Goal: Task Accomplishment & Management: Manage account settings

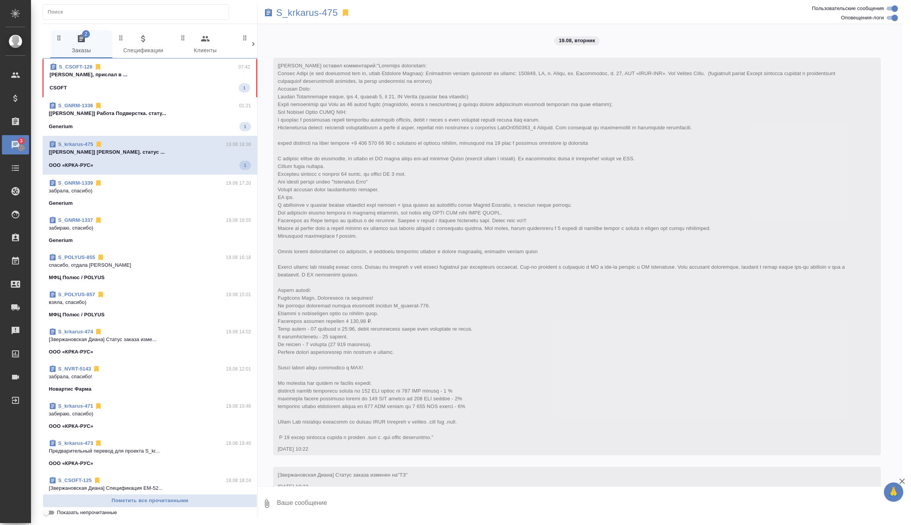
scroll to position [1761, 0]
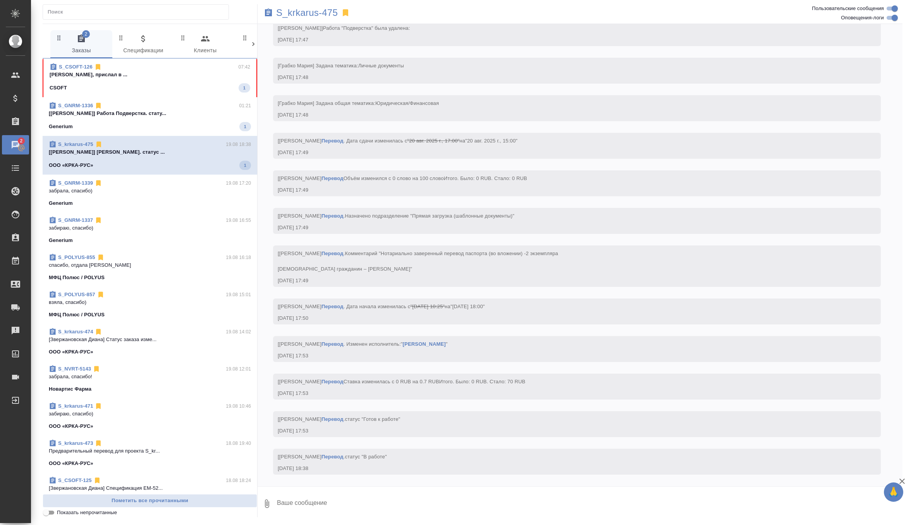
click at [221, 117] on p "[Дзюндзя Нина] Работа Подверстка. стату..." at bounding box center [150, 114] width 202 height 8
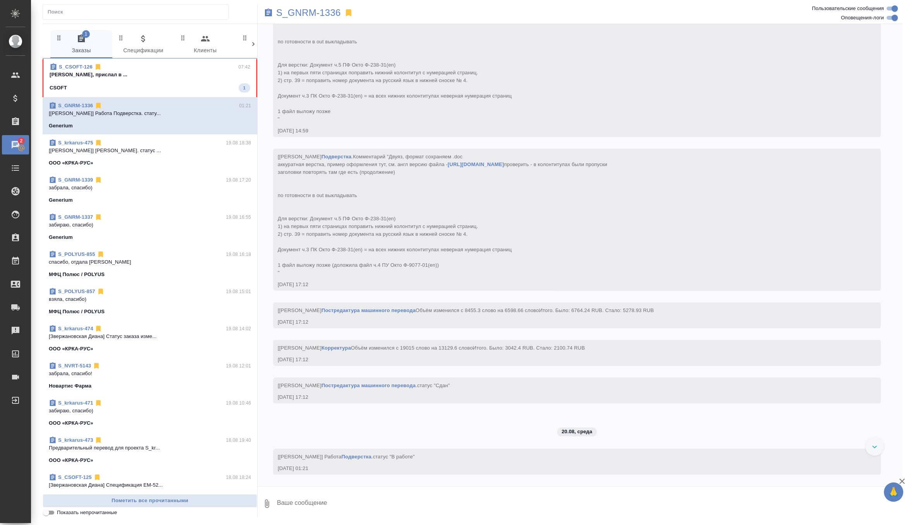
scroll to position [8294, 0]
click at [221, 85] on div "CSOFT 1" at bounding box center [150, 87] width 201 height 9
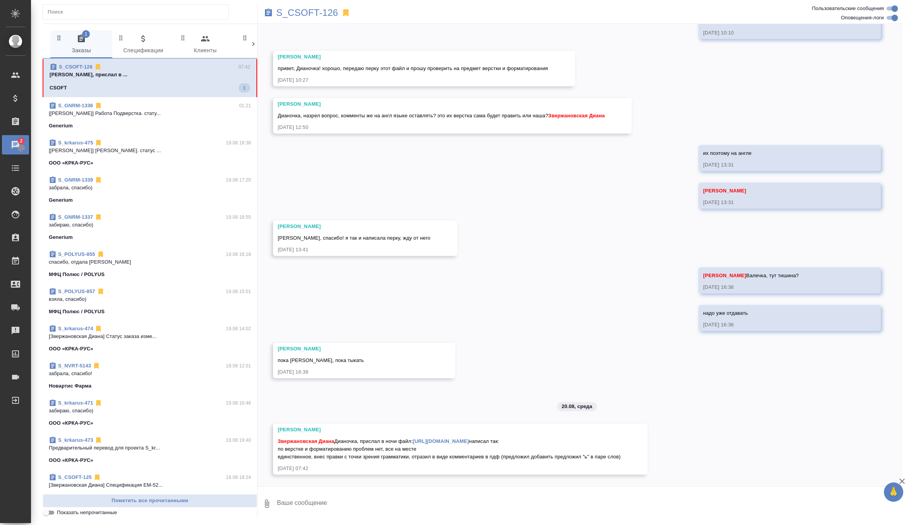
scroll to position [3499, 0]
click at [445, 438] on link "https://drive.awatera.com/apps/files/files?dir=/Shares/CSOFT/Orders/S_CSOFT-126…" at bounding box center [441, 441] width 56 height 6
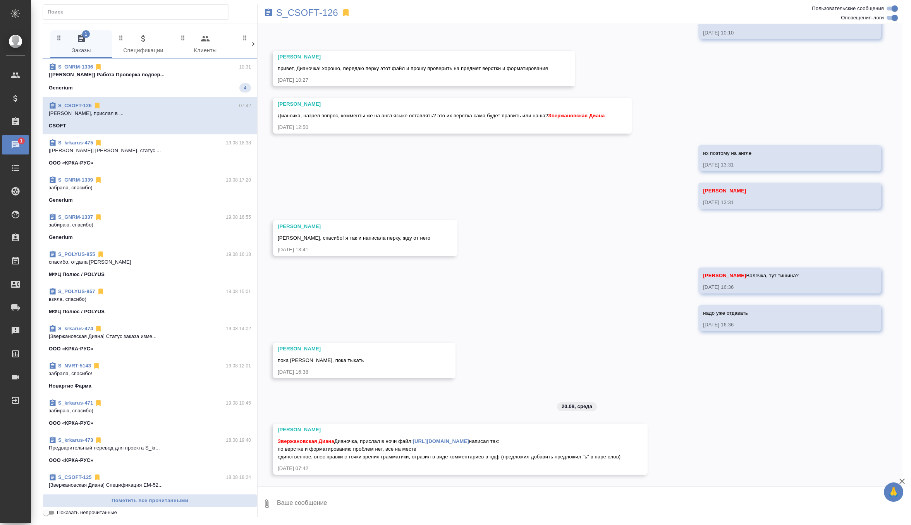
click at [213, 71] on p "[Петрова Валерия] Работа Проверка подвер..." at bounding box center [150, 75] width 202 height 8
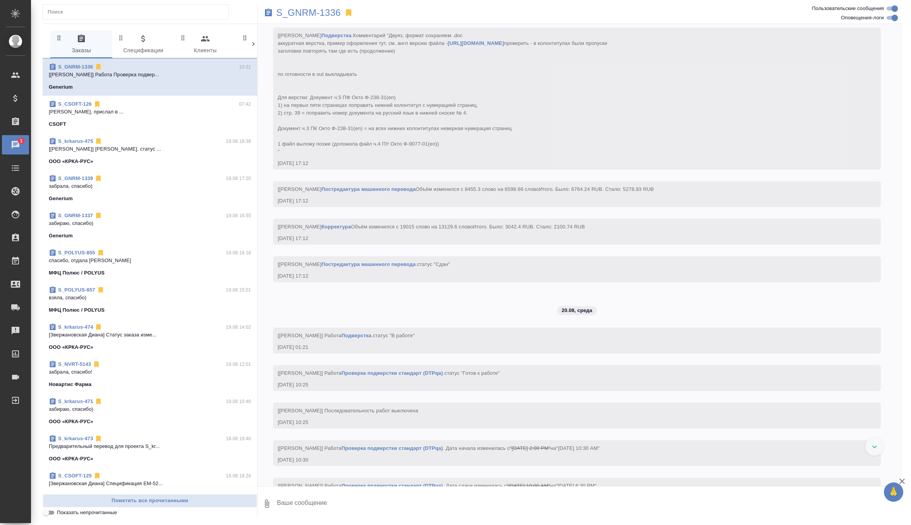
scroll to position [8313, 0]
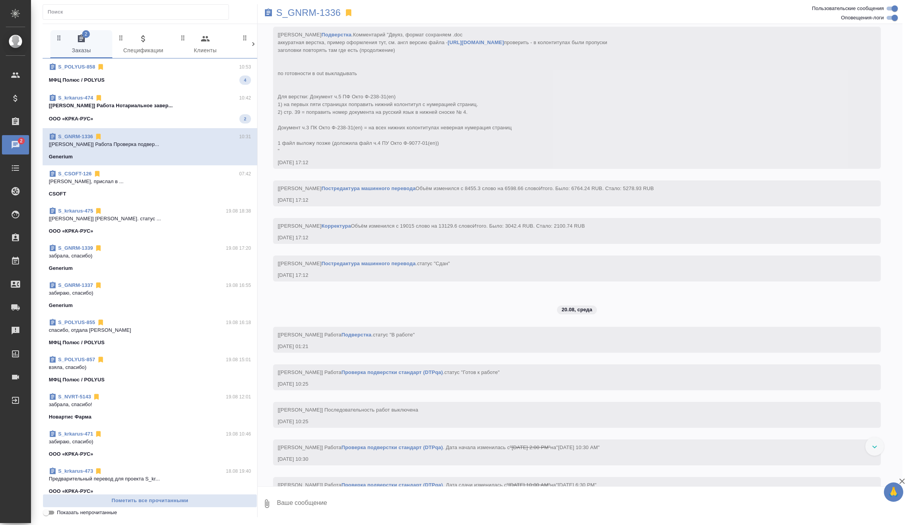
click at [198, 83] on div "МФЦ Полюс / POLYUS 4" at bounding box center [150, 79] width 202 height 9
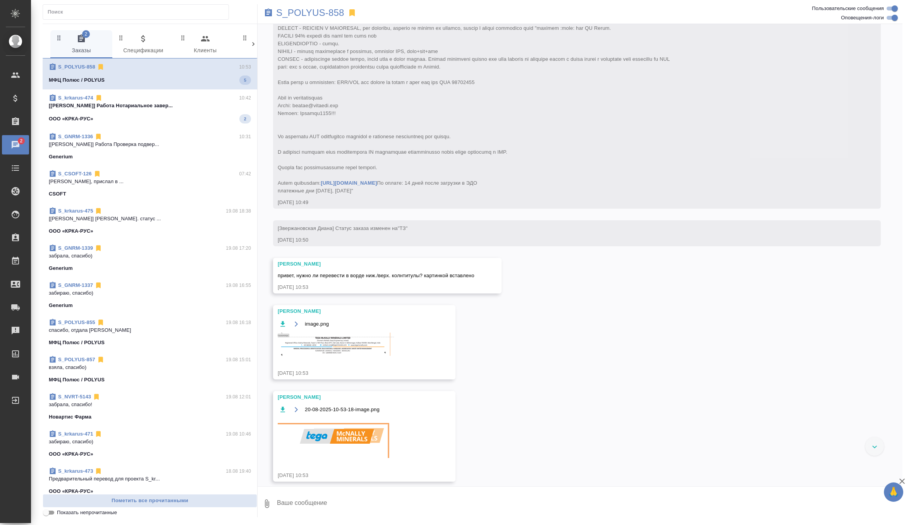
scroll to position [192, 0]
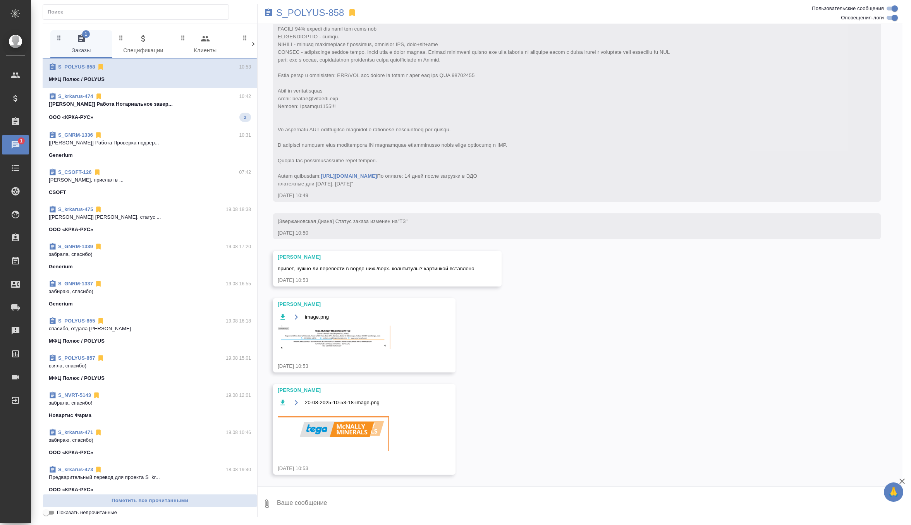
click at [360, 341] on img at bounding box center [336, 337] width 116 height 23
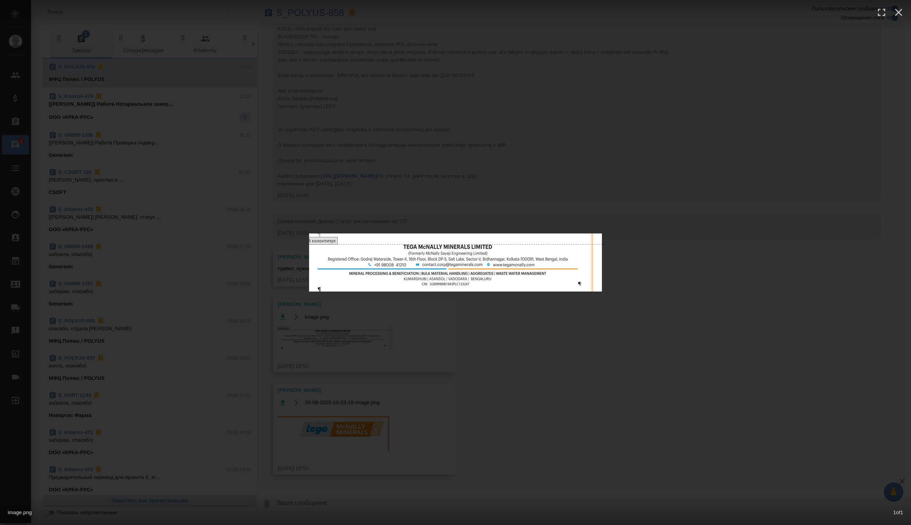
click at [533, 336] on div "image.png 1 of 1" at bounding box center [455, 262] width 911 height 525
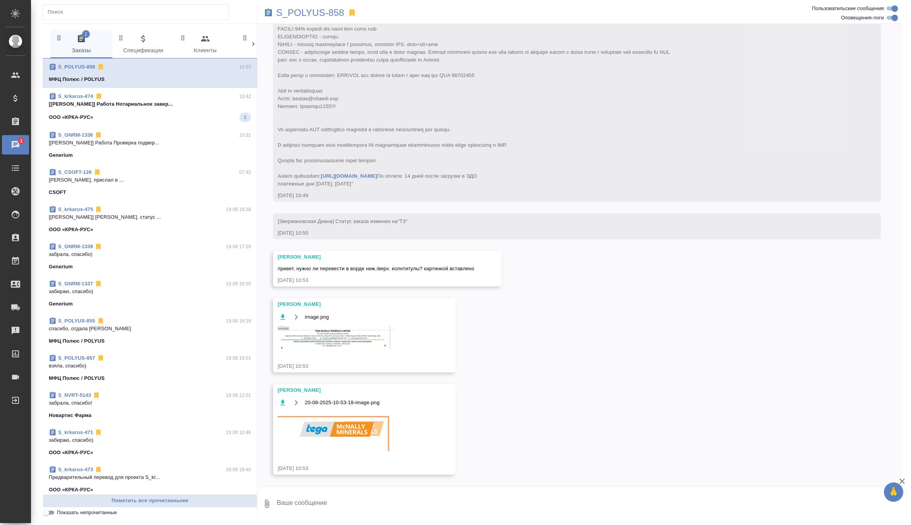
click at [283, 315] on icon "button" at bounding box center [282, 316] width 5 height 5
click at [285, 406] on icon "button" at bounding box center [283, 403] width 8 height 8
drag, startPoint x: 297, startPoint y: 269, endPoint x: 486, endPoint y: 271, distance: 189.3
click at [486, 271] on div "Петрова Валерия привет, нужно ли перевести в ворде ниж./верх. колнтитулы? карти…" at bounding box center [387, 269] width 228 height 36
copy span "нужно ли перевести в ворде ниж./верх. колнтитулы? картинкой вставлено"
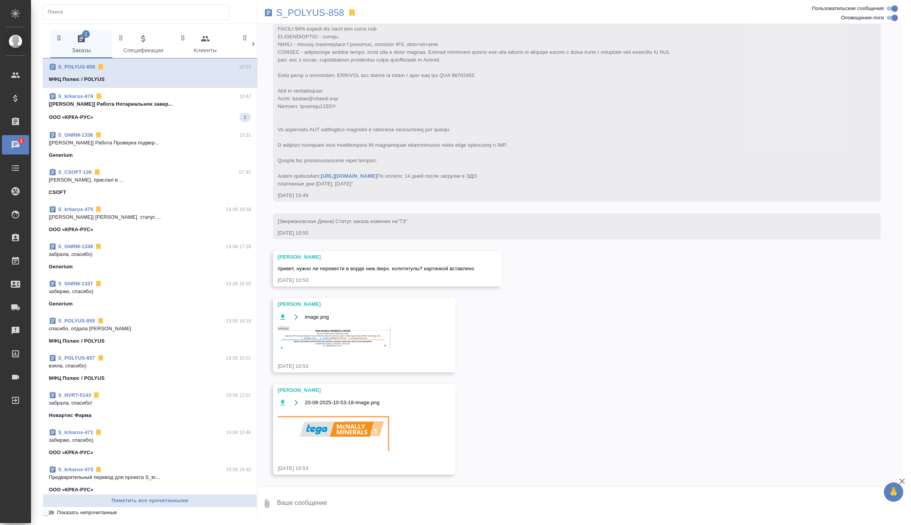
click at [326, 504] on textarea at bounding box center [589, 503] width 626 height 26
click at [364, 340] on img at bounding box center [336, 337] width 116 height 23
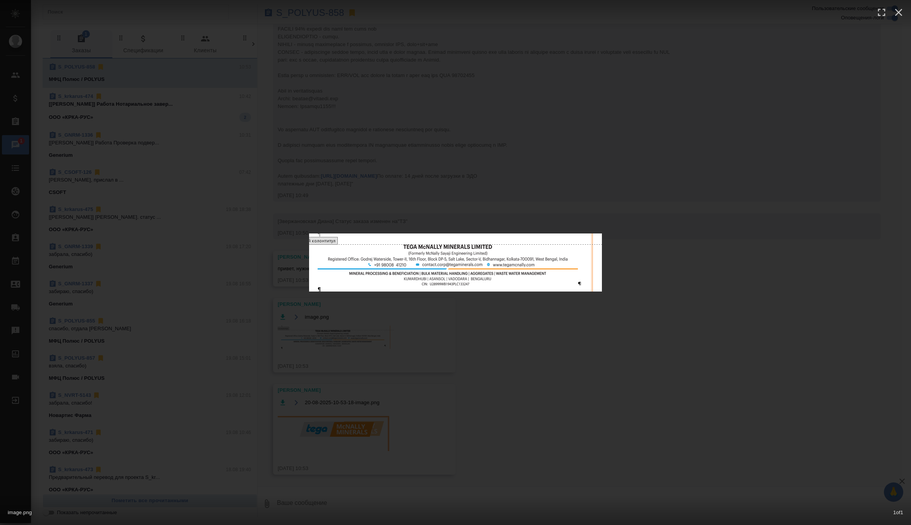
click at [478, 359] on div "image.png 1 of 1" at bounding box center [455, 262] width 911 height 525
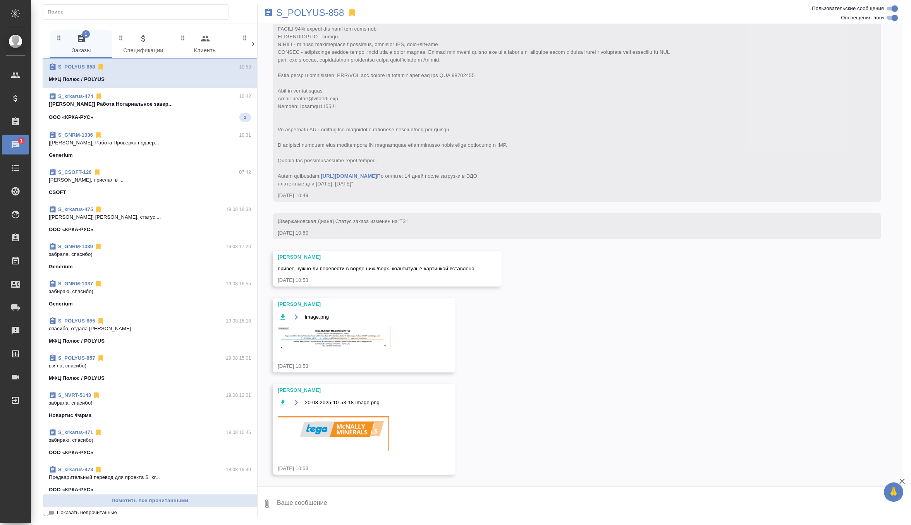
click at [322, 504] on textarea at bounding box center [589, 503] width 626 height 26
type textarea "с"
type textarea "жду ответ от кл, уточняю"
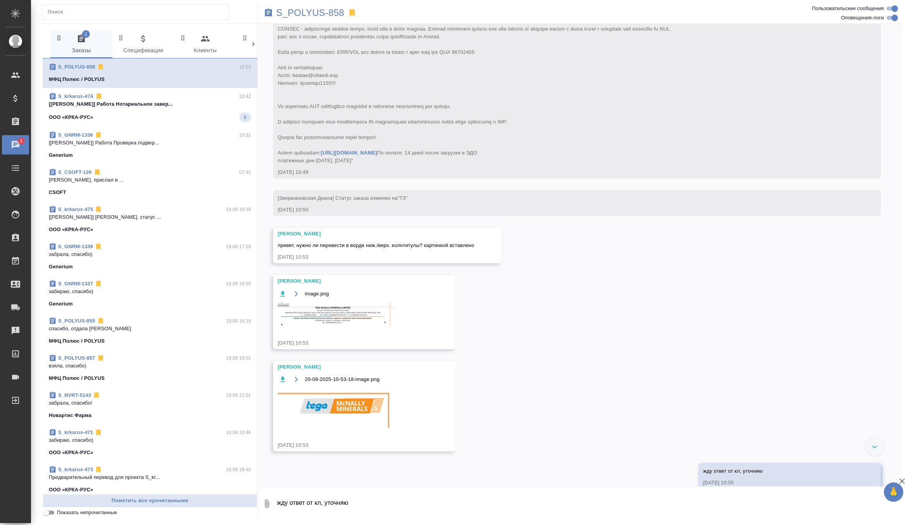
scroll to position [229, 0]
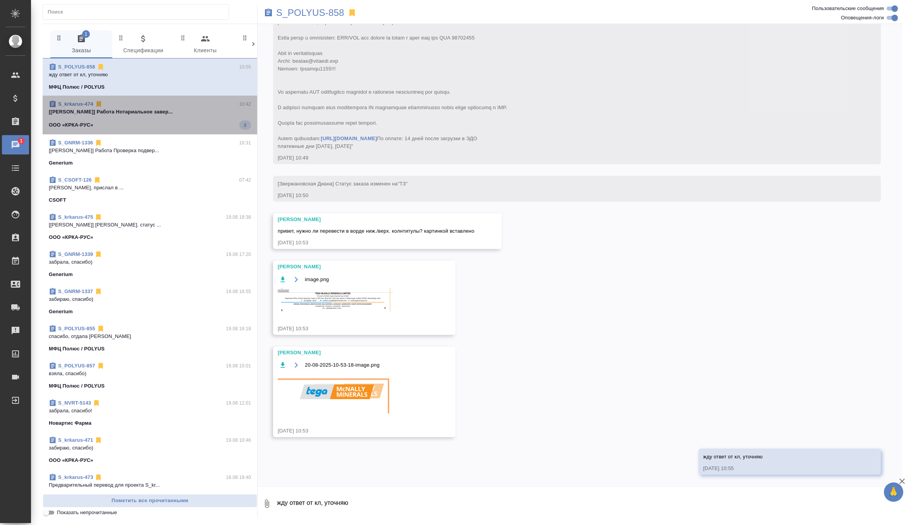
click at [204, 110] on p "[Грабко Мария] Работа Нотариальное завер..." at bounding box center [150, 112] width 202 height 8
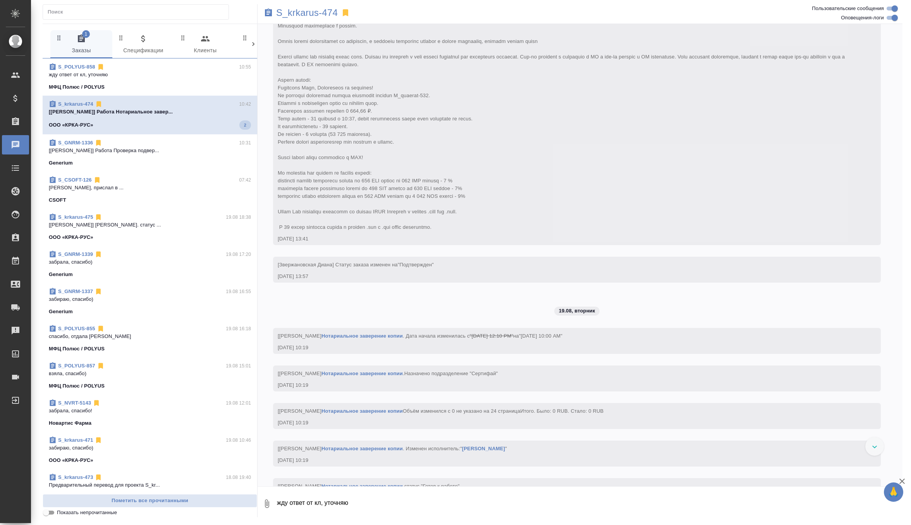
click at [209, 82] on span "S_POLYUS-858 10:55 жду ответ от кл, уточняю МФЦ Полюс / POLYUS" at bounding box center [150, 77] width 202 height 28
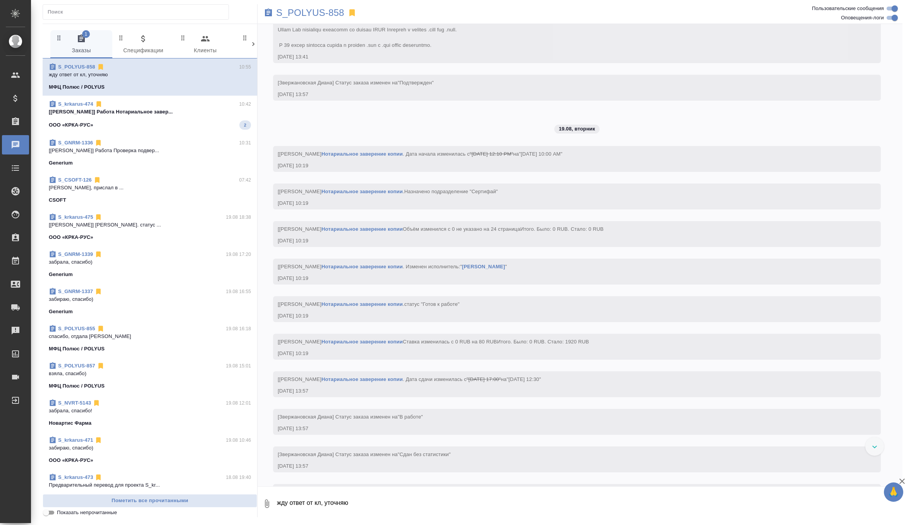
scroll to position [166, 0]
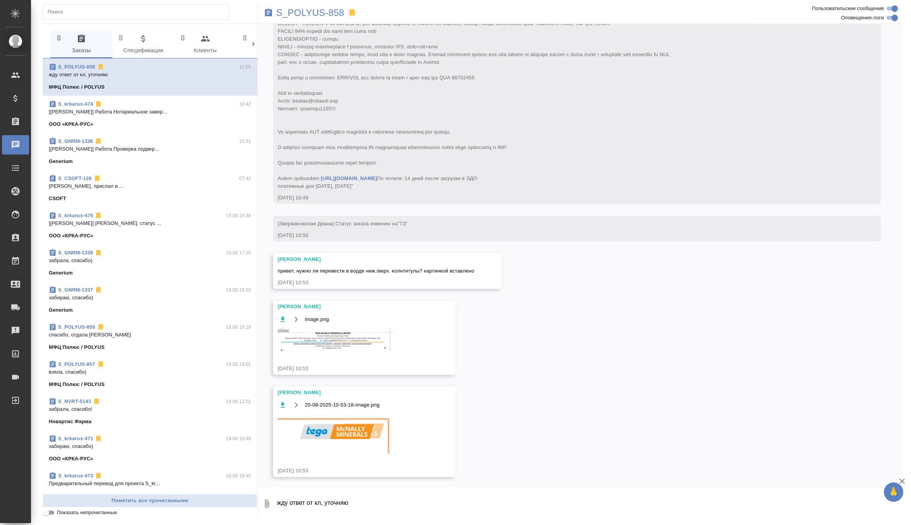
click at [303, 506] on textarea "жду ответ от кл, уточняю" at bounding box center [589, 503] width 626 height 26
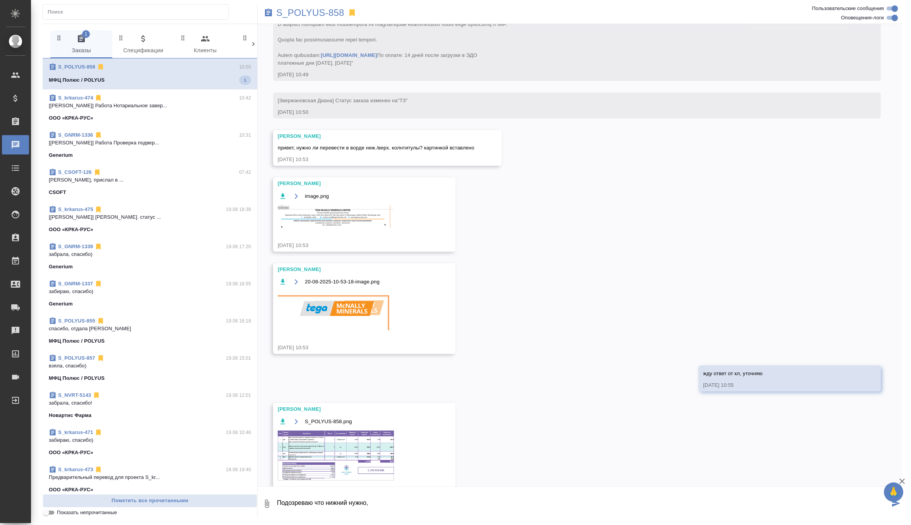
scroll to position [292, 0]
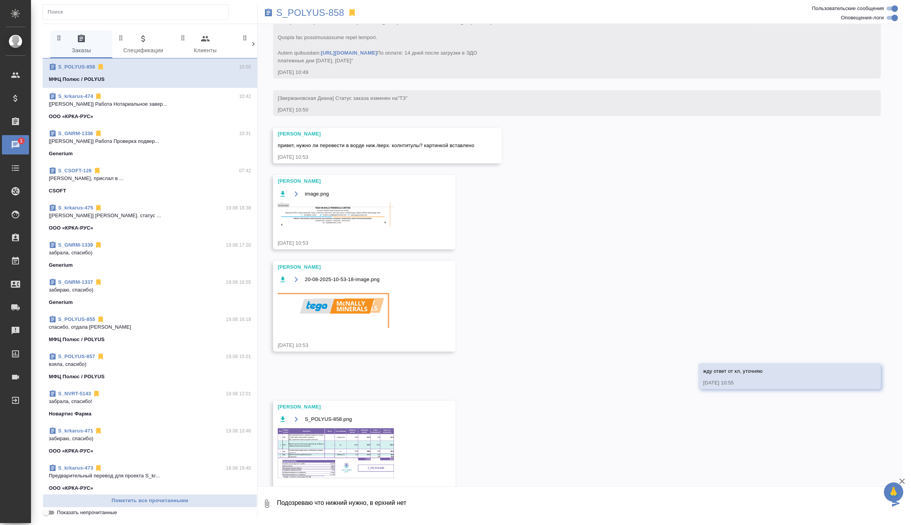
click at [380, 502] on textarea "Подозреваю что нижний нужно, в ерхний нет" at bounding box center [582, 503] width 613 height 26
type textarea "Подозреваю что нижний нужно, ве рхний нет"
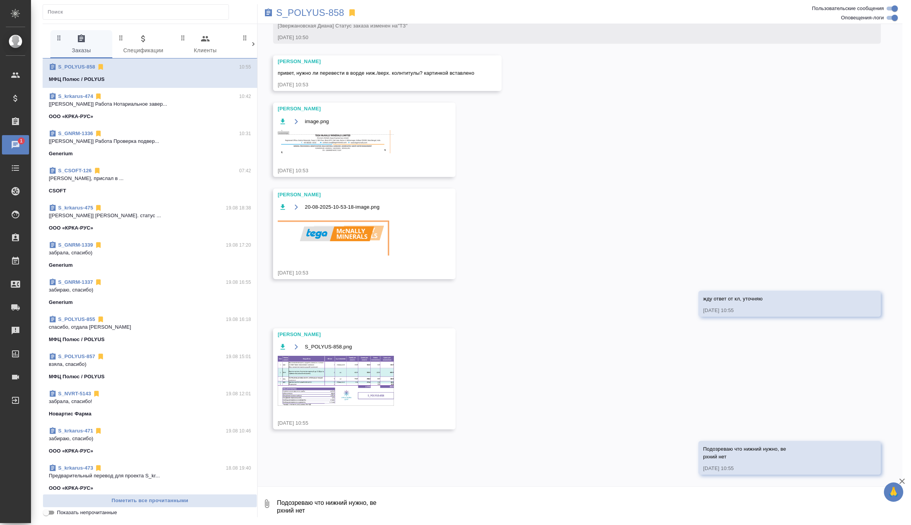
scroll to position [387, 0]
click at [362, 372] on img at bounding box center [336, 381] width 116 height 50
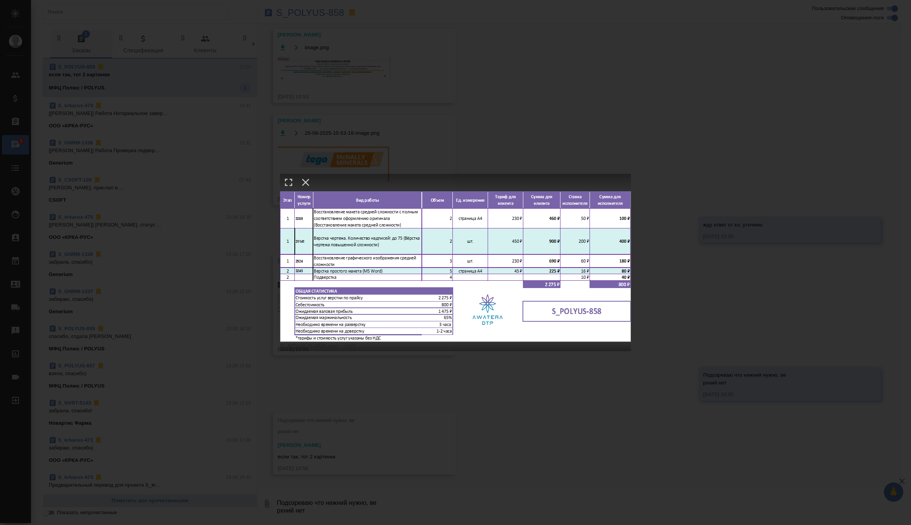
scroll to position [461, 0]
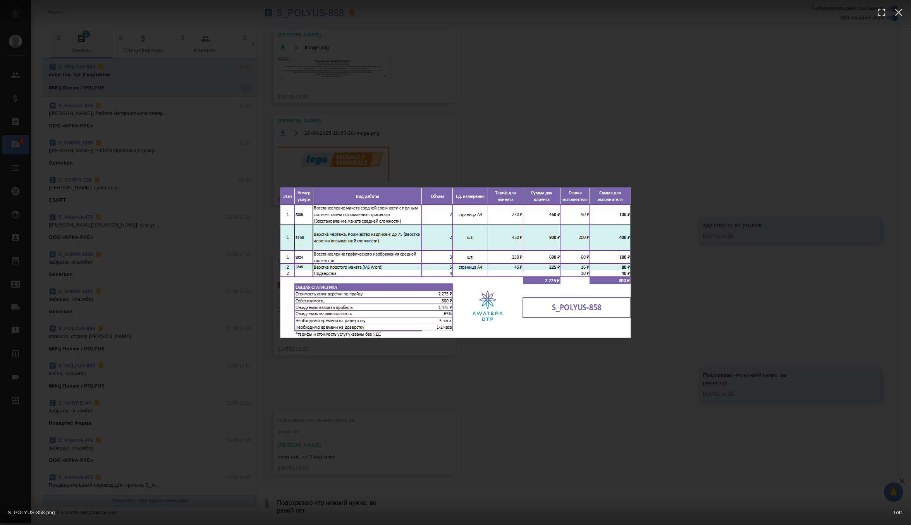
click at [353, 124] on div "S_POLYUS-858.png 1 of 1" at bounding box center [455, 262] width 911 height 525
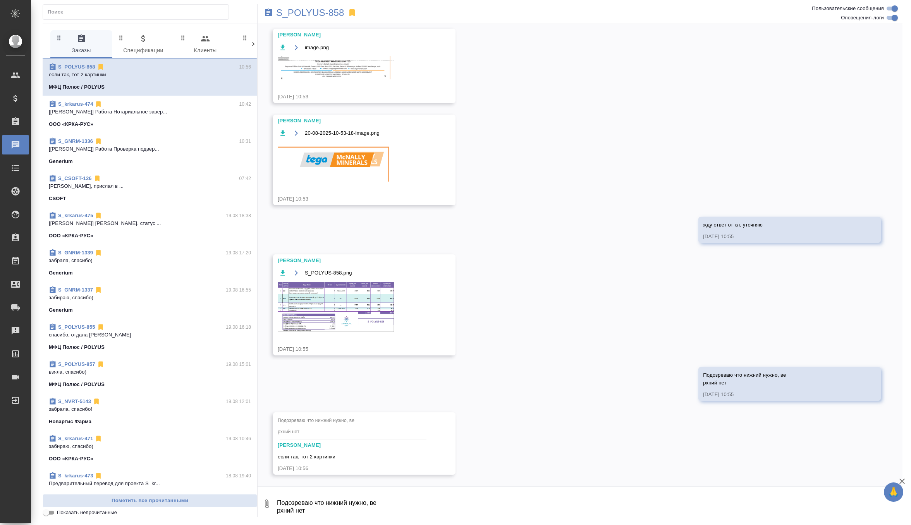
click at [340, 309] on img at bounding box center [336, 307] width 116 height 50
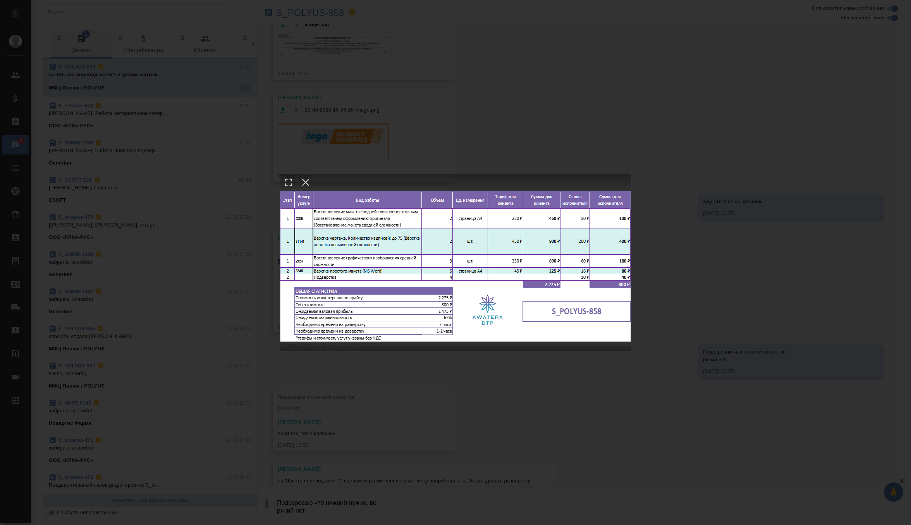
scroll to position [508, 0]
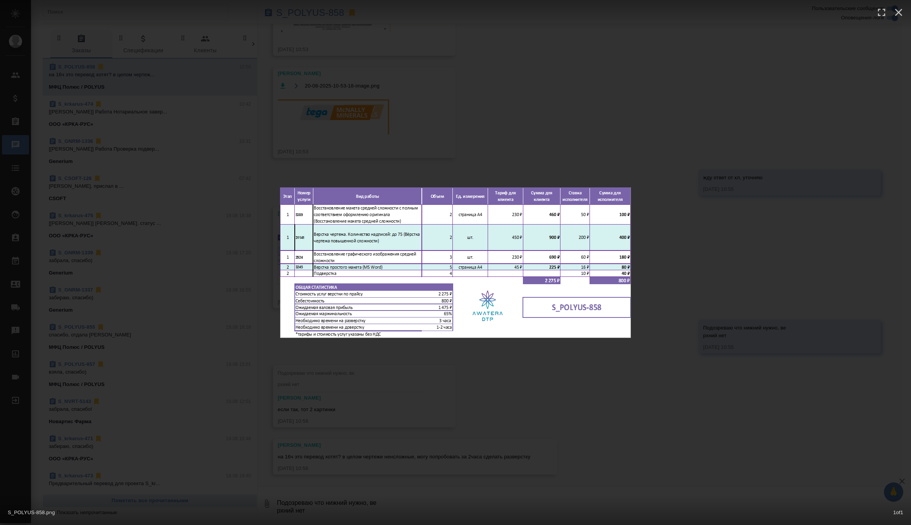
click at [448, 57] on div "S_POLYUS-858.png 1 of 1" at bounding box center [455, 262] width 911 height 525
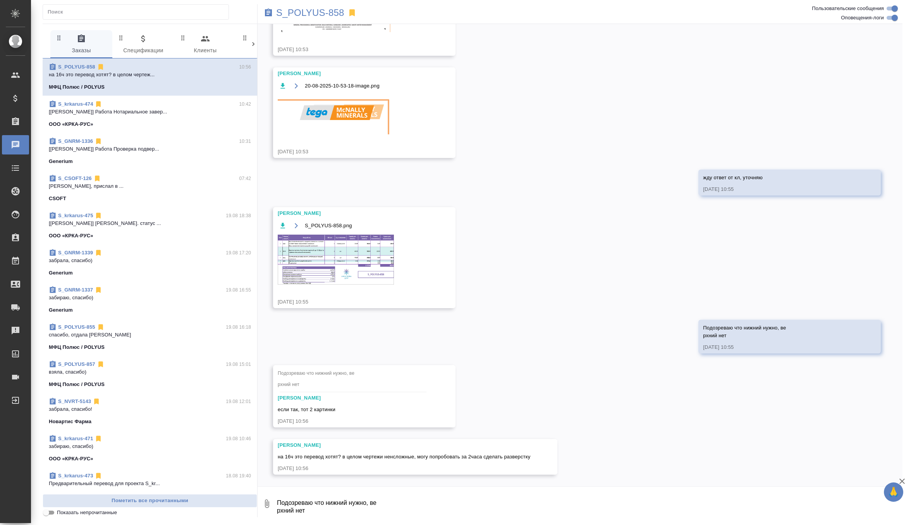
click at [345, 284] on div "S_POLYUS-858.png" at bounding box center [353, 257] width 151 height 73
click at [348, 272] on img at bounding box center [336, 260] width 116 height 50
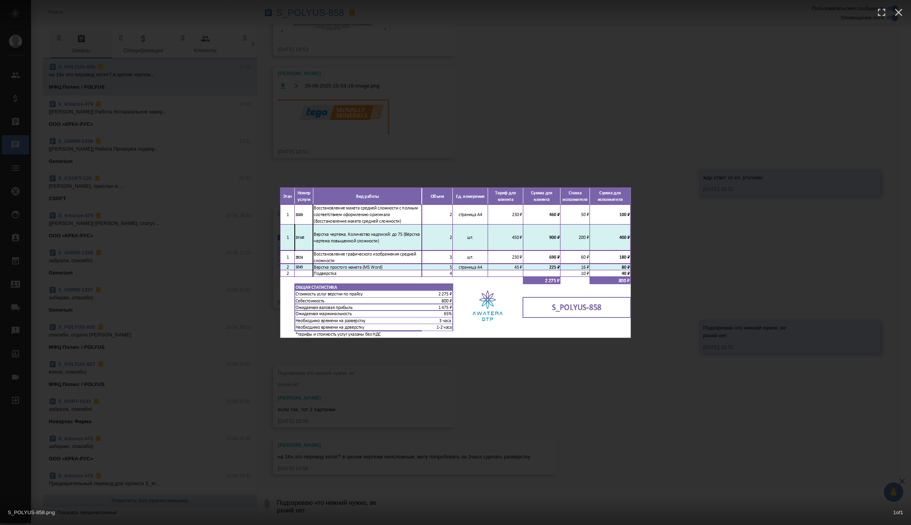
click at [529, 365] on div "S_POLYUS-858.png 1 of 1" at bounding box center [455, 262] width 911 height 525
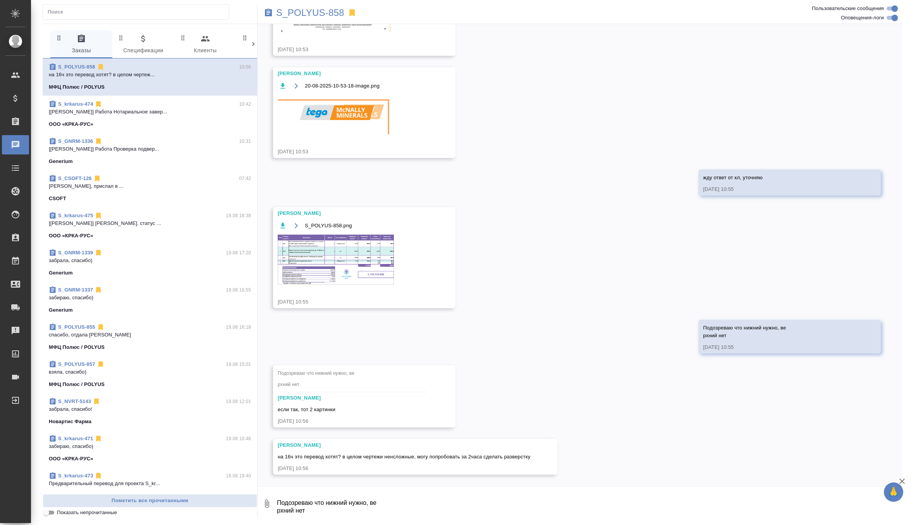
click at [316, 504] on textarea "Подозреваю что нижний нужно, ве рхний нет" at bounding box center [589, 503] width 626 height 26
type textarea "да, готовый хотят чтобы сдали к 16, но попробую оттянуть еще на 1-2 часа"
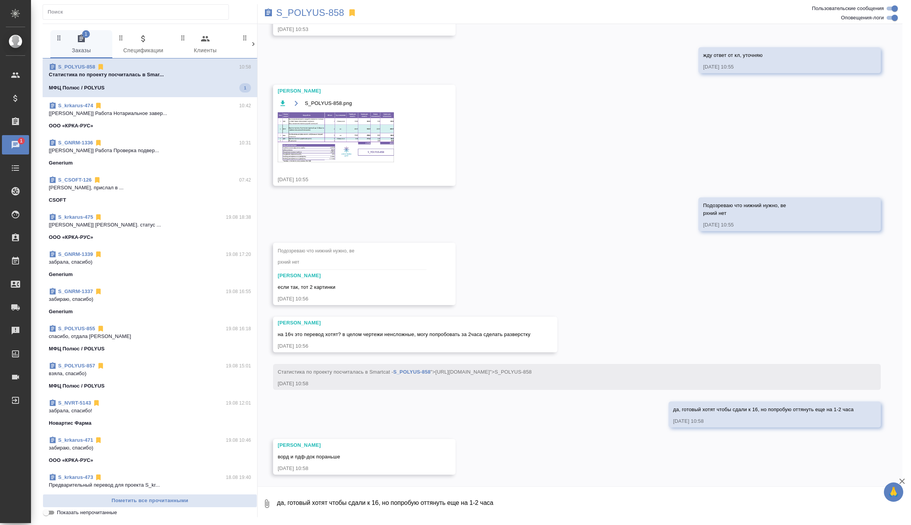
scroll to position [631, 0]
type textarea "окей, спасибо!"
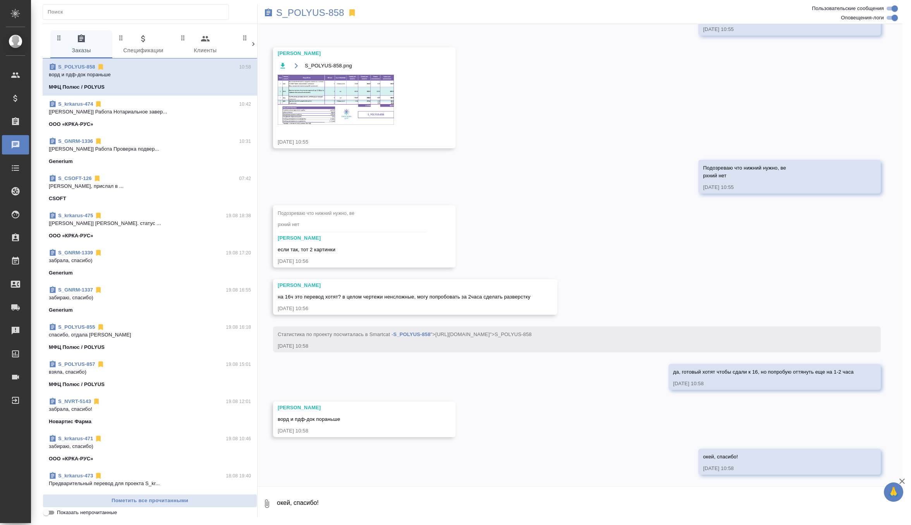
scroll to position [668, 0]
click at [324, 99] on img at bounding box center [336, 100] width 116 height 50
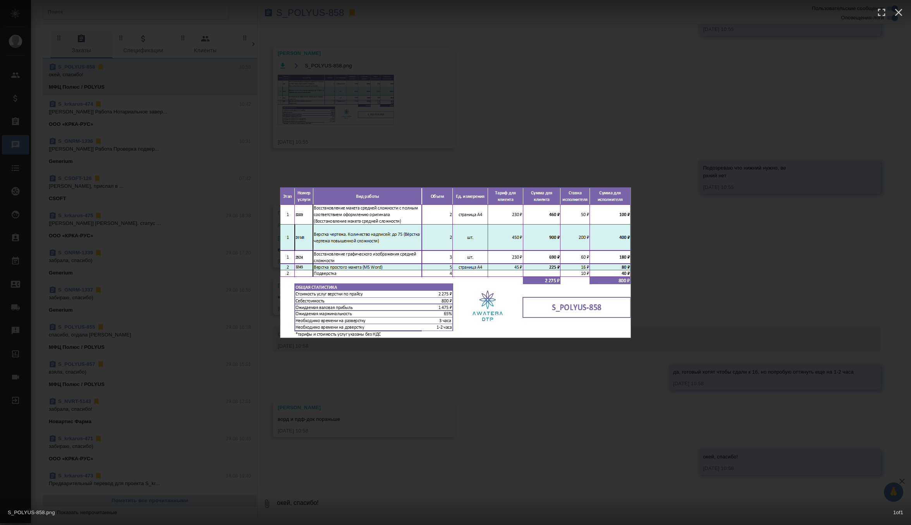
click at [547, 127] on div "S_POLYUS-858.png 1 of 1" at bounding box center [455, 262] width 911 height 525
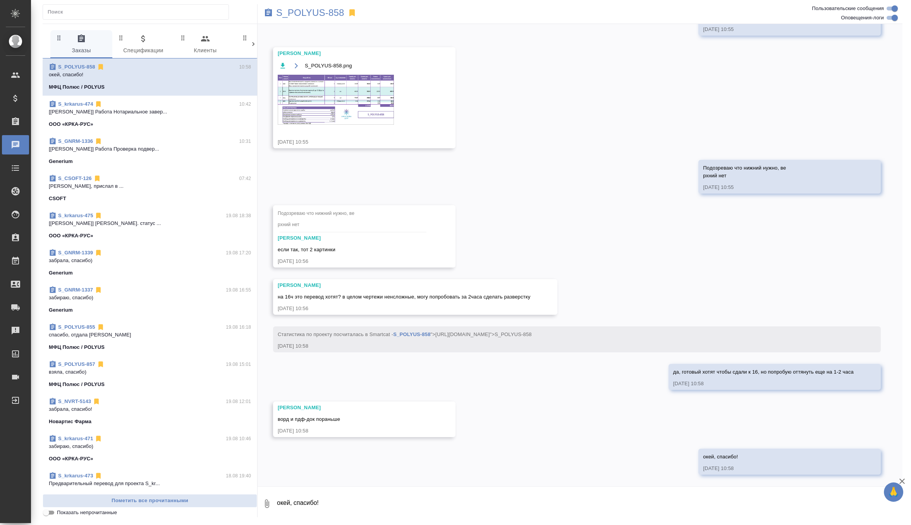
click at [336, 508] on textarea "окей, спасибо!" at bounding box center [589, 503] width 626 height 26
type textarea "колонтитулы оба оставляем картинками"
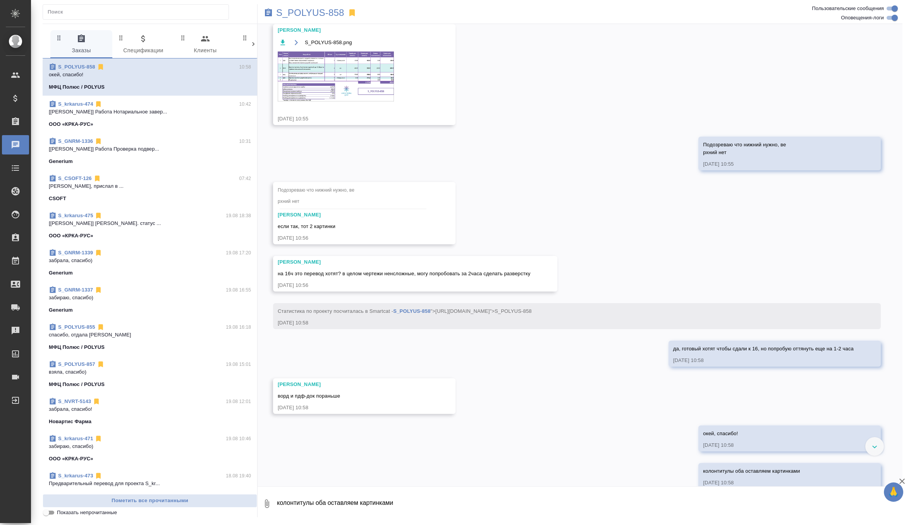
scroll to position [706, 0]
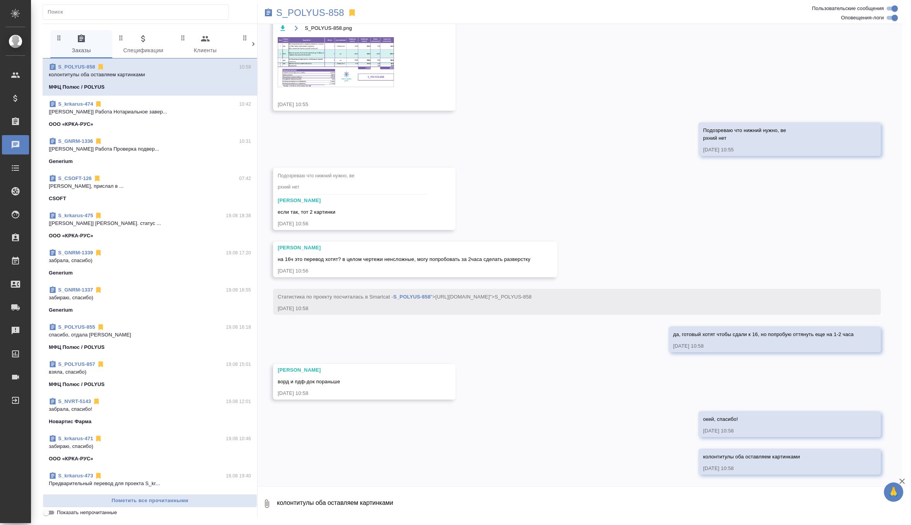
click at [343, 83] on img at bounding box center [336, 62] width 116 height 50
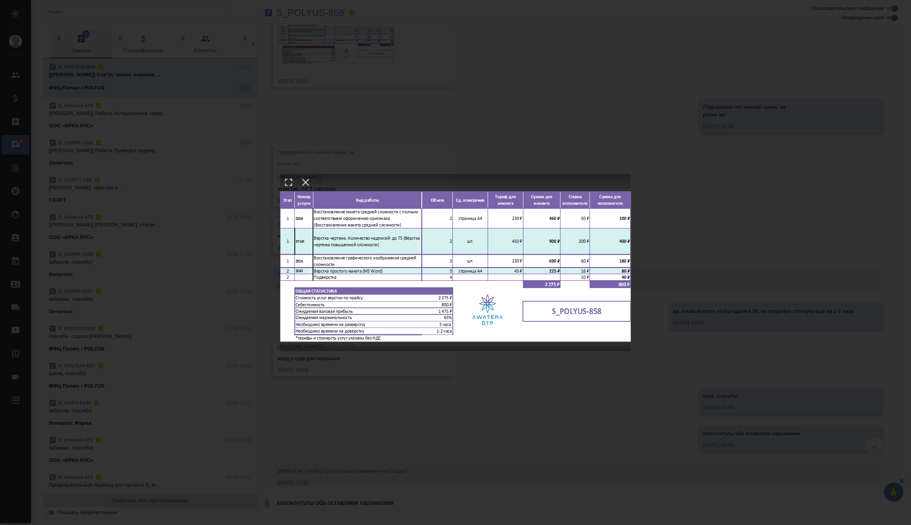
scroll to position [743, 0]
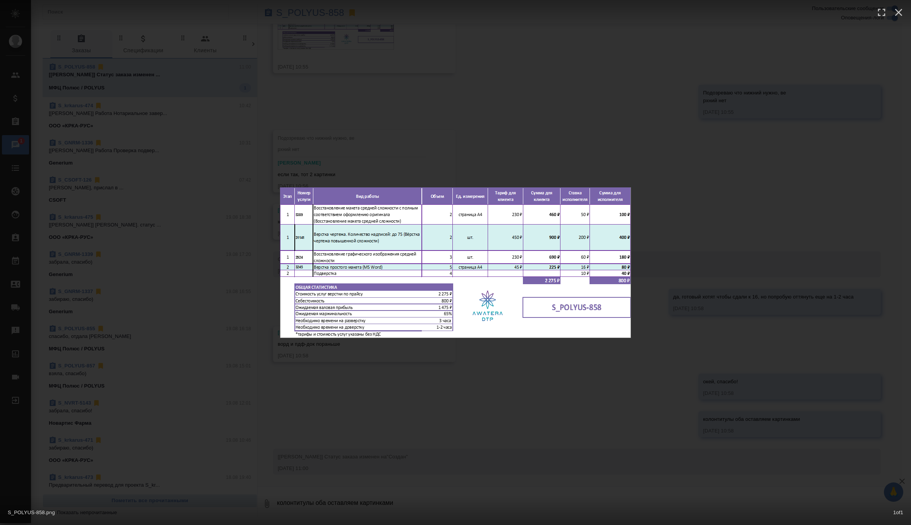
click at [386, 132] on div "S_POLYUS-858.png 1 of 1" at bounding box center [455, 262] width 911 height 525
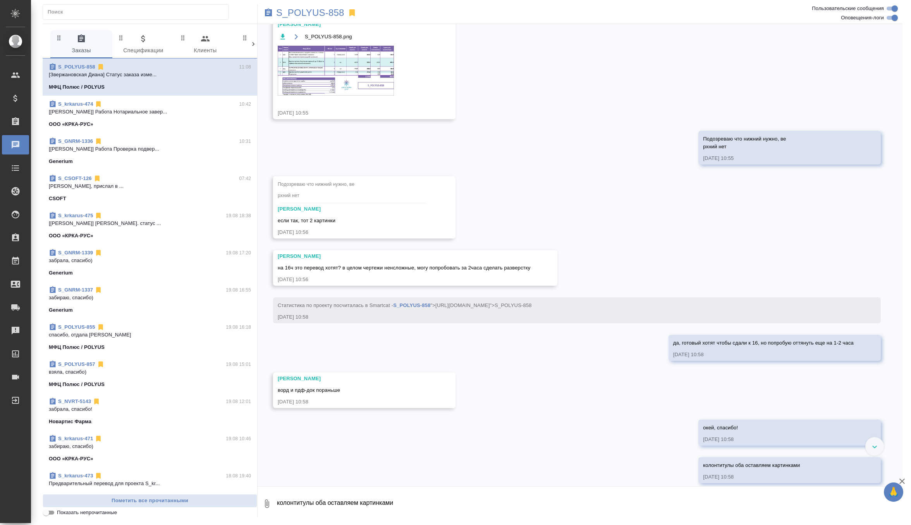
scroll to position [650, 0]
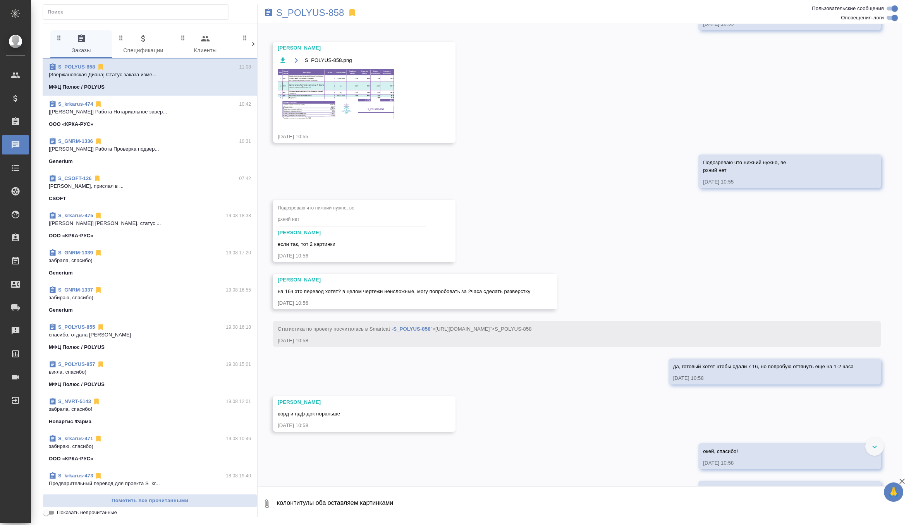
click at [359, 117] on img at bounding box center [336, 94] width 116 height 50
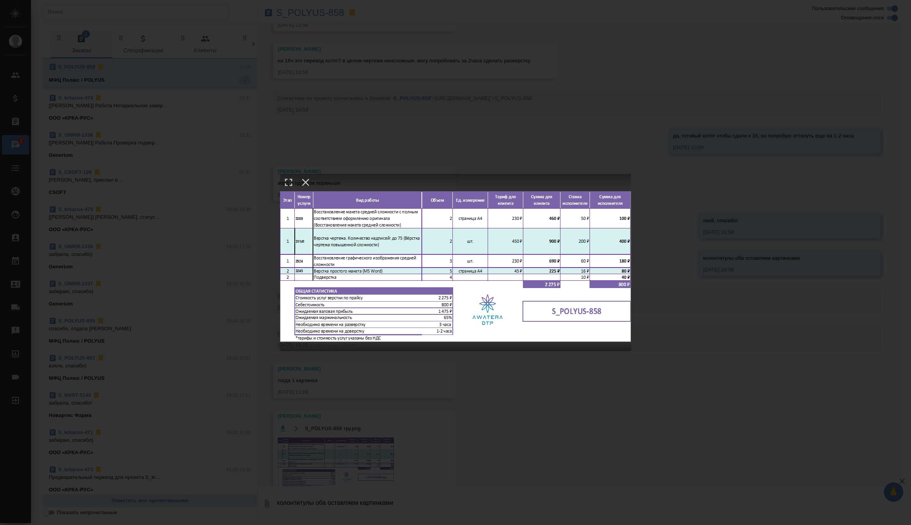
scroll to position [891, 0]
click at [348, 95] on div "S_POLYUS-858.png 1 of 1" at bounding box center [455, 262] width 911 height 525
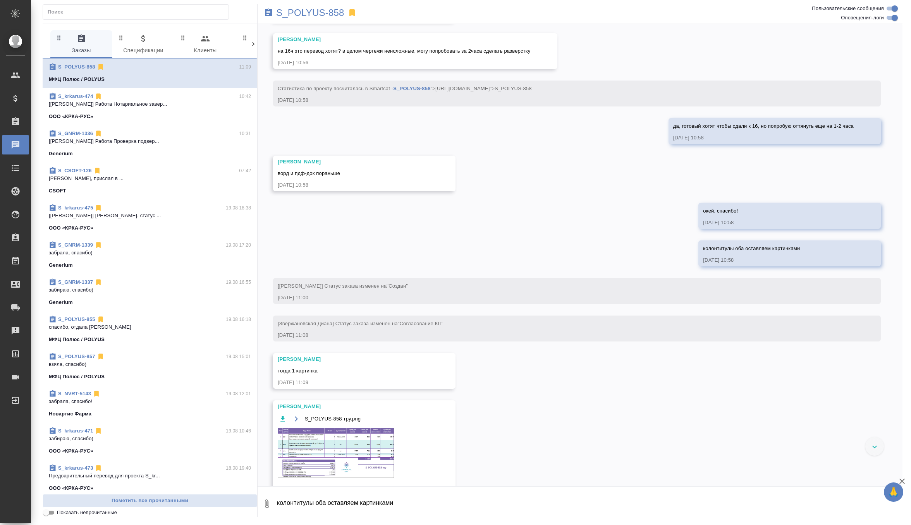
scroll to position [941, 0]
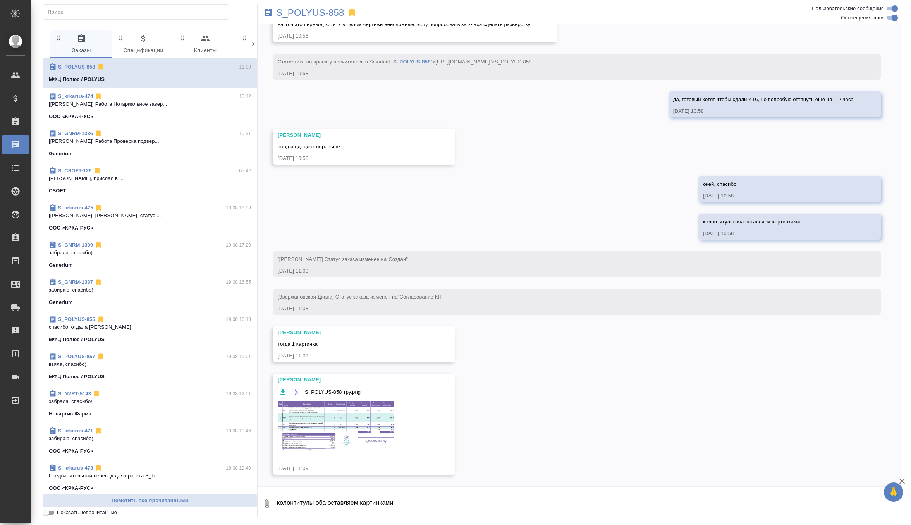
click at [352, 435] on img at bounding box center [336, 426] width 116 height 50
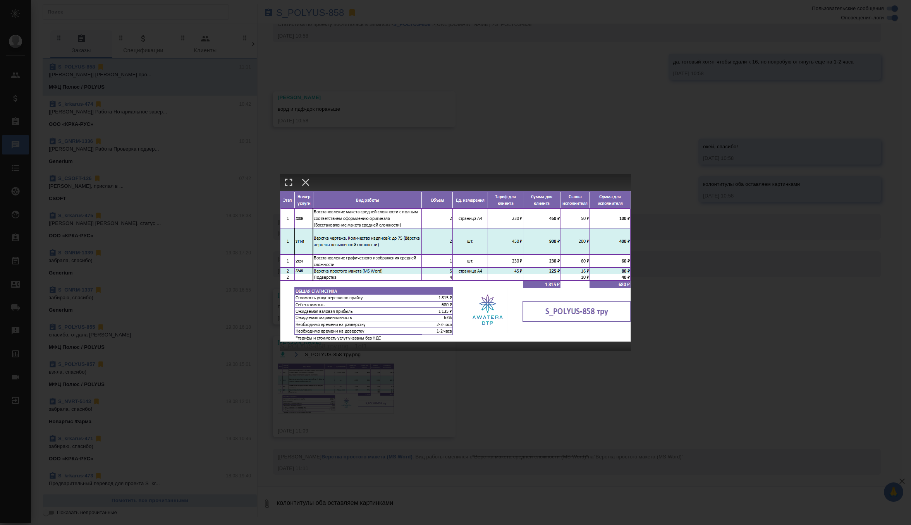
scroll to position [978, 0]
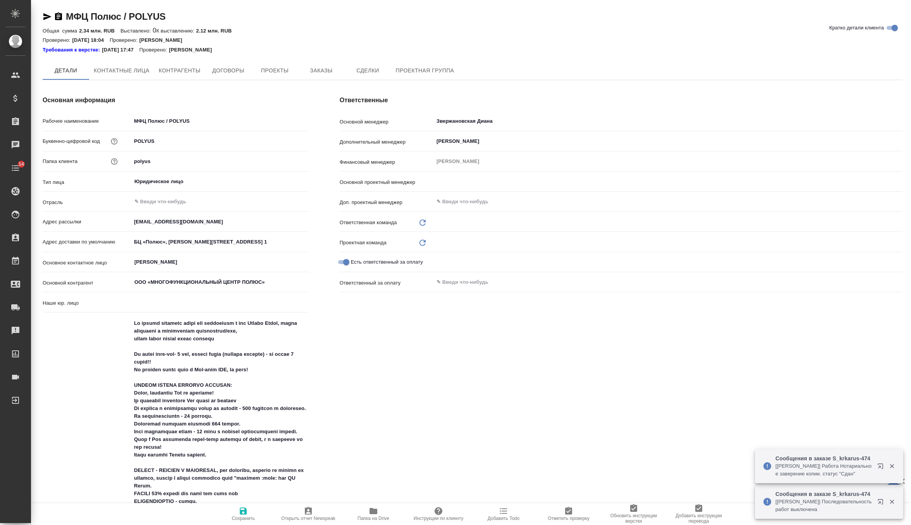
type input "(МБ) ООО "Монблан""
type textarea "x"
type input "VIP клиенты"
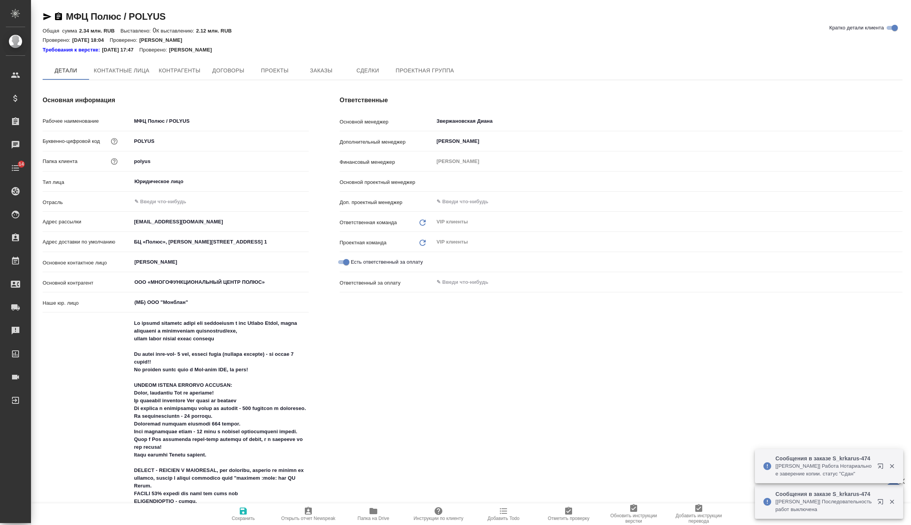
type input "[PERSON_NAME]"
type textarea "x"
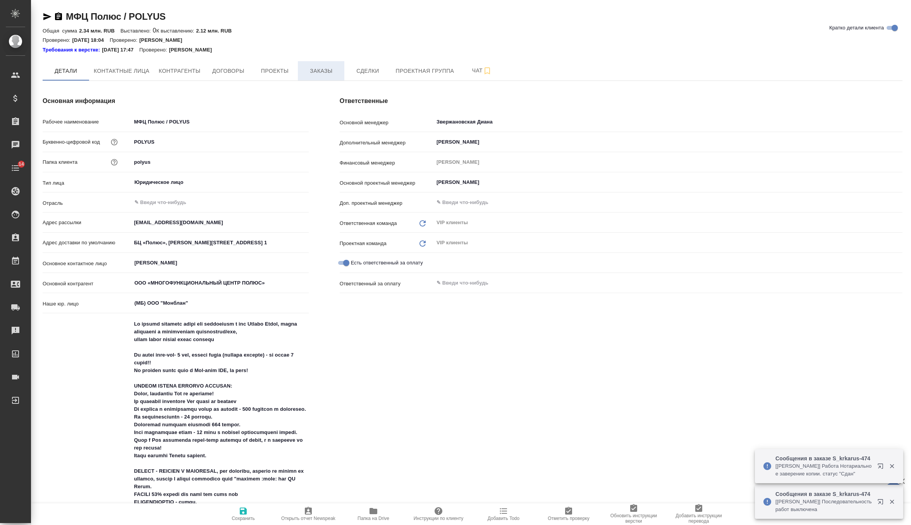
type textarea "x"
click at [323, 75] on span "Заказы" at bounding box center [320, 71] width 37 height 10
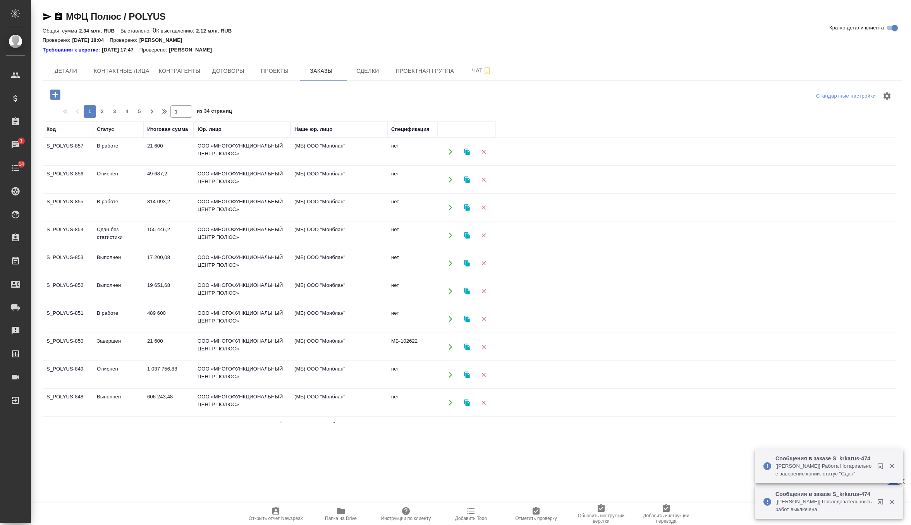
click at [58, 97] on icon "button" at bounding box center [55, 94] width 10 height 10
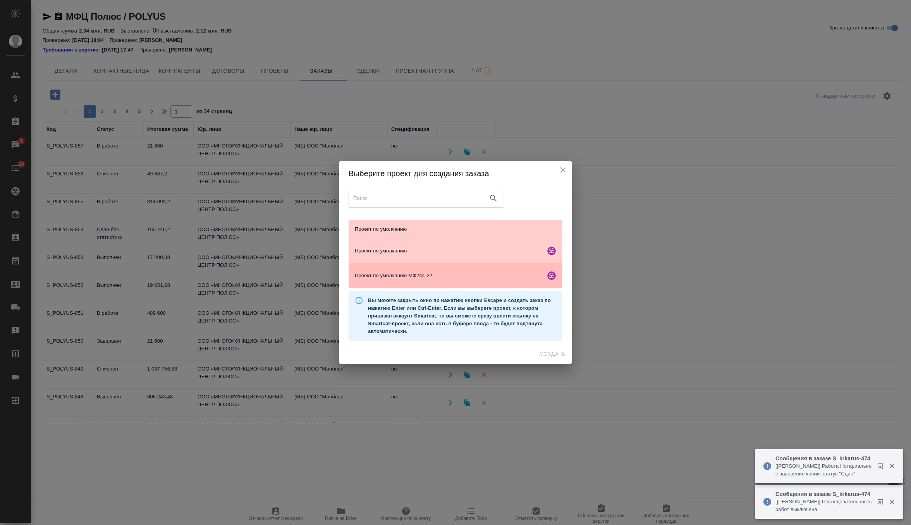
click at [437, 276] on span "Проект по умолчанию МФ244-22" at bounding box center [448, 276] width 187 height 8
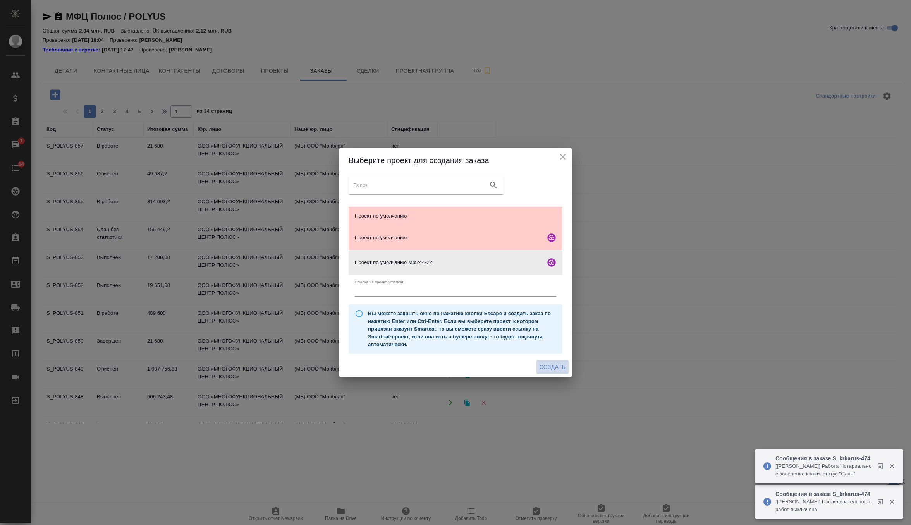
click at [549, 372] on button "Создать" at bounding box center [552, 367] width 32 height 14
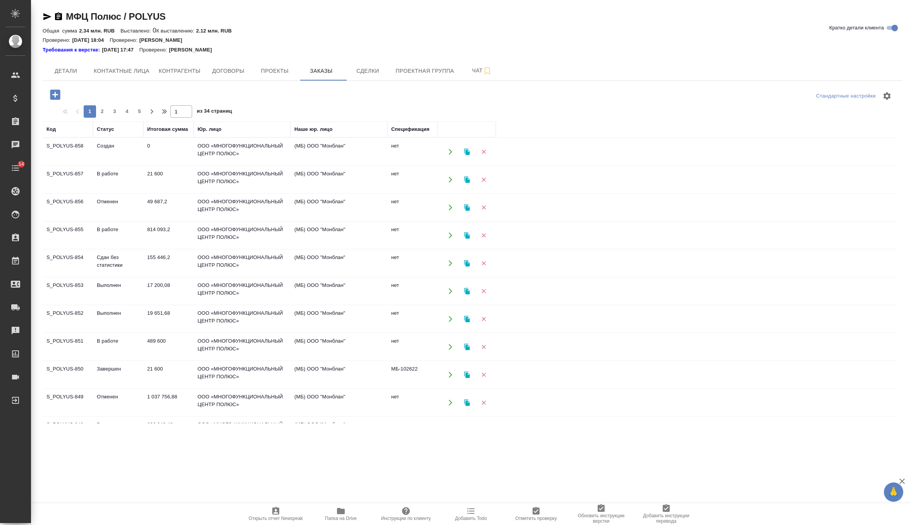
click at [176, 165] on td "49 687,2" at bounding box center [168, 151] width 50 height 27
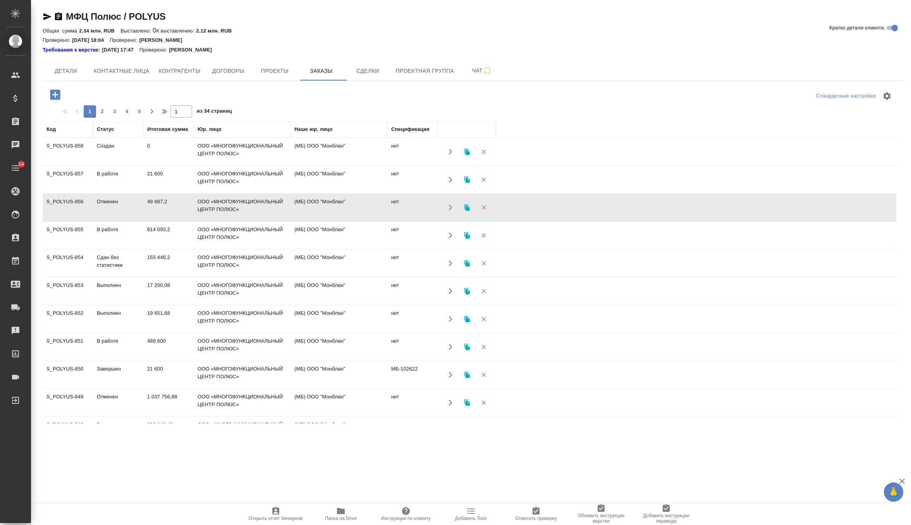
click at [176, 165] on td "49 687,2" at bounding box center [168, 151] width 50 height 27
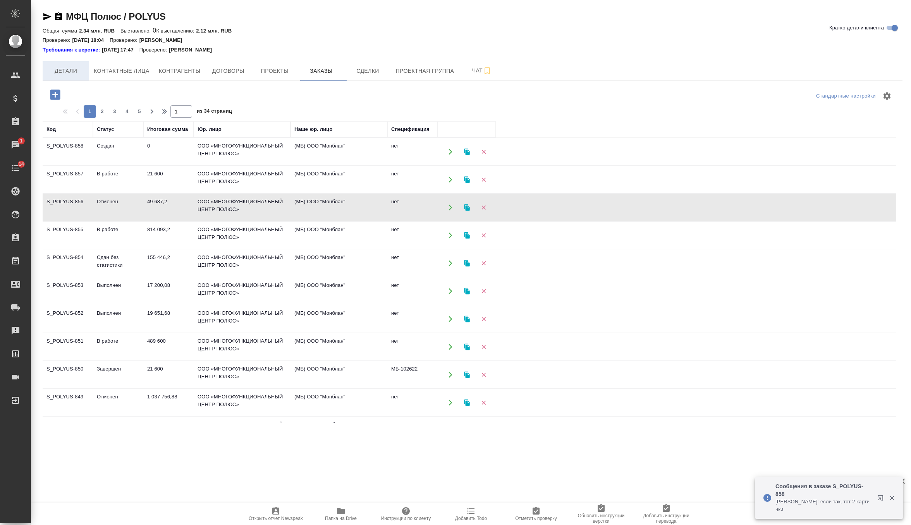
click at [66, 72] on span "Детали" at bounding box center [65, 71] width 37 height 10
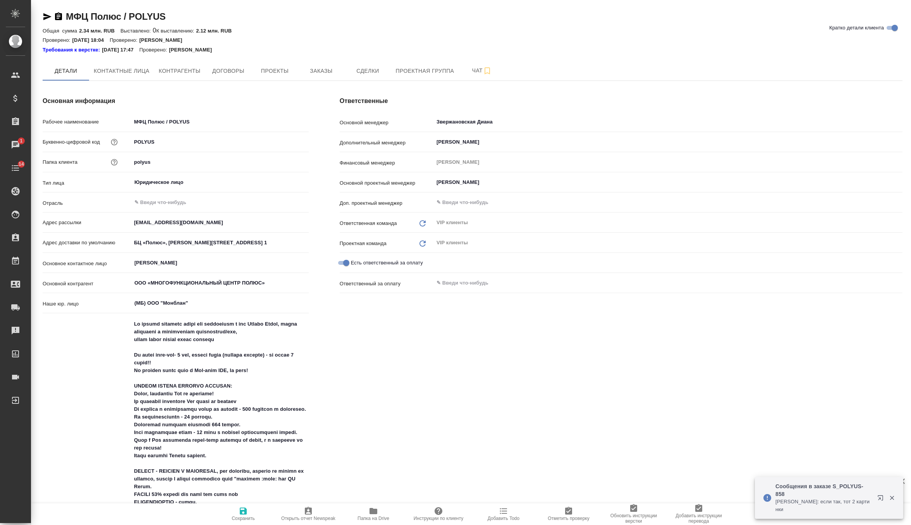
type textarea "x"
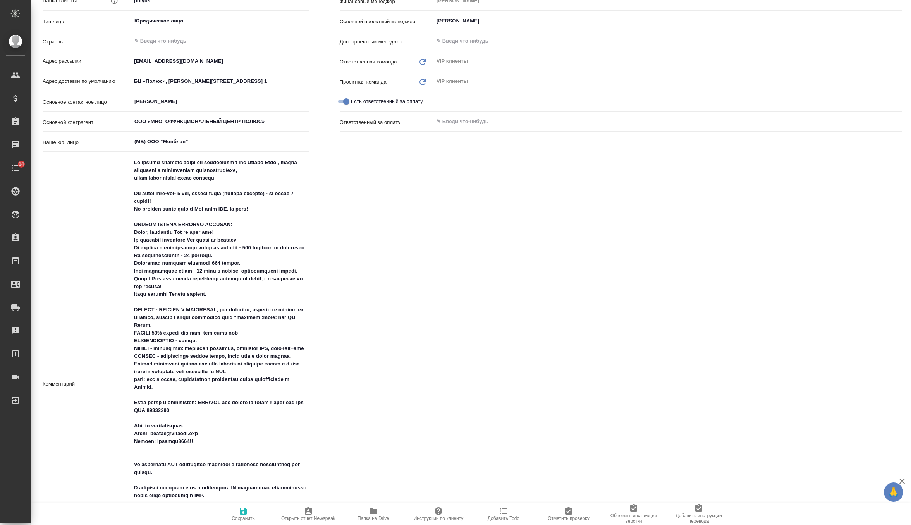
scroll to position [176, 0]
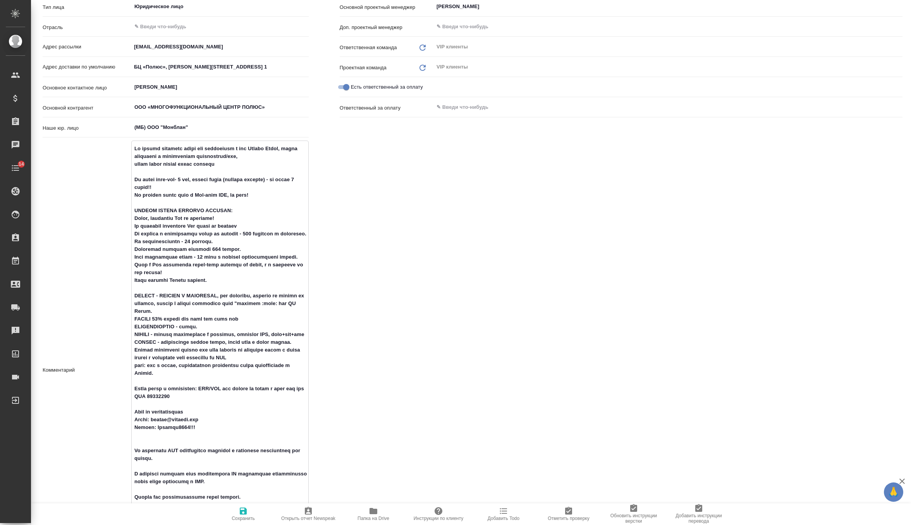
drag, startPoint x: 134, startPoint y: 231, endPoint x: 230, endPoint y: 293, distance: 114.5
click at [230, 293] on textarea at bounding box center [220, 369] width 177 height 454
type textarea "x"
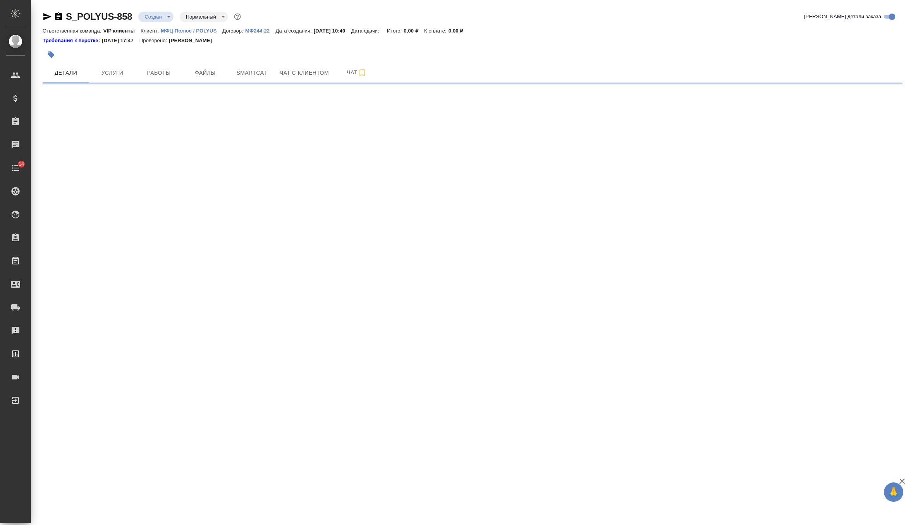
select select "RU"
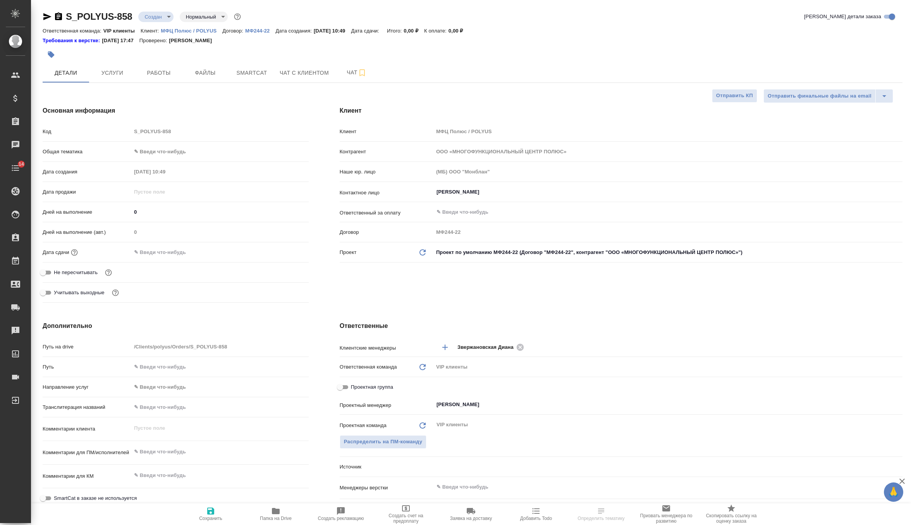
type textarea "x"
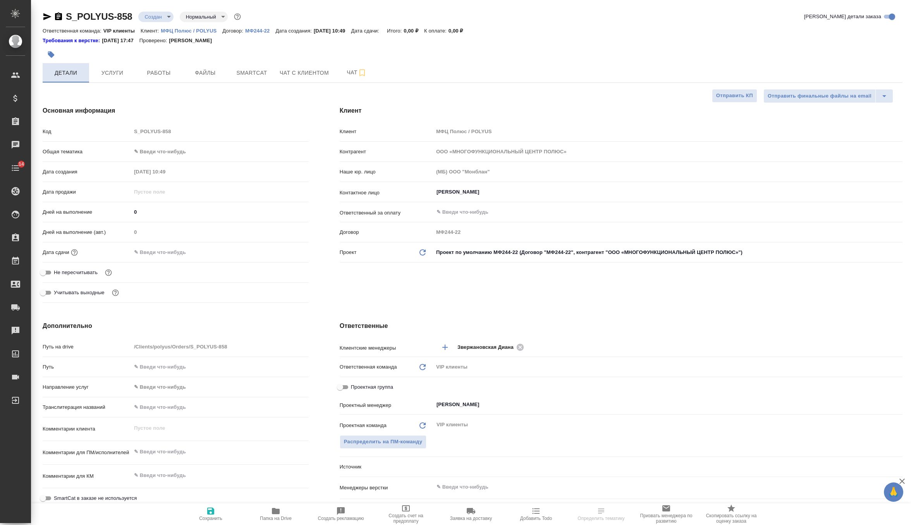
type textarea "x"
click at [49, 55] on icon "button" at bounding box center [51, 54] width 7 height 7
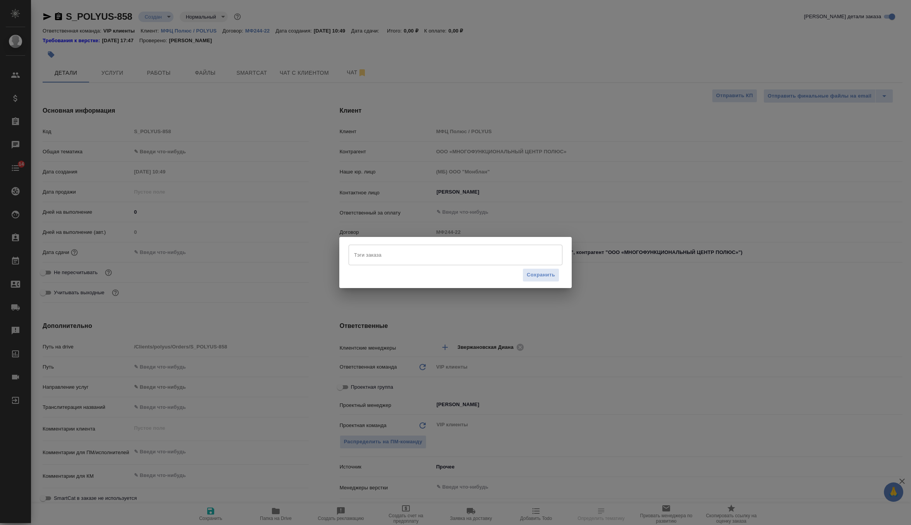
click at [389, 260] on input "Тэги заказа" at bounding box center [448, 254] width 192 height 13
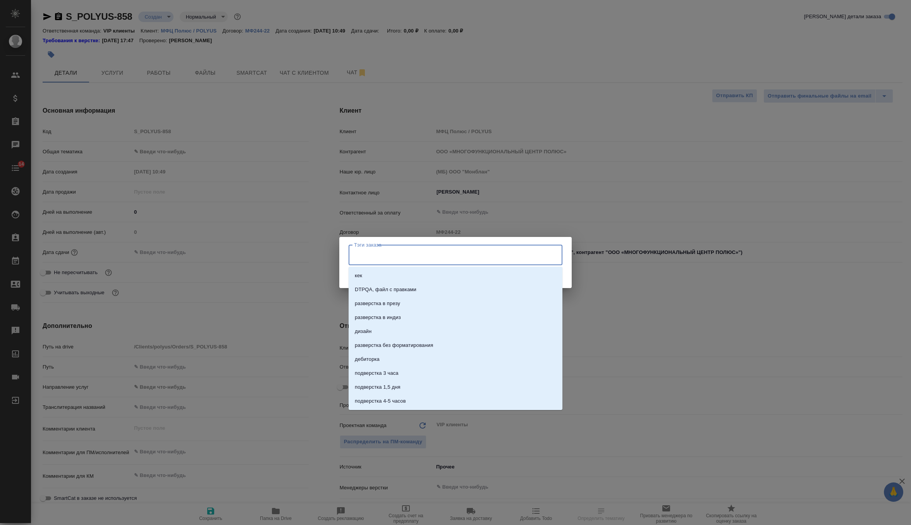
type input "р"
type input "срочн"
click at [393, 314] on li "Срочный заказ" at bounding box center [455, 317] width 214 height 14
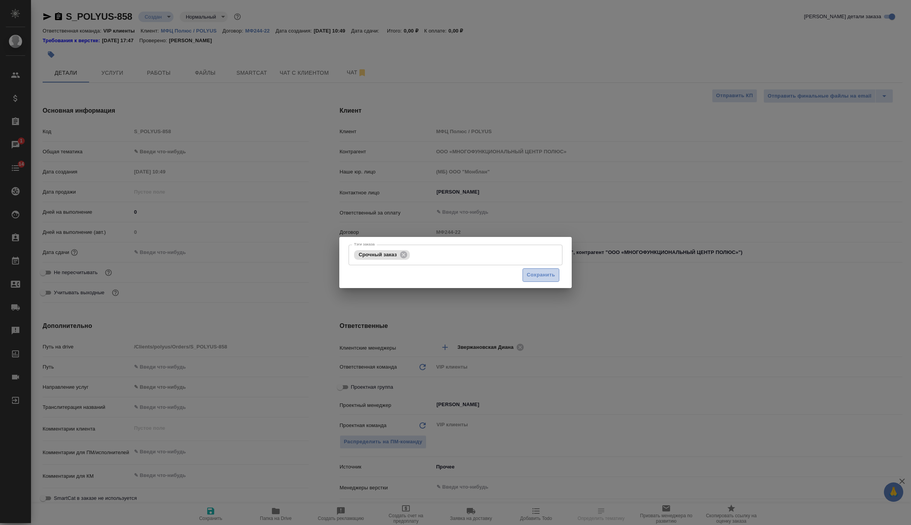
click at [545, 281] on button "Сохранить" at bounding box center [540, 275] width 37 height 14
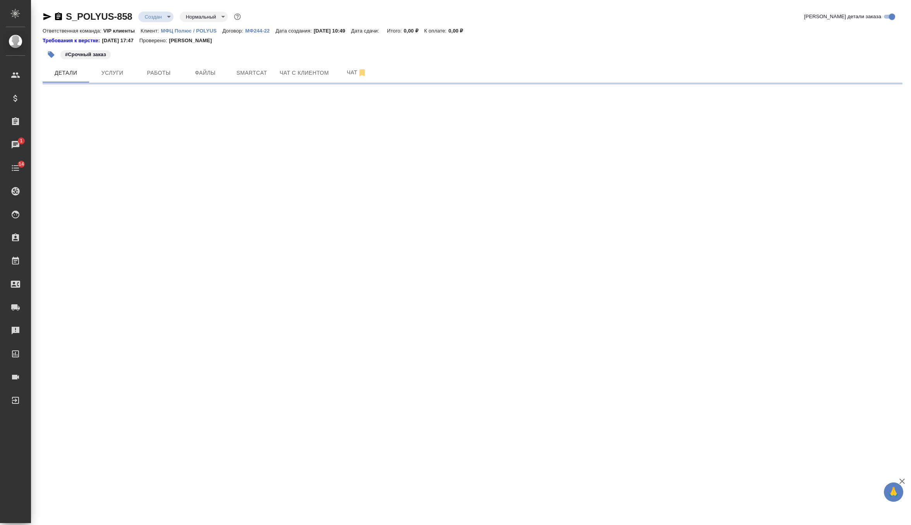
select select "RU"
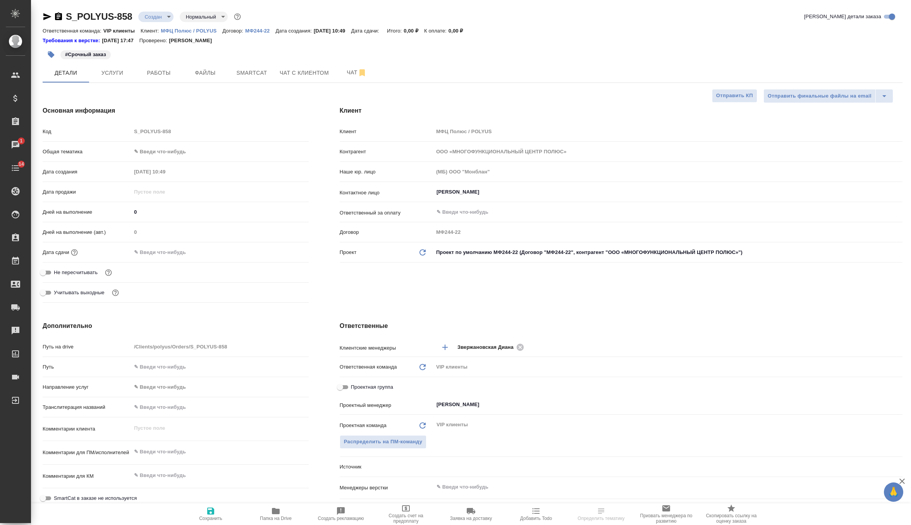
type textarea "x"
click at [160, 252] on input "text" at bounding box center [166, 252] width 68 height 11
click at [283, 250] on icon "button" at bounding box center [286, 251] width 7 height 8
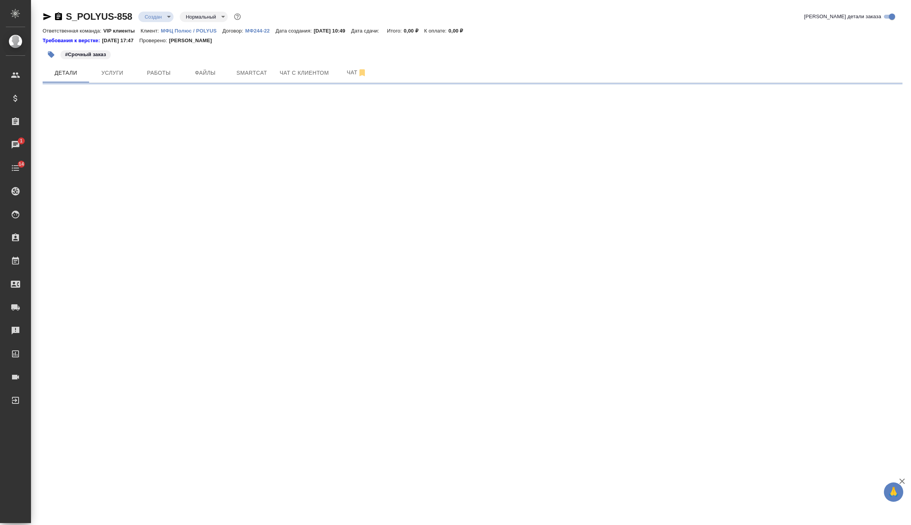
click at [146, 400] on div ".cls-1 fill:#fff; AWATERA Zverzhanovskaya Diana Клиенты Спецификации Заказы 1 Ч…" at bounding box center [455, 262] width 911 height 525
select select "RU"
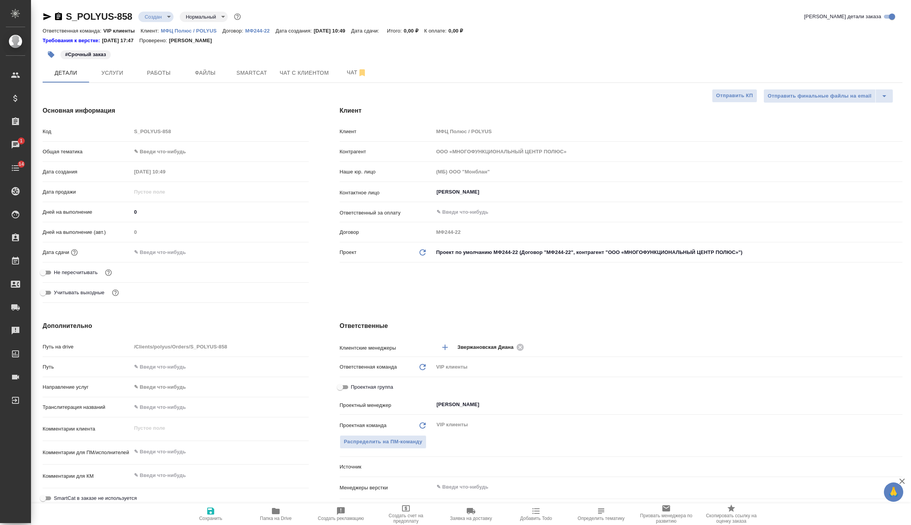
type textarea "x"
click at [176, 254] on input "text" at bounding box center [165, 252] width 68 height 11
click at [289, 249] on icon "button" at bounding box center [286, 251] width 7 height 8
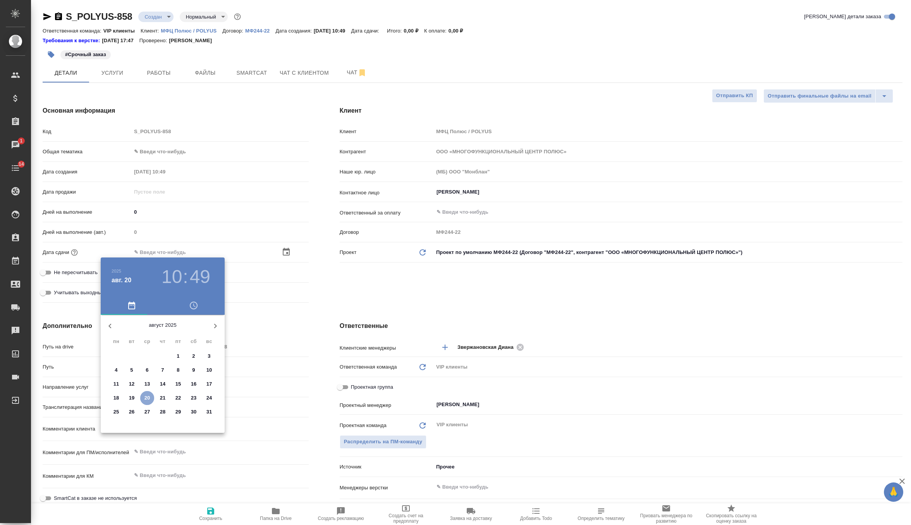
click at [147, 399] on p "20" at bounding box center [147, 398] width 6 height 8
type input "[DATE] 10:49"
type textarea "x"
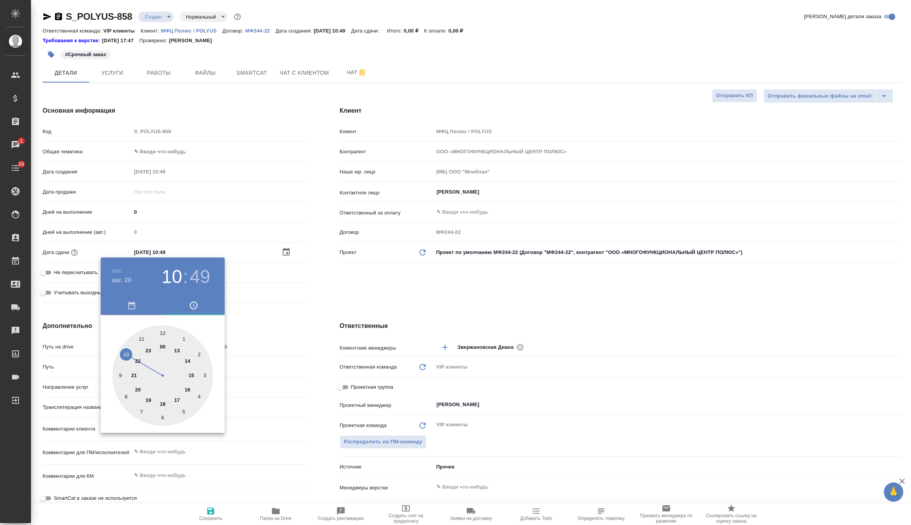
click at [186, 388] on div at bounding box center [162, 375] width 101 height 101
type input "20.08.2025 16:49"
type textarea "x"
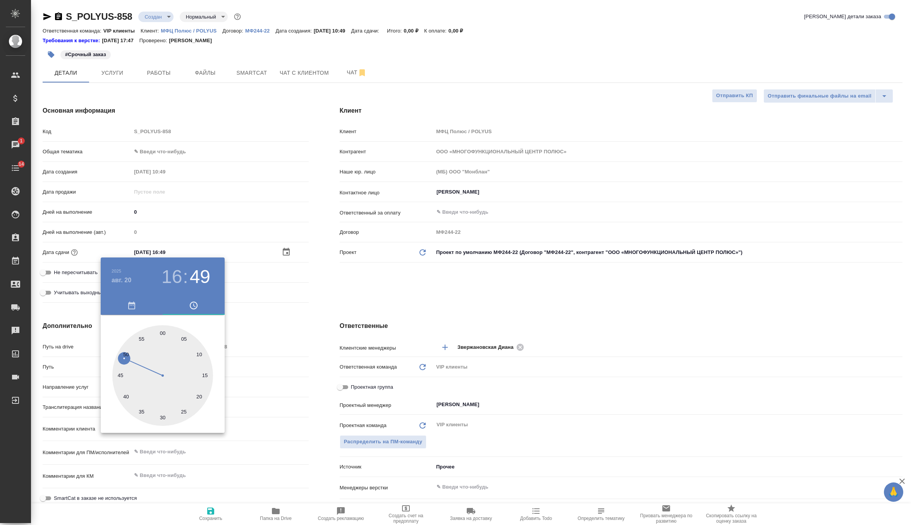
type input "20.08.2025 16:59"
type textarea "x"
click at [159, 329] on div at bounding box center [162, 375] width 101 height 101
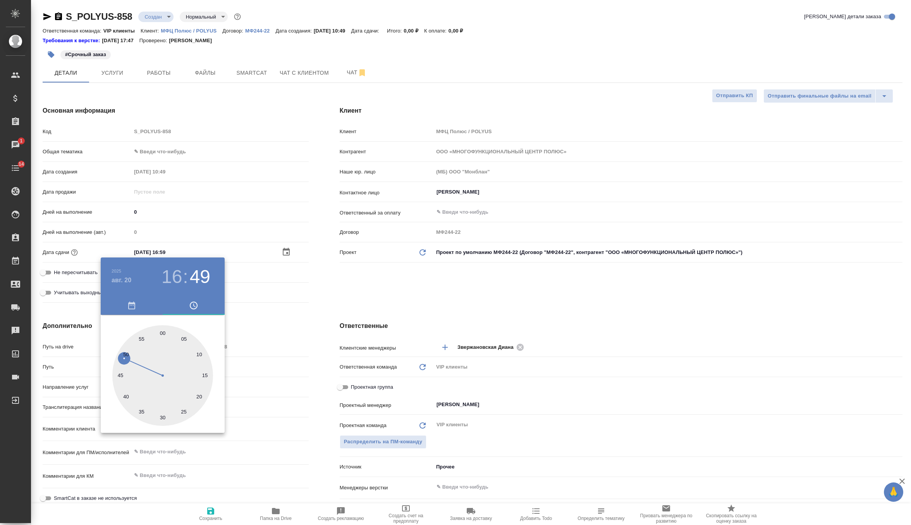
type textarea "x"
click at [163, 333] on div at bounding box center [162, 375] width 101 height 101
type input "[DATE] 16:00"
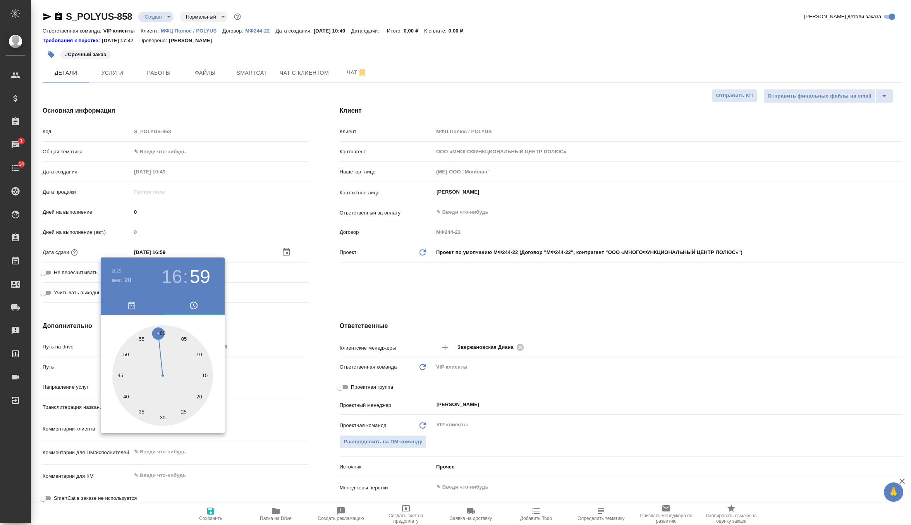
type textarea "x"
click at [355, 283] on div at bounding box center [455, 262] width 911 height 525
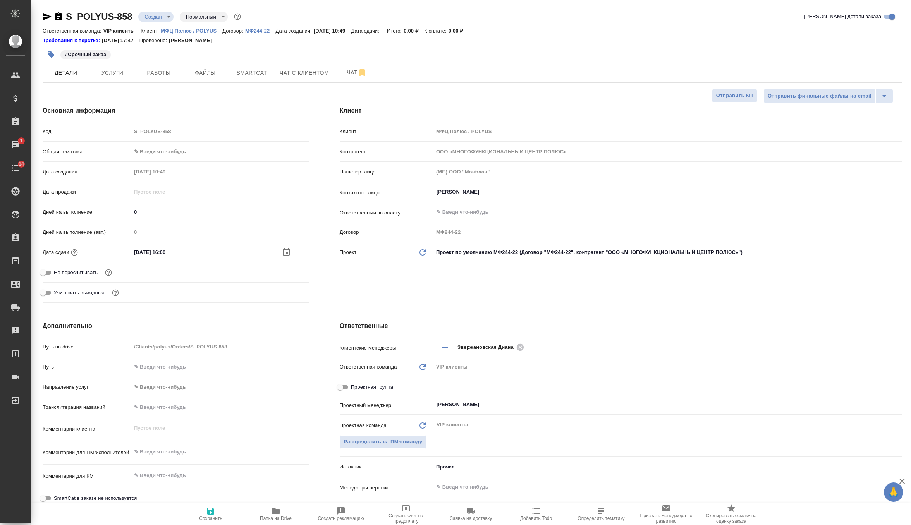
click at [204, 509] on span "Сохранить" at bounding box center [211, 513] width 56 height 15
type textarea "x"
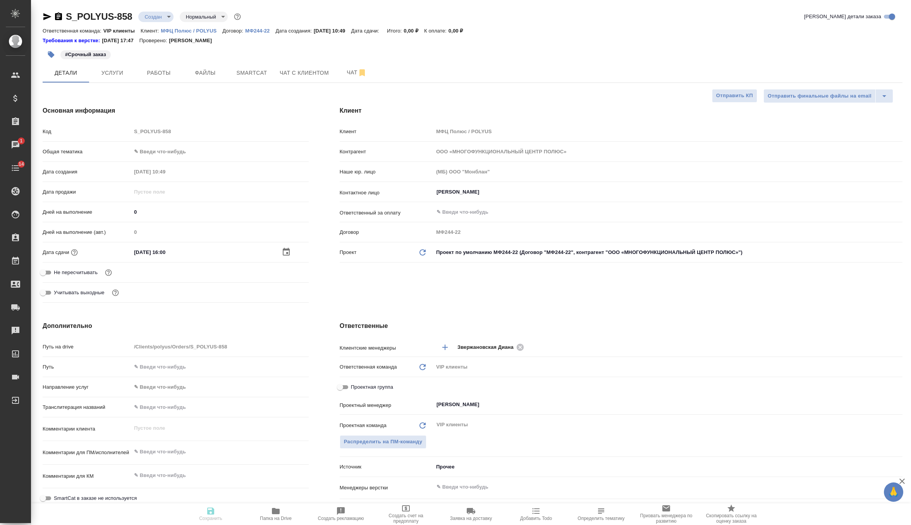
type textarea "x"
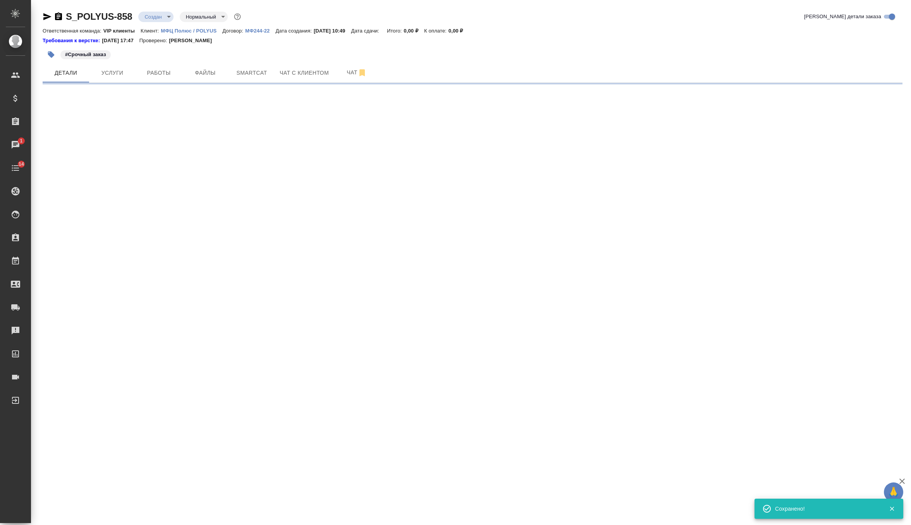
select select "RU"
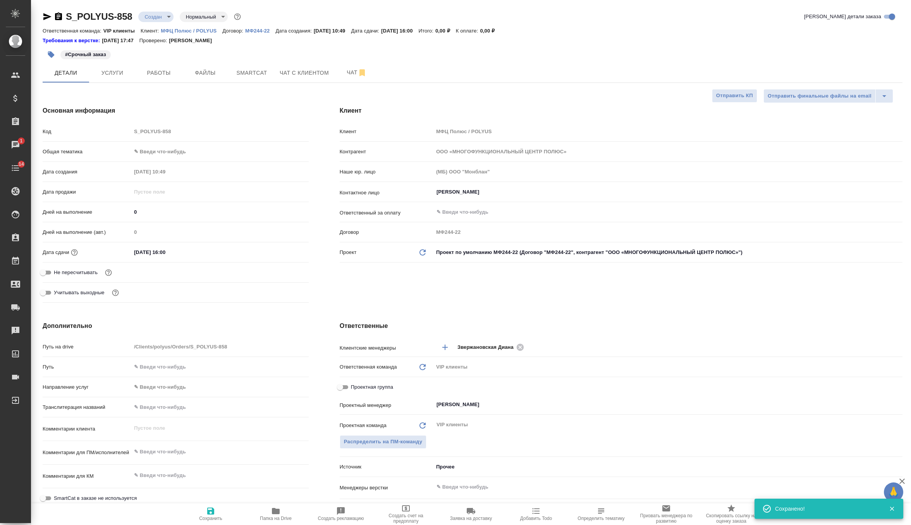
type textarea "x"
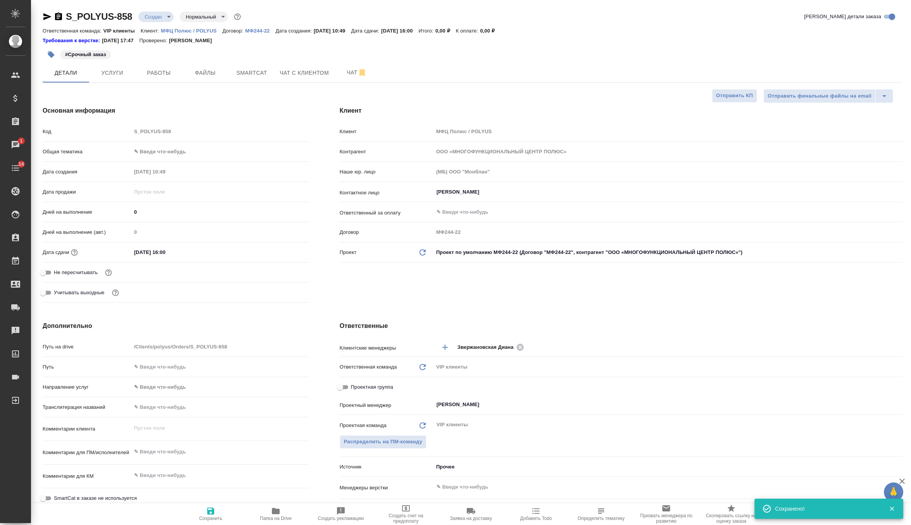
type textarea "x"
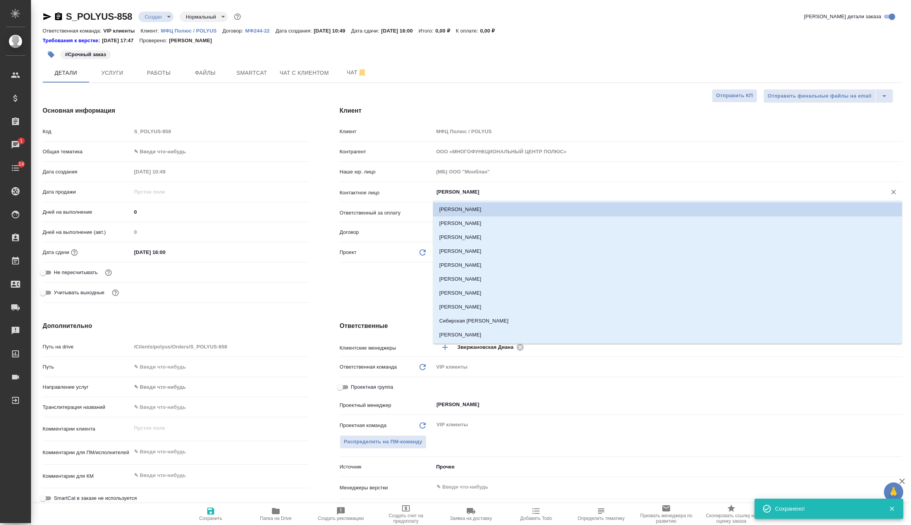
click at [485, 187] on input "Галущак Алексей" at bounding box center [655, 191] width 438 height 9
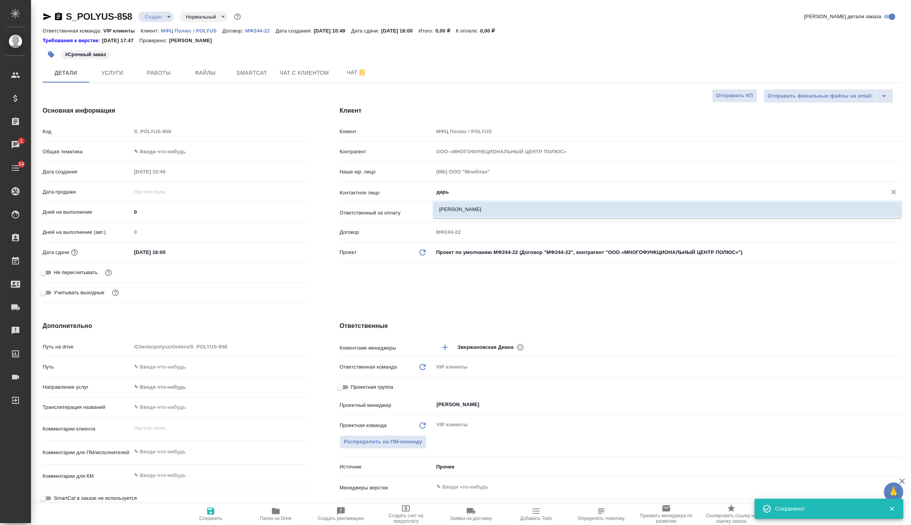
click at [474, 208] on li "[PERSON_NAME]" at bounding box center [667, 209] width 469 height 14
type input "[PERSON_NAME]"
type textarea "x"
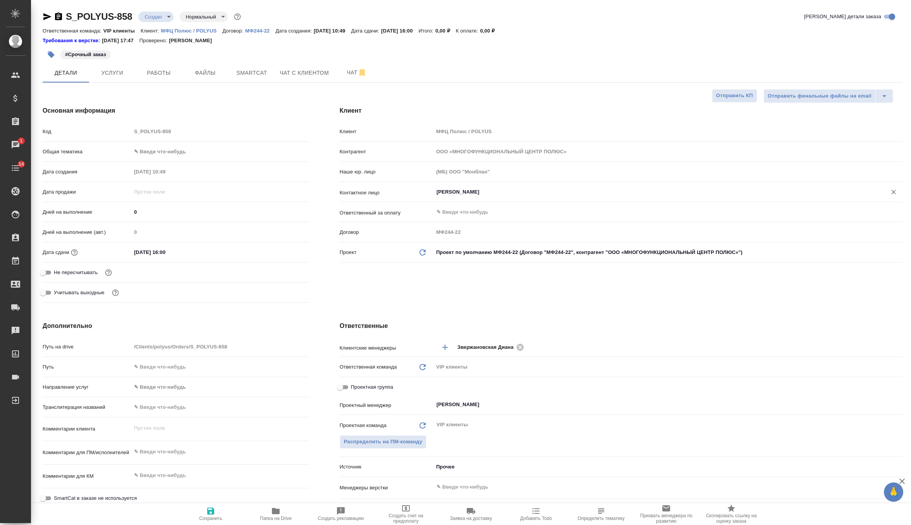
type input "[PERSON_NAME]"
click at [206, 516] on span "Сохранить" at bounding box center [210, 518] width 23 height 5
type textarea "x"
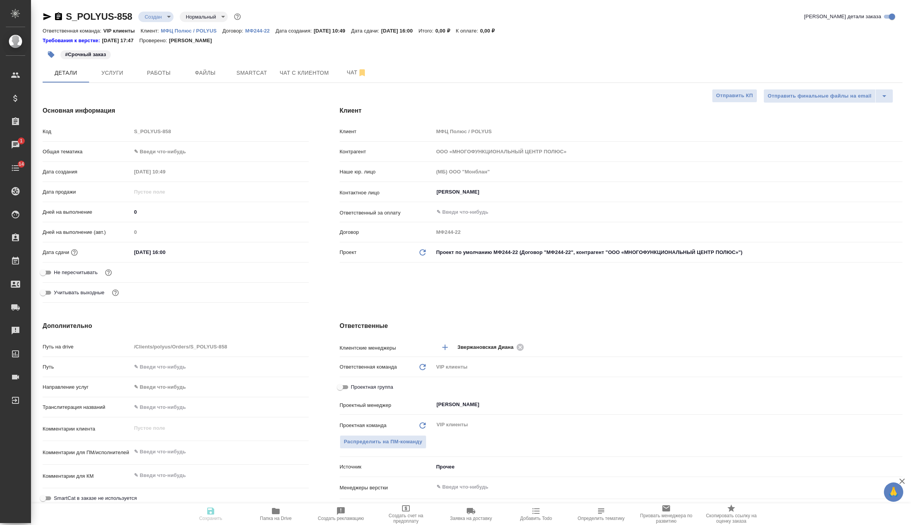
type textarea "x"
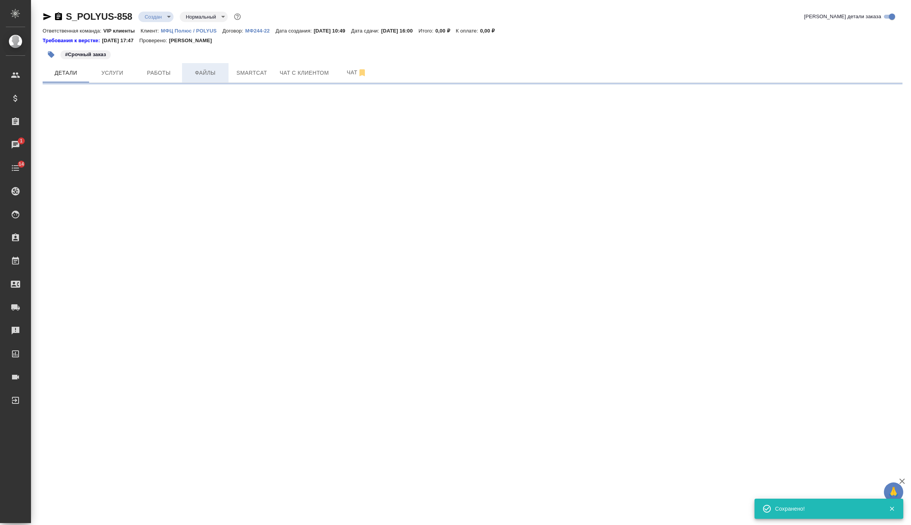
click at [206, 68] on span "Файлы" at bounding box center [205, 73] width 37 height 10
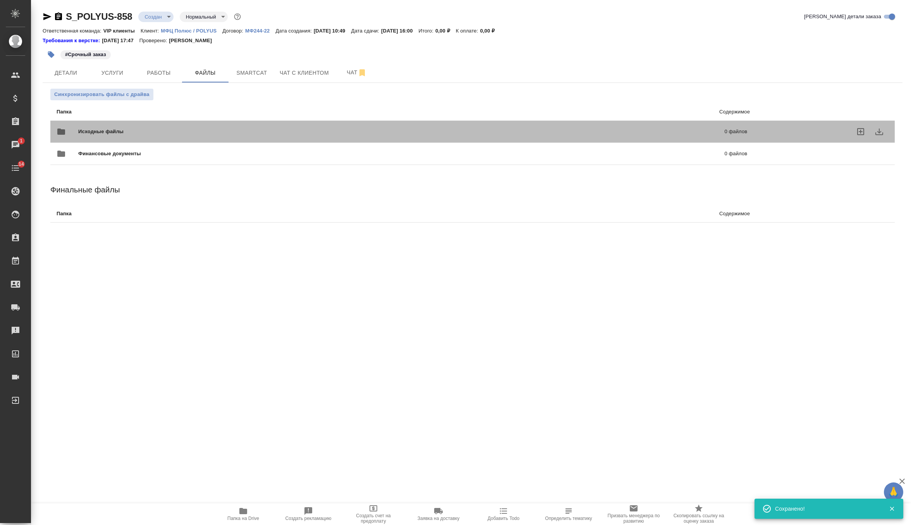
click at [108, 133] on span "Исходные файлы" at bounding box center [251, 132] width 346 height 8
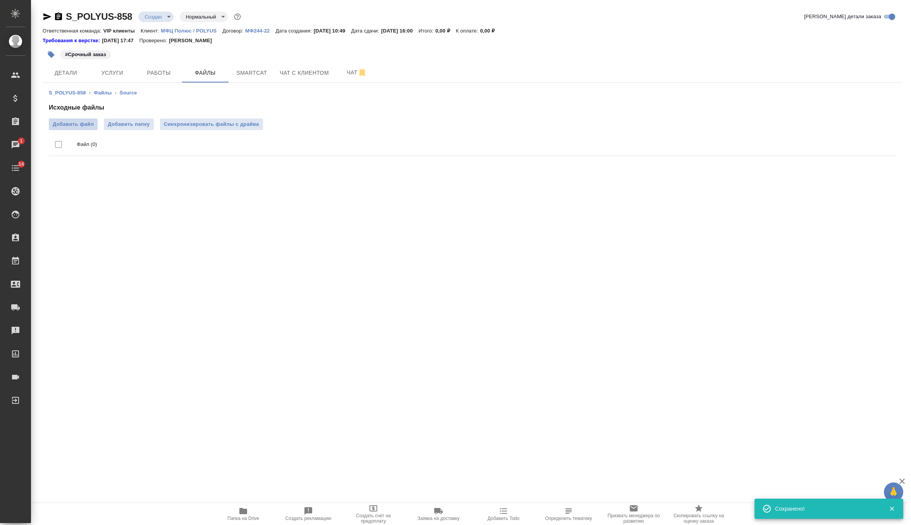
click at [70, 127] on span "Добавить файл" at bounding box center [73, 124] width 41 height 8
click at [0, 0] on input "Добавить файл" at bounding box center [0, 0] width 0 height 0
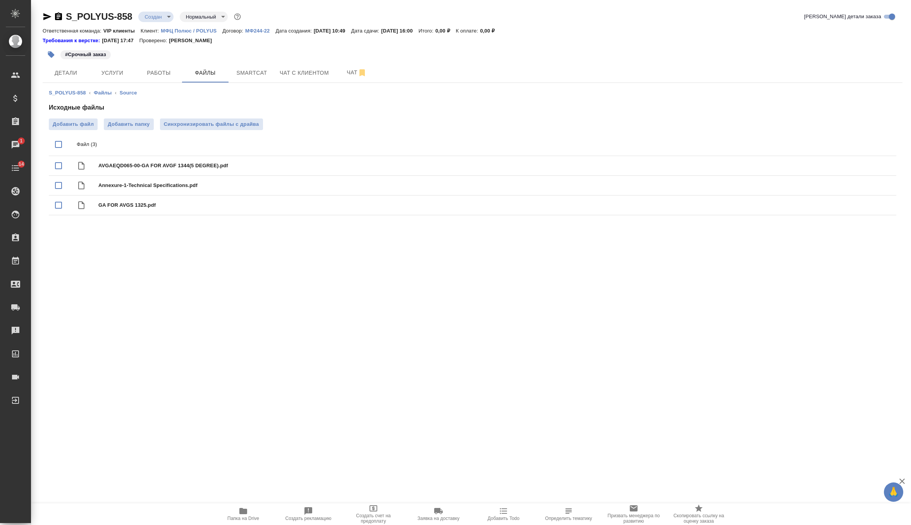
click at [79, 127] on span "Добавить файл" at bounding box center [73, 124] width 41 height 8
click at [0, 0] on input "Добавить файл" at bounding box center [0, 0] width 0 height 0
click at [221, 122] on span "Синхронизировать файлы с драйва" at bounding box center [211, 124] width 95 height 8
click at [165, 19] on body "🙏 .cls-1 fill:#fff; AWATERA Zverzhanovskaya Diana Клиенты Спецификации Заказы 1…" at bounding box center [455, 262] width 911 height 525
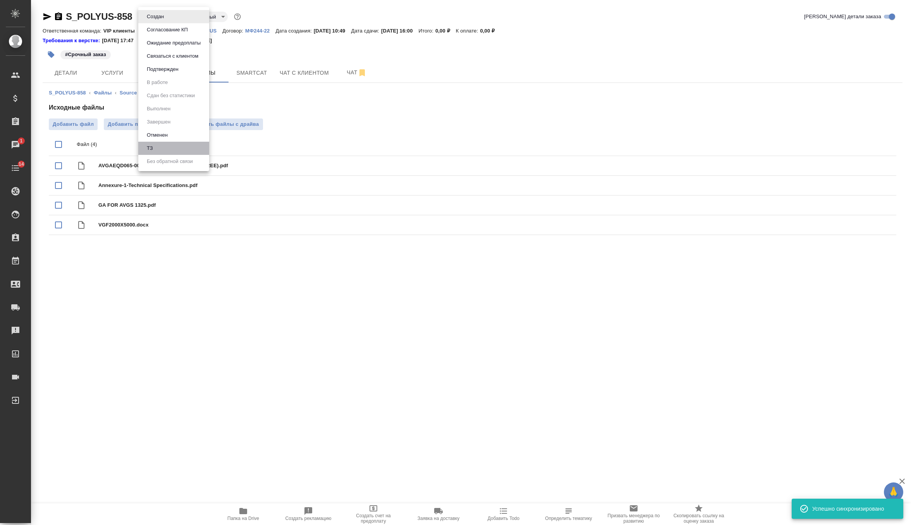
click at [157, 150] on li "ТЗ" at bounding box center [173, 148] width 71 height 13
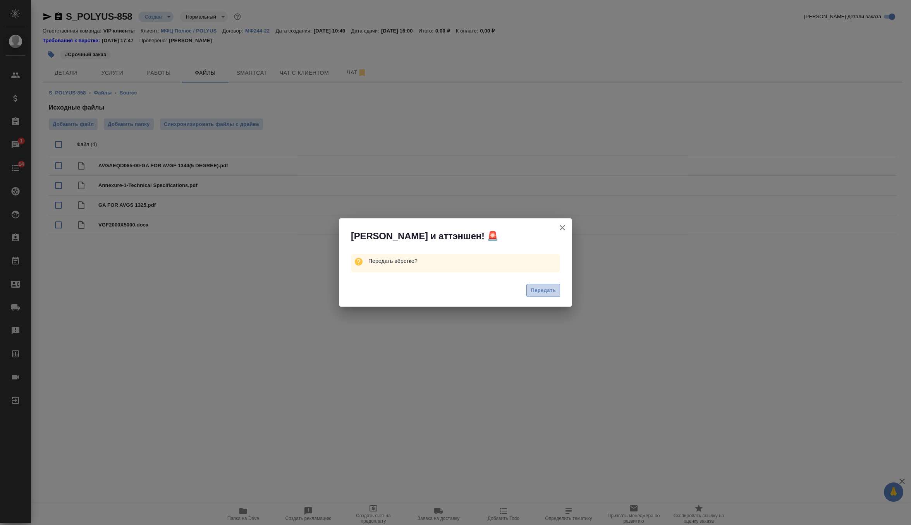
click at [537, 293] on span "Передать" at bounding box center [542, 290] width 25 height 9
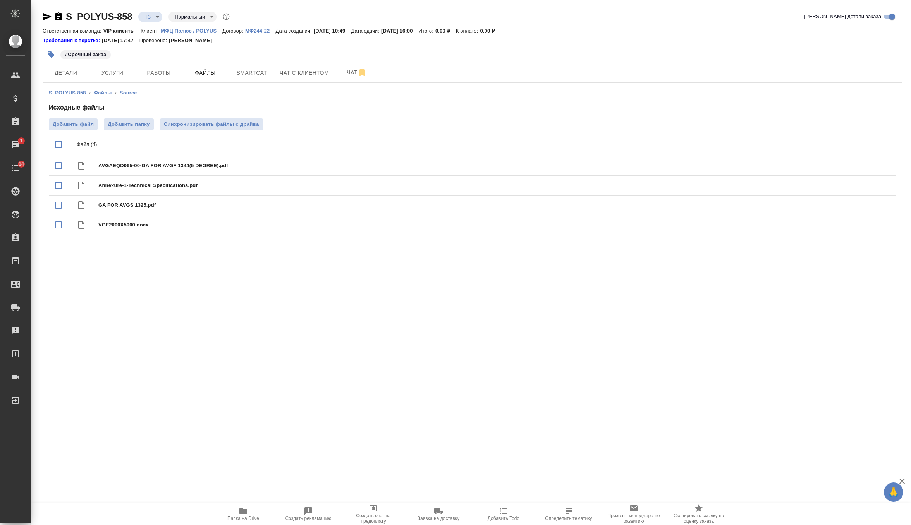
click at [44, 18] on icon "button" at bounding box center [47, 16] width 8 height 7
click at [121, 67] on button "Услуги" at bounding box center [112, 72] width 46 height 19
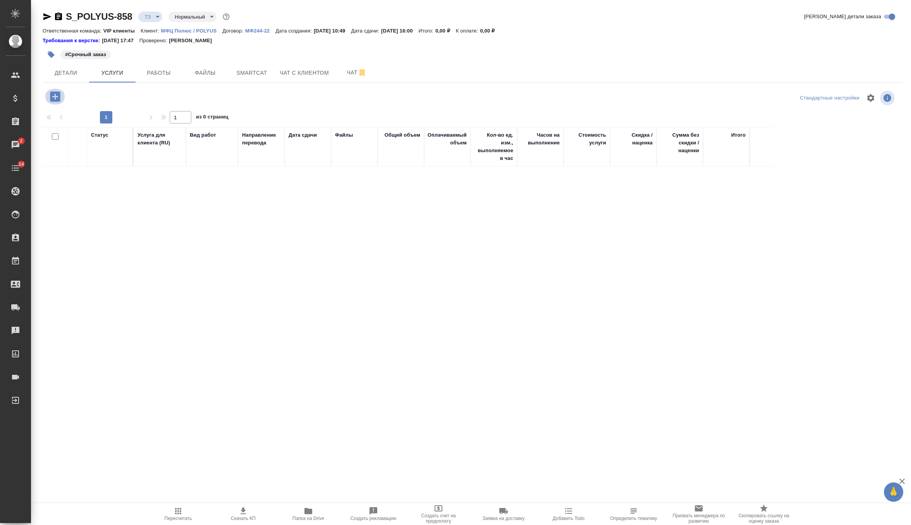
click at [55, 99] on icon "button" at bounding box center [55, 97] width 14 height 14
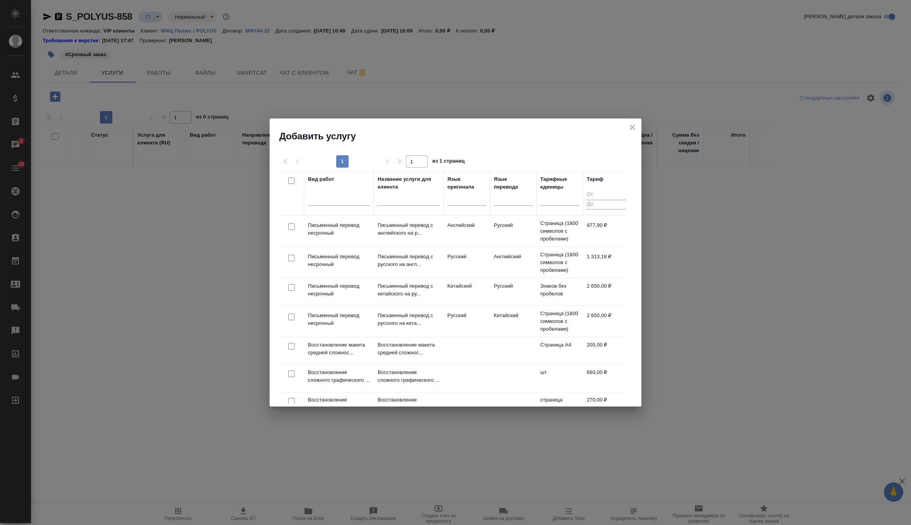
click at [290, 225] on input "checkbox" at bounding box center [291, 226] width 7 height 7
checkbox input "true"
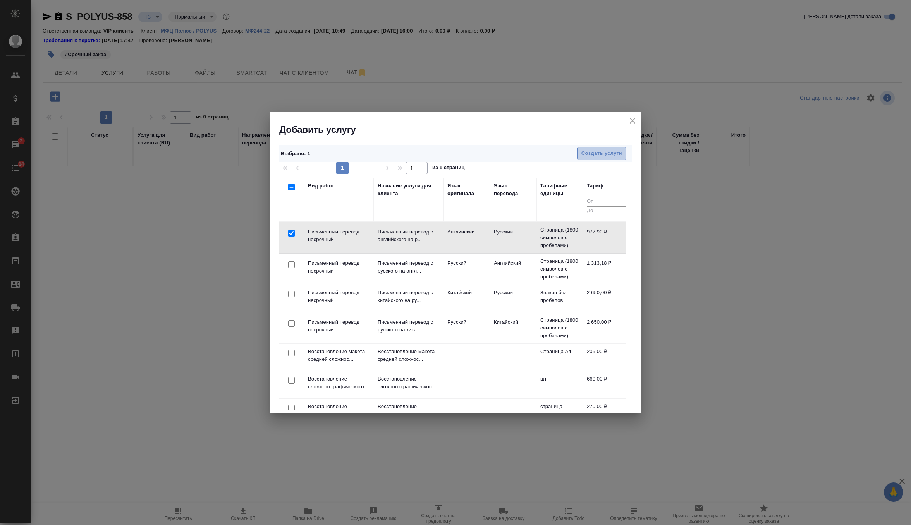
click at [592, 149] on span "Создать услуги" at bounding box center [601, 153] width 41 height 9
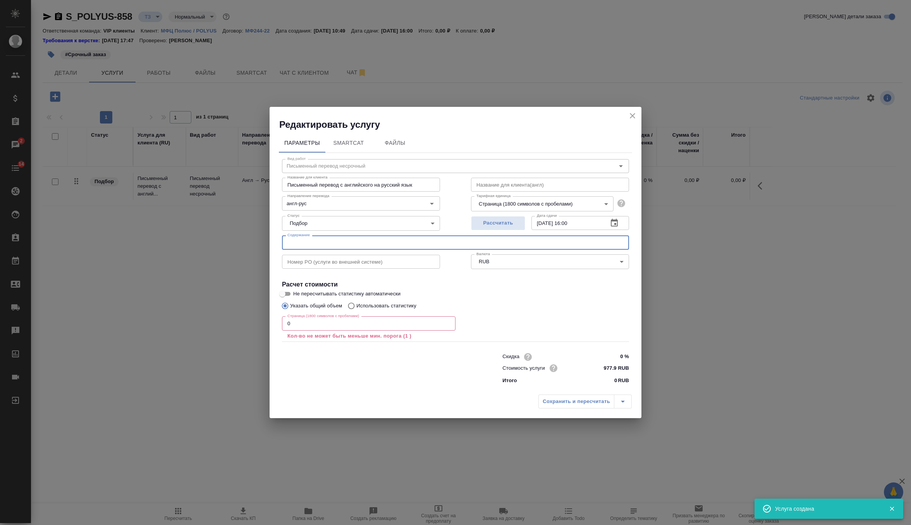
click at [341, 245] on input "text" at bounding box center [455, 242] width 347 height 14
paste input "200825_Колосниковые грохоты для ООО «УК Полюс»"
type input "200825_Колосниковые грохоты для ООО «УК Полюс»"
click at [318, 325] on input "0" at bounding box center [368, 323] width 173 height 14
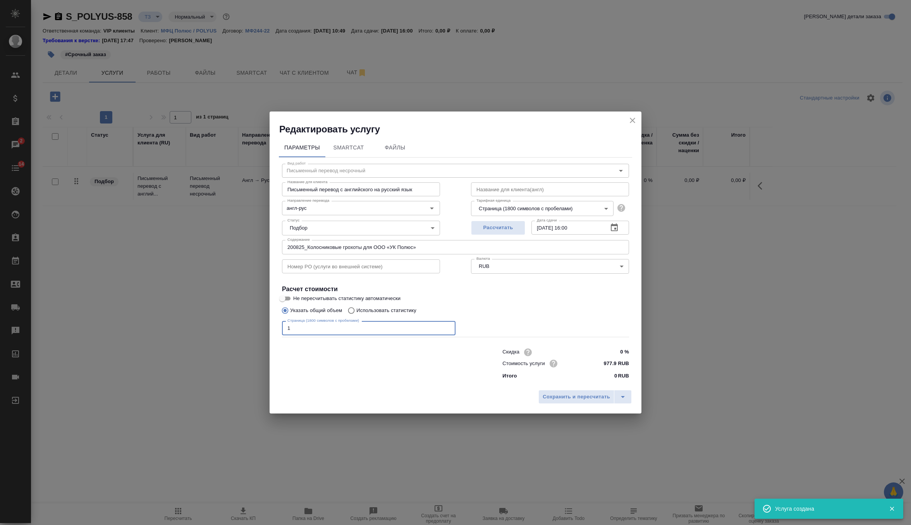
type input "1"
drag, startPoint x: 618, startPoint y: 362, endPoint x: 573, endPoint y: 361, distance: 44.9
click at [573, 361] on div "Стоимость услуги 977.9 RUB" at bounding box center [565, 363] width 127 height 12
drag, startPoint x: 616, startPoint y: 365, endPoint x: 582, endPoint y: 365, distance: 33.7
click at [582, 365] on div "Стоимость услуги 977.9 RUB" at bounding box center [565, 363] width 127 height 12
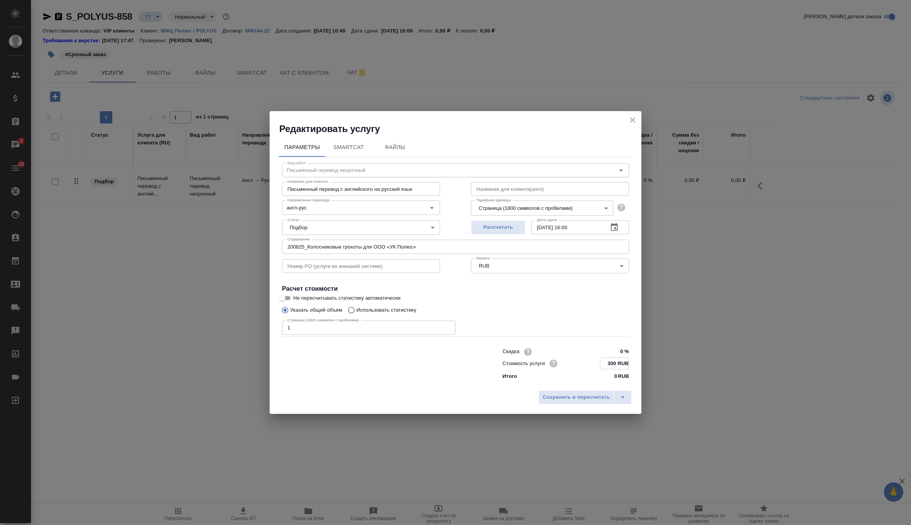
type input "300 RUB"
click at [593, 389] on div "Сохранить и пересчитать" at bounding box center [455, 399] width 372 height 27
click at [593, 396] on span "Сохранить и пересчитать" at bounding box center [575, 397] width 67 height 9
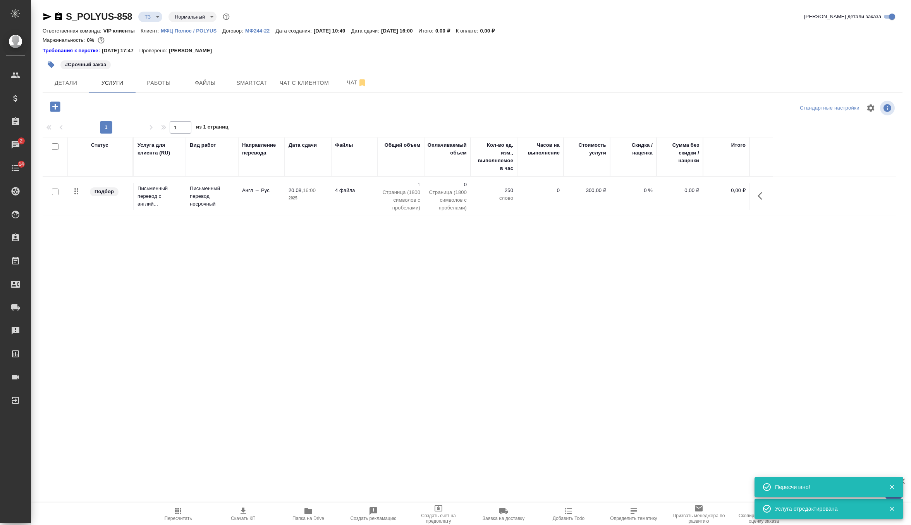
click at [55, 192] on input "checkbox" at bounding box center [55, 192] width 7 height 7
checkbox input "true"
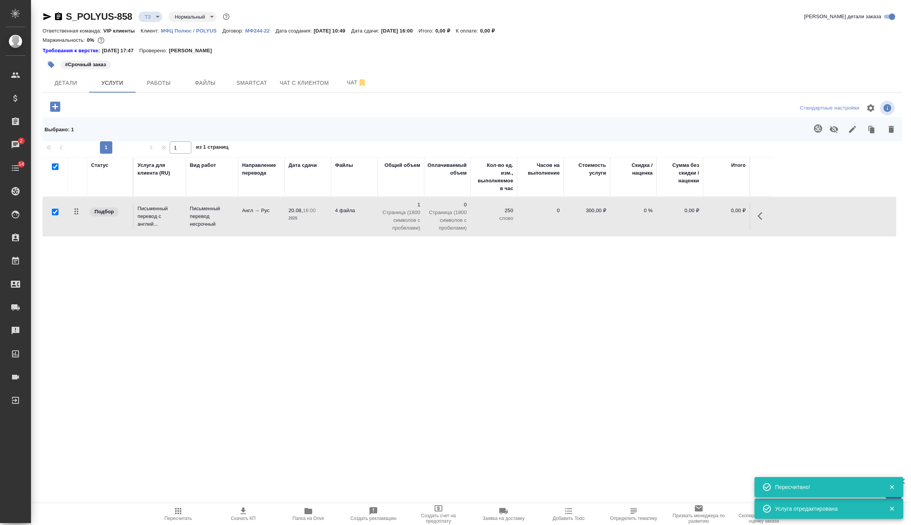
click at [815, 130] on icon "button" at bounding box center [817, 128] width 8 height 8
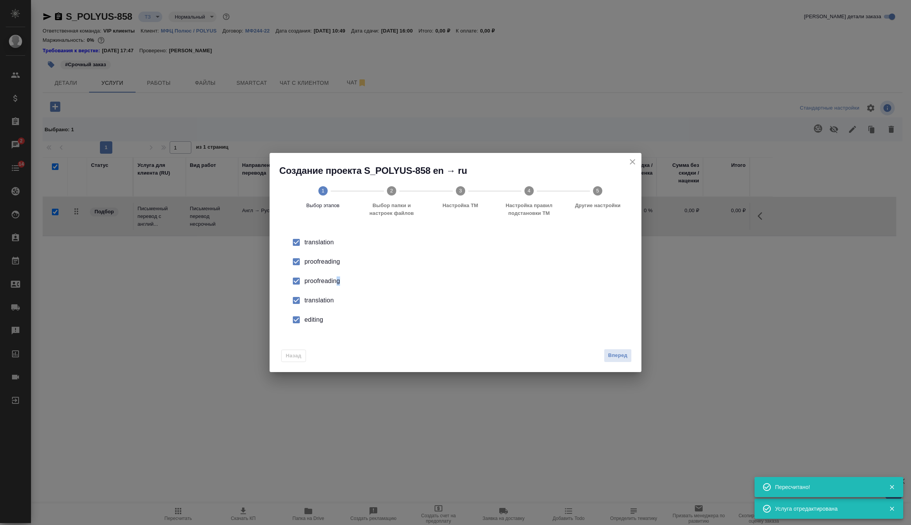
click at [338, 266] on div "proofreading" at bounding box center [463, 261] width 318 height 9
click at [311, 247] on div "translation" at bounding box center [463, 242] width 318 height 9
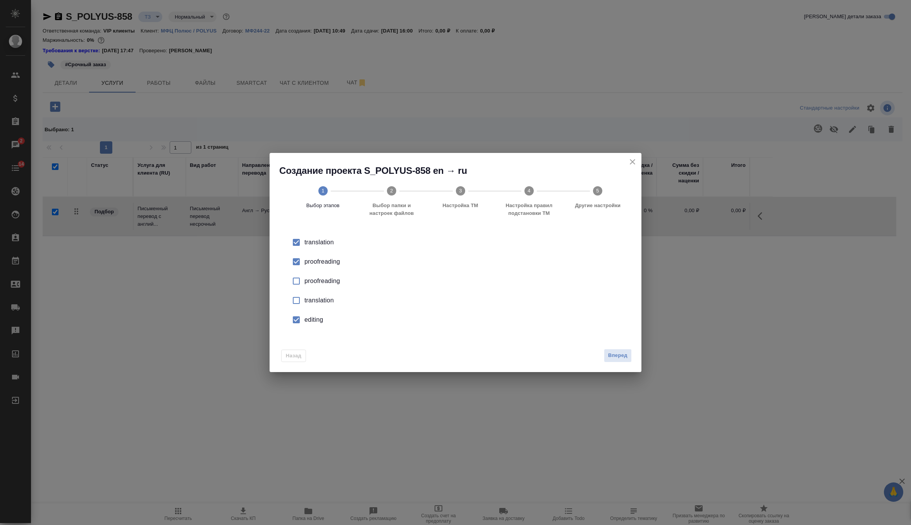
click at [310, 319] on div "editing" at bounding box center [463, 319] width 318 height 9
click at [610, 355] on span "Вперед" at bounding box center [617, 355] width 19 height 9
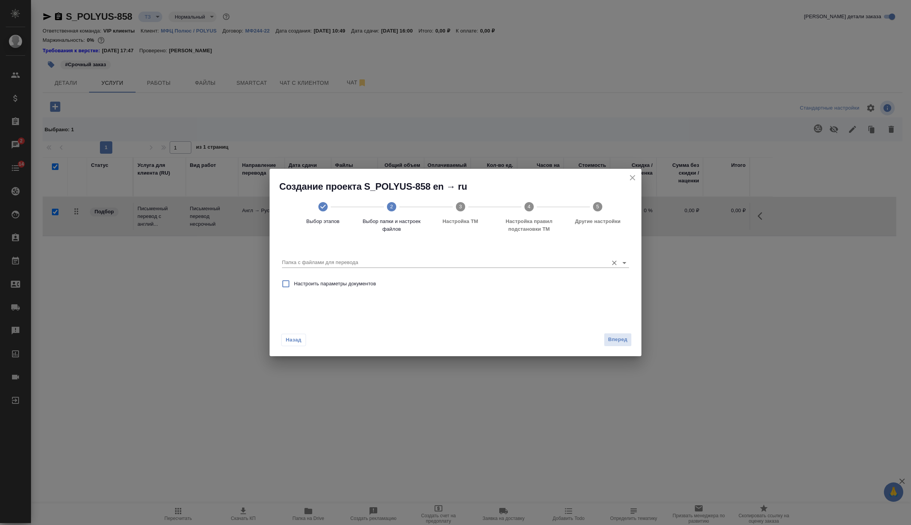
click at [546, 260] on input "Папка с файлами для перевода" at bounding box center [443, 262] width 322 height 9
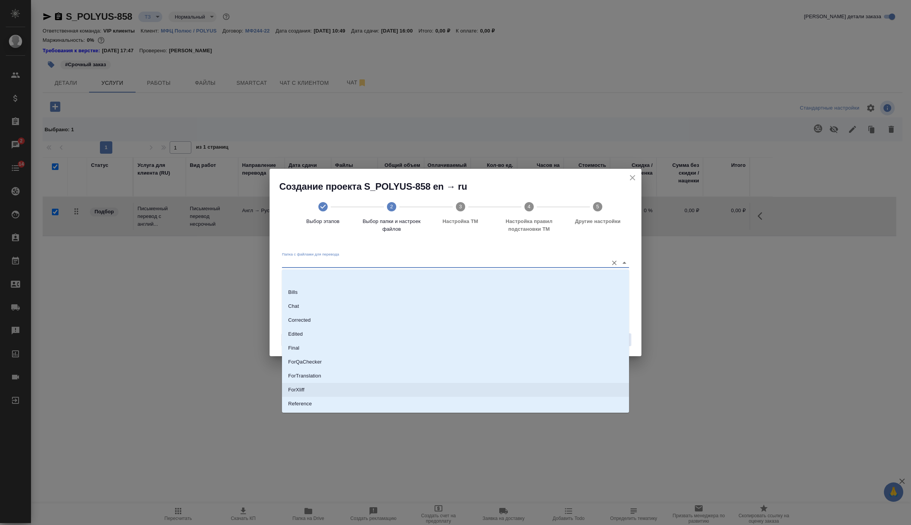
scroll to position [40, 0]
click at [427, 372] on li "Source" at bounding box center [455, 377] width 347 height 14
type input "Source"
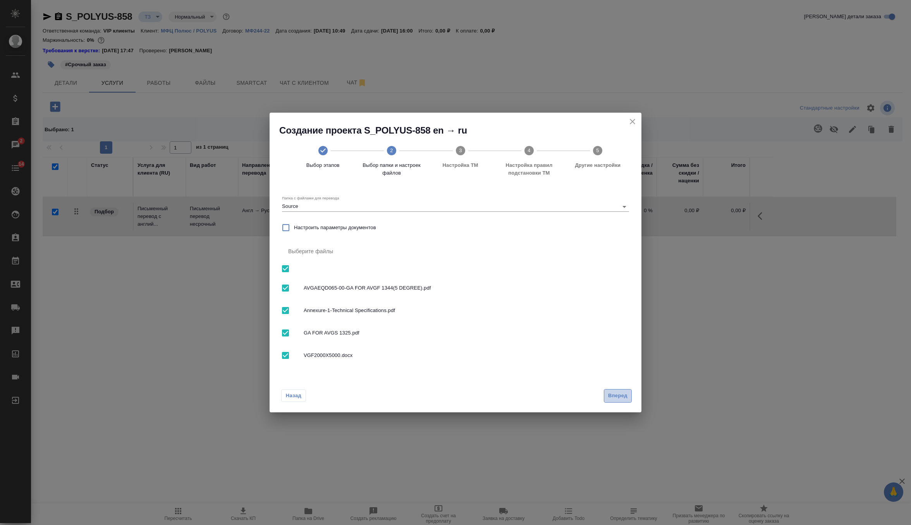
click at [615, 391] on span "Вперед" at bounding box center [617, 395] width 19 height 9
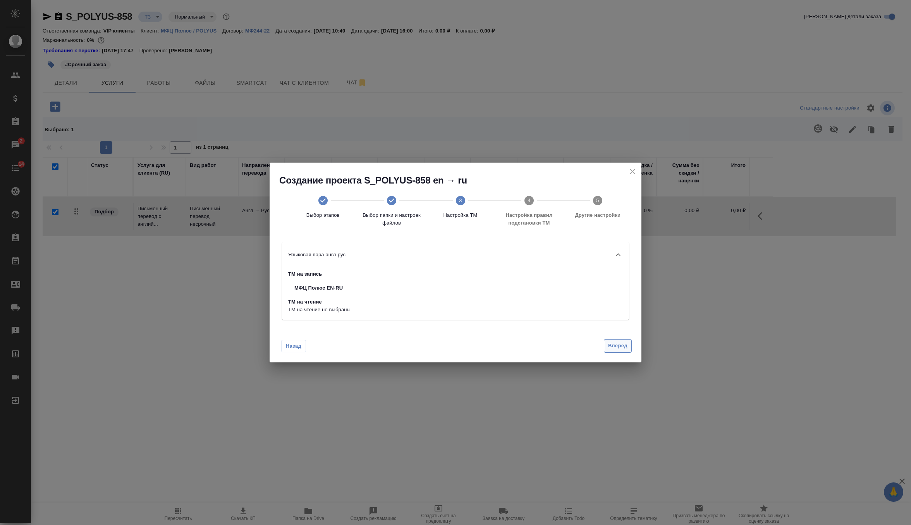
click at [618, 345] on span "Вперед" at bounding box center [617, 345] width 19 height 9
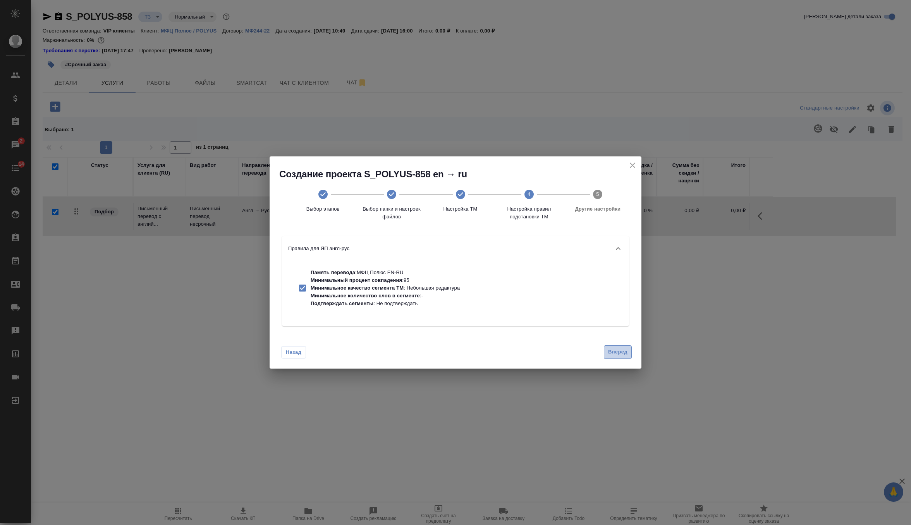
click at [618, 345] on button "Вперед" at bounding box center [618, 352] width 28 height 14
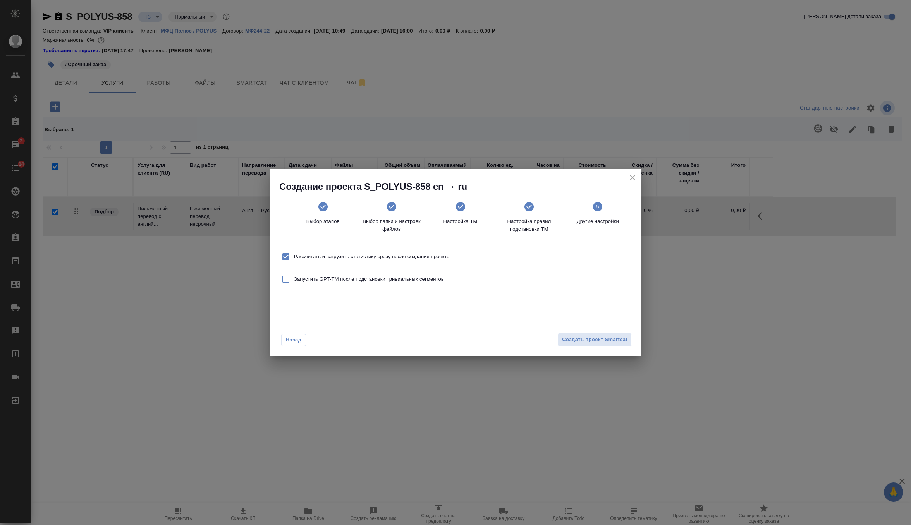
click at [439, 255] on span "Рассчитать и загрузить статистику сразу после создания проекта" at bounding box center [372, 257] width 156 height 8
click at [294, 255] on input "Рассчитать и загрузить статистику сразу после создания проекта" at bounding box center [286, 257] width 16 height 16
checkbox input "false"
click at [592, 340] on span "Создать проект Smartcat" at bounding box center [594, 339] width 65 height 9
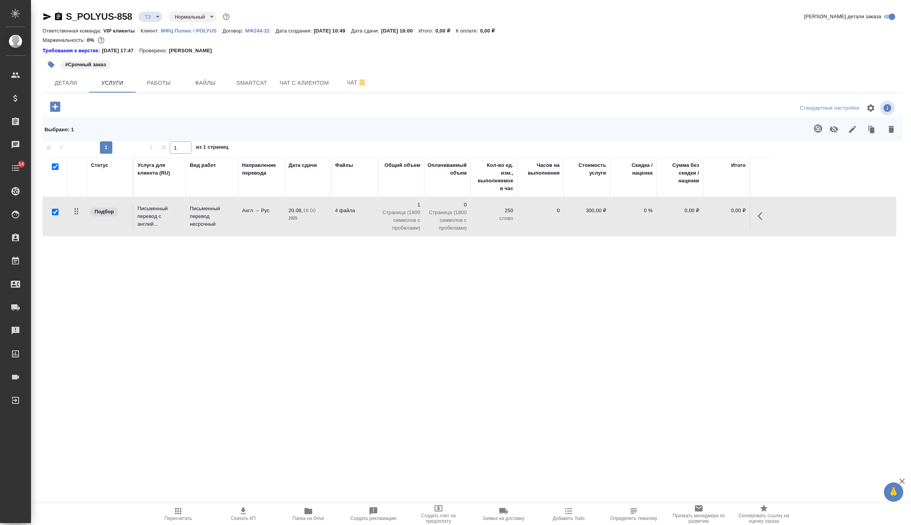
click at [58, 106] on icon "button" at bounding box center [55, 106] width 10 height 10
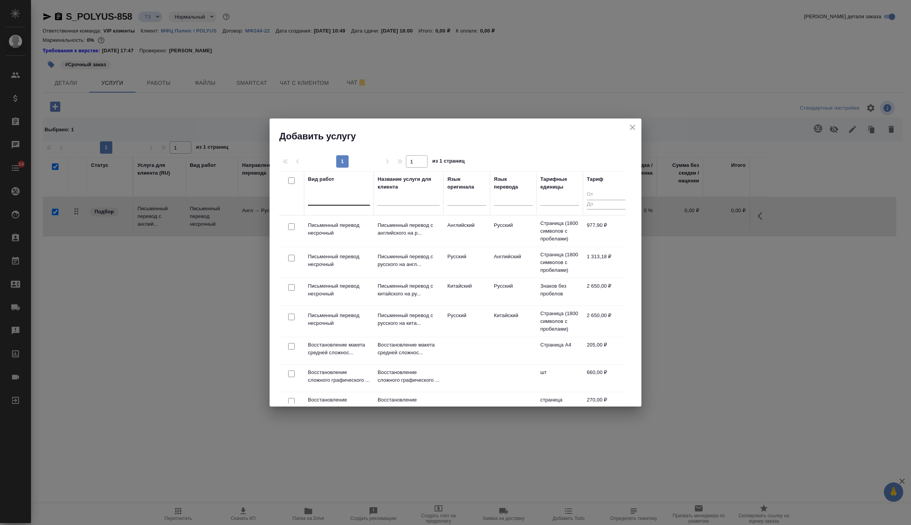
click at [333, 200] on div at bounding box center [339, 197] width 62 height 11
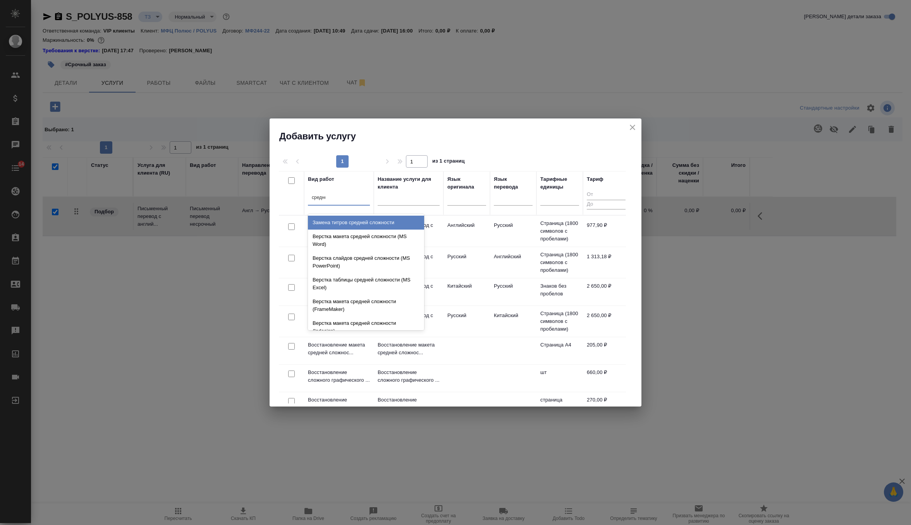
type input "средней"
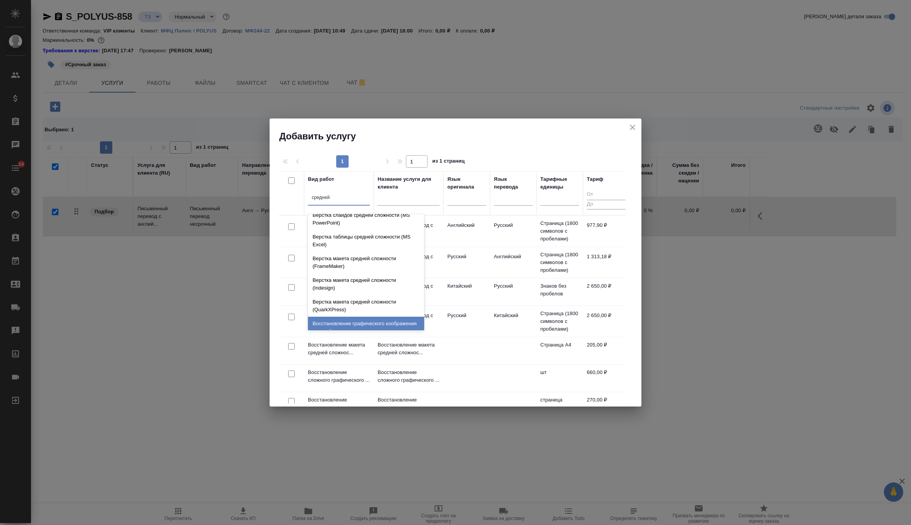
scroll to position [82, 0]
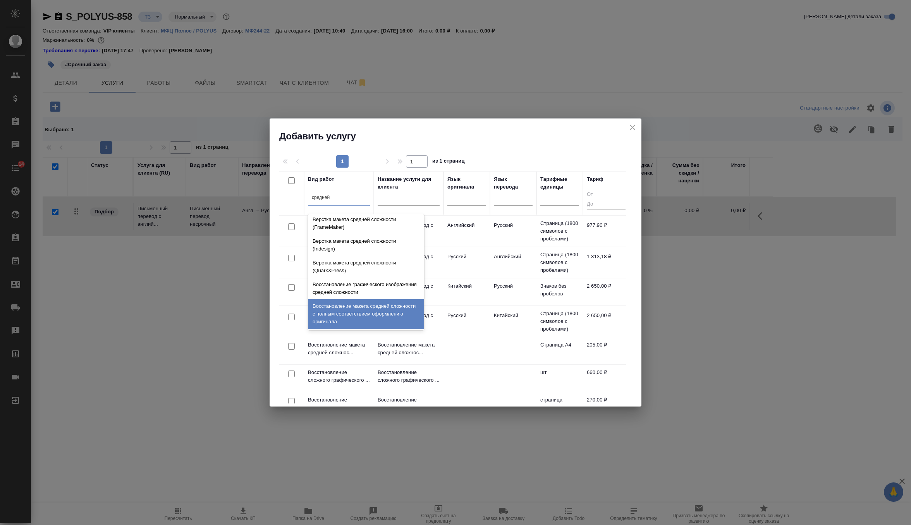
click at [365, 320] on div "Восстановление макета средней сложности с полным соответствием оформлению ориги…" at bounding box center [366, 313] width 116 height 29
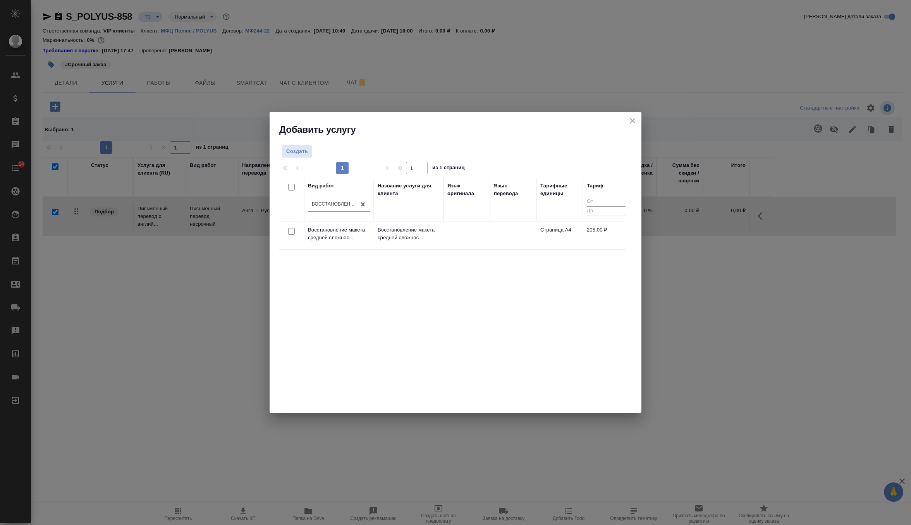
click at [292, 230] on input "checkbox" at bounding box center [291, 231] width 7 height 7
checkbox input "true"
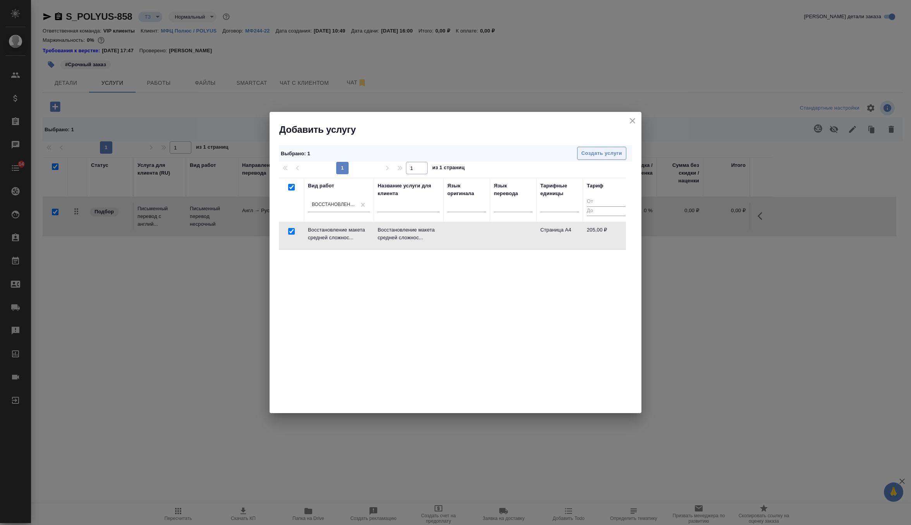
click at [588, 151] on span "Создать услуги" at bounding box center [601, 153] width 41 height 9
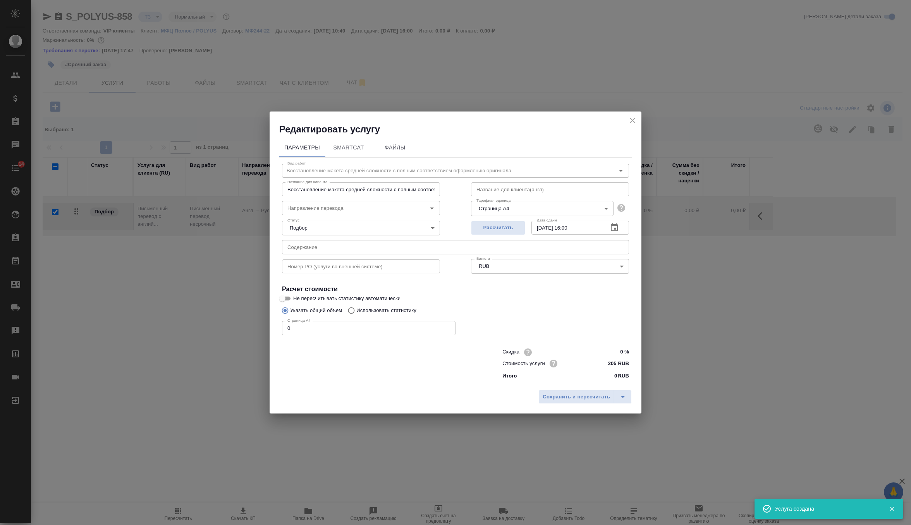
checkbox input "false"
click at [322, 329] on input "0" at bounding box center [368, 328] width 173 height 14
type input "2"
click at [573, 399] on span "Сохранить и пересчитать" at bounding box center [575, 397] width 67 height 9
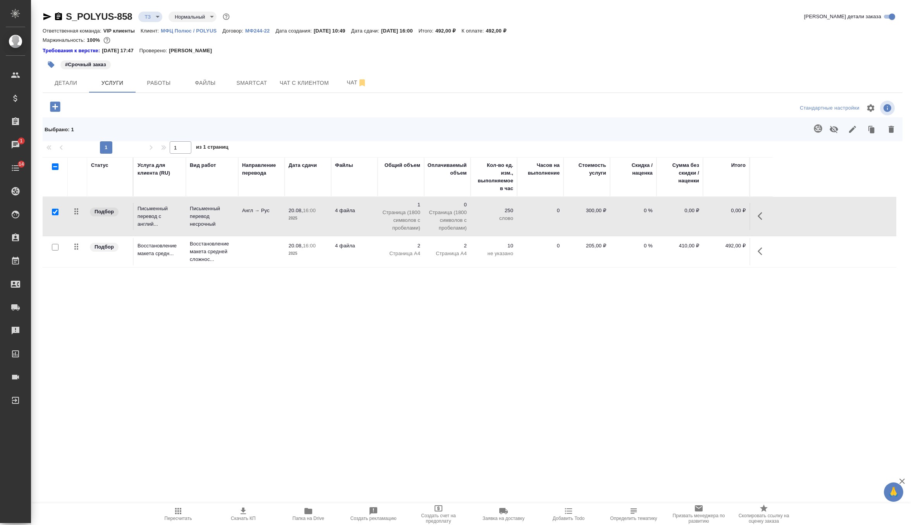
click at [55, 104] on icon "button" at bounding box center [55, 107] width 14 height 14
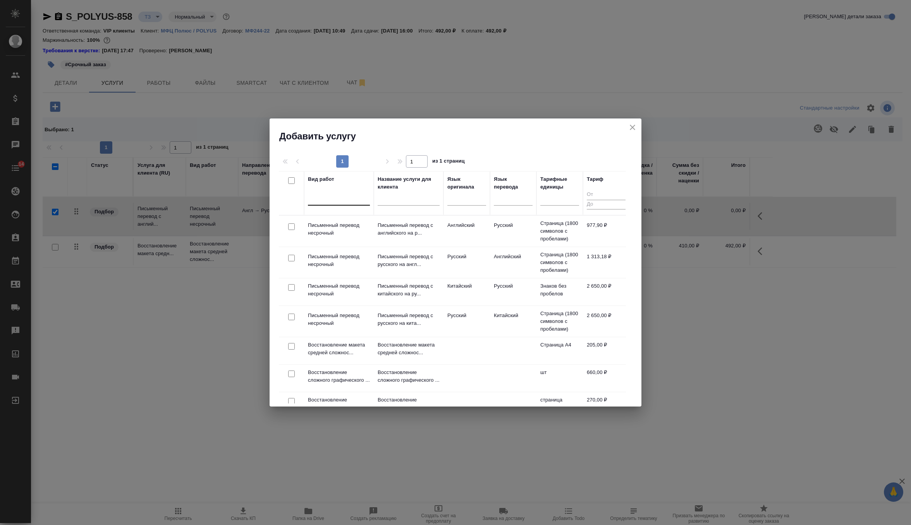
click at [341, 204] on div at bounding box center [339, 198] width 62 height 15
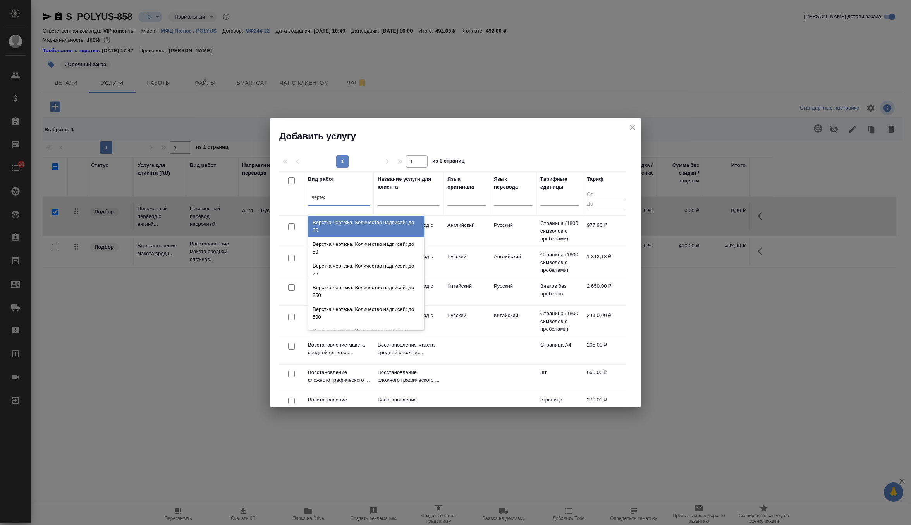
type input "чертежа"
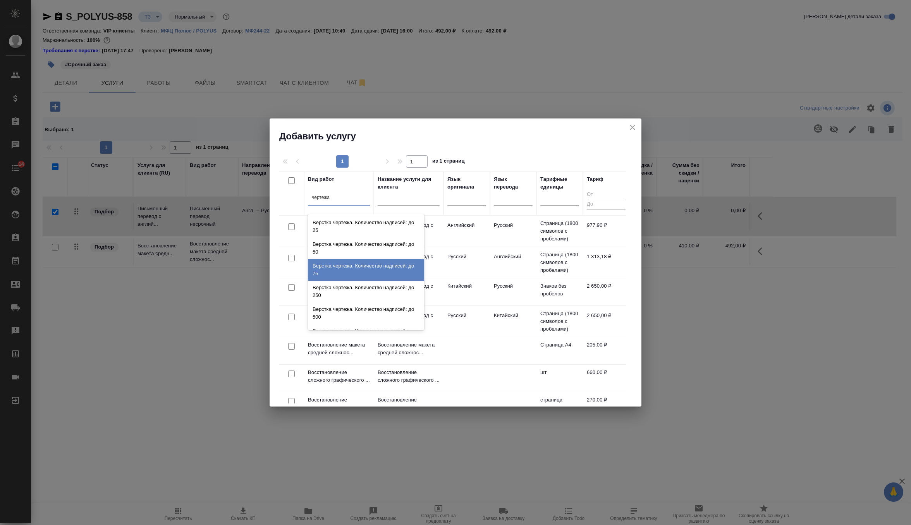
click at [355, 267] on div "Верстка чертежа. Количество надписей: до 75" at bounding box center [366, 270] width 116 height 22
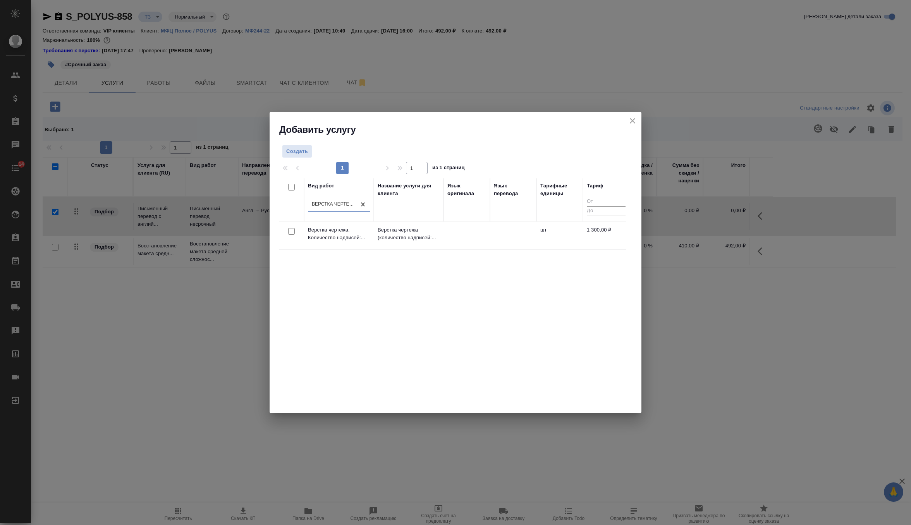
click at [293, 233] on input "checkbox" at bounding box center [291, 231] width 7 height 7
checkbox input "true"
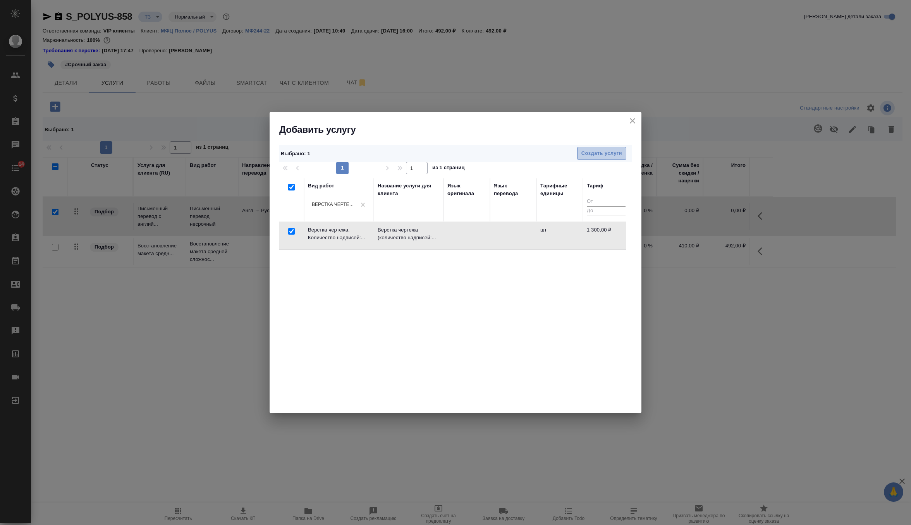
click at [610, 152] on span "Создать услуги" at bounding box center [601, 153] width 41 height 9
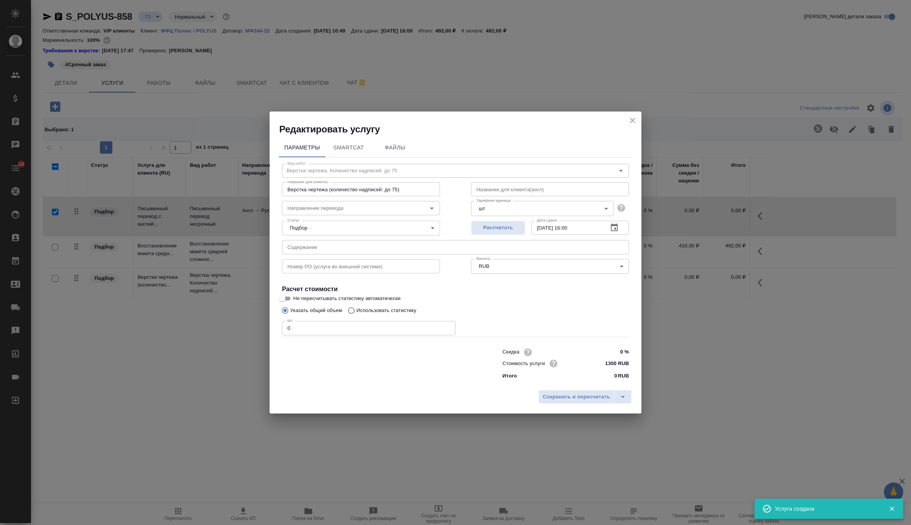
click at [369, 330] on input "0" at bounding box center [368, 328] width 173 height 14
type input "2"
click at [578, 400] on span "Сохранить и пересчитать" at bounding box center [575, 397] width 67 height 9
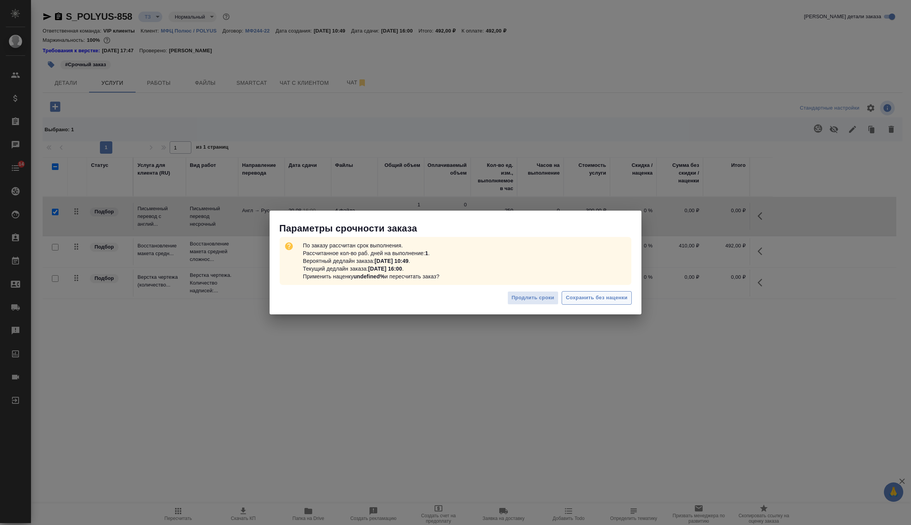
click at [605, 297] on span "Сохранить без наценки" at bounding box center [597, 297] width 62 height 9
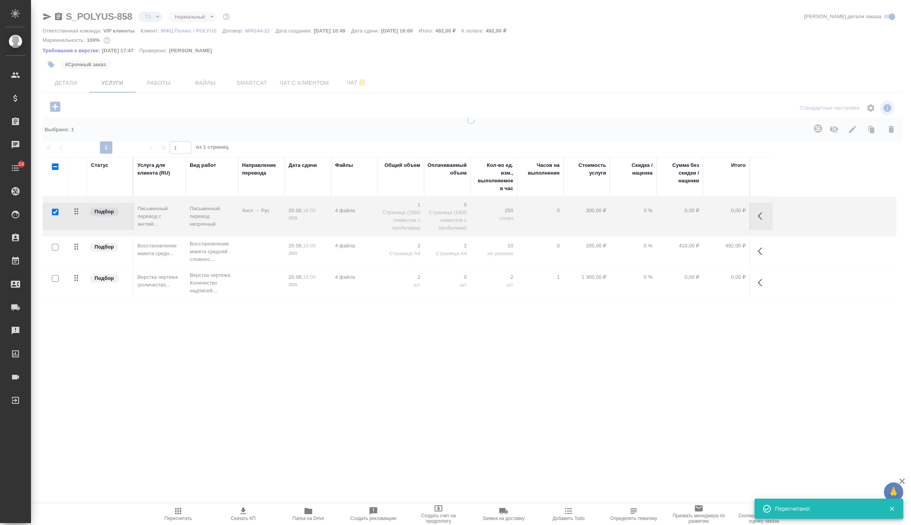
type input "urgent"
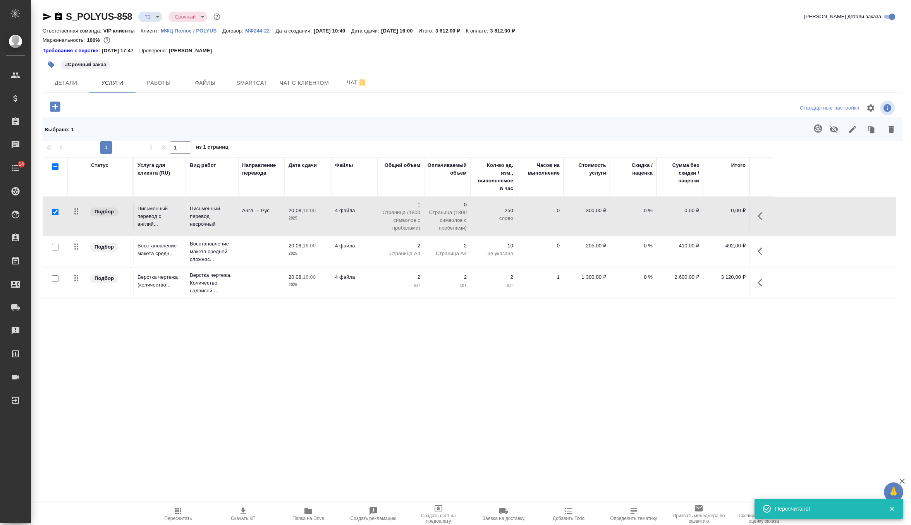
click at [55, 110] on icon "button" at bounding box center [55, 106] width 10 height 10
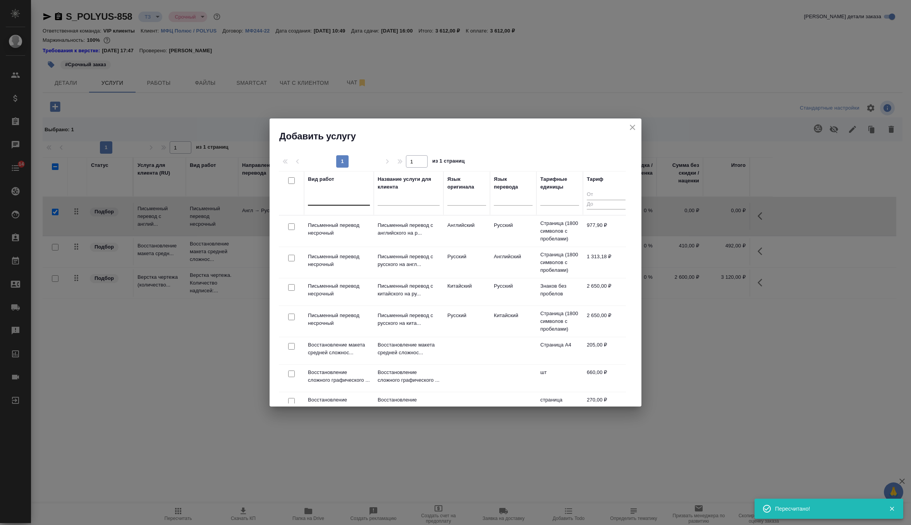
click at [333, 197] on div at bounding box center [339, 197] width 62 height 11
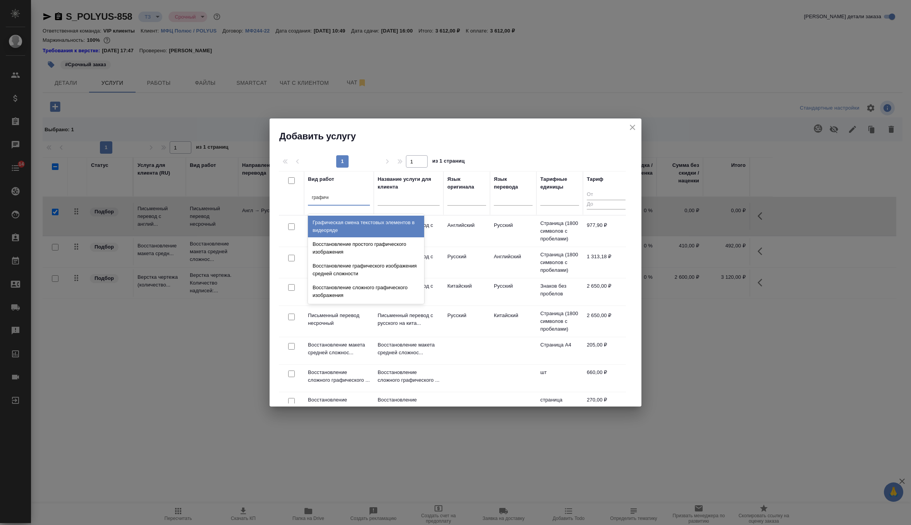
type input "графичес"
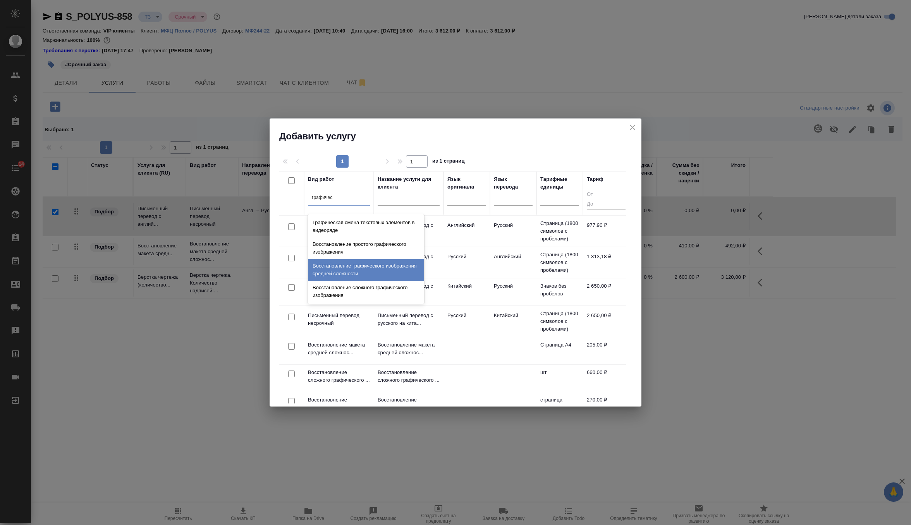
click at [378, 264] on div "Восстановление графического изображения средней сложности" at bounding box center [366, 270] width 116 height 22
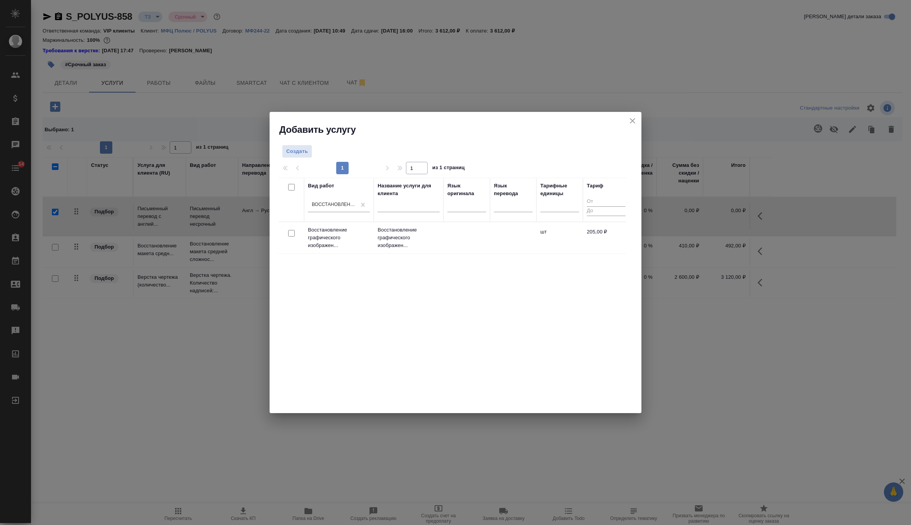
click at [291, 234] on input "checkbox" at bounding box center [291, 233] width 7 height 7
checkbox input "true"
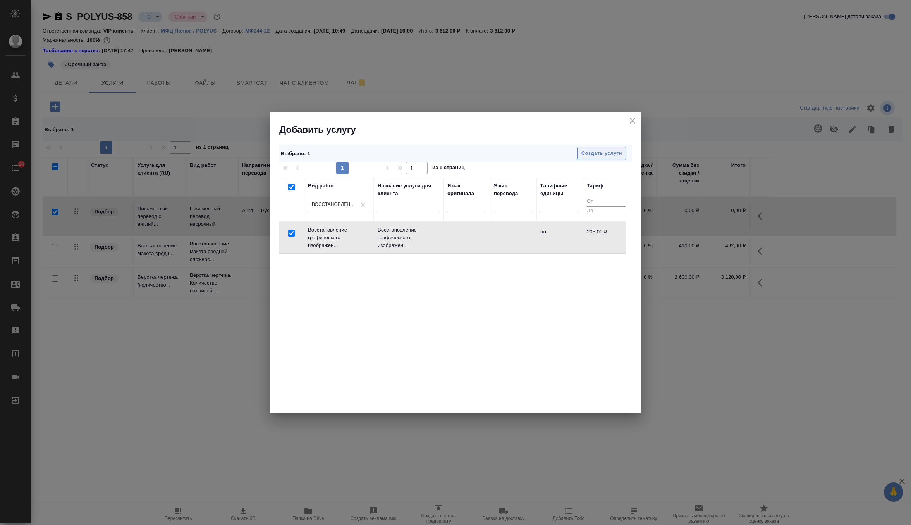
click at [595, 150] on span "Создать услуги" at bounding box center [601, 153] width 41 height 9
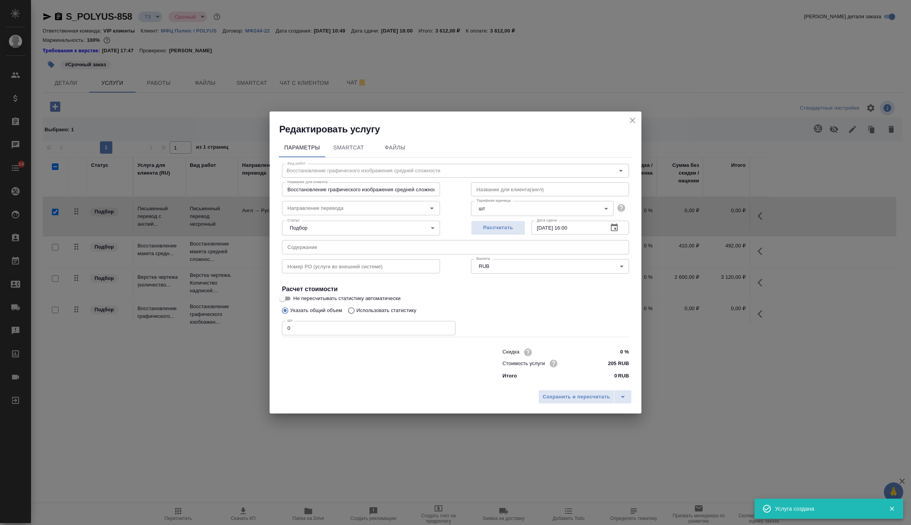
click at [361, 327] on input "0" at bounding box center [368, 328] width 173 height 14
type input "1"
type input "2"
click at [601, 399] on span "Сохранить и пересчитать" at bounding box center [575, 397] width 67 height 9
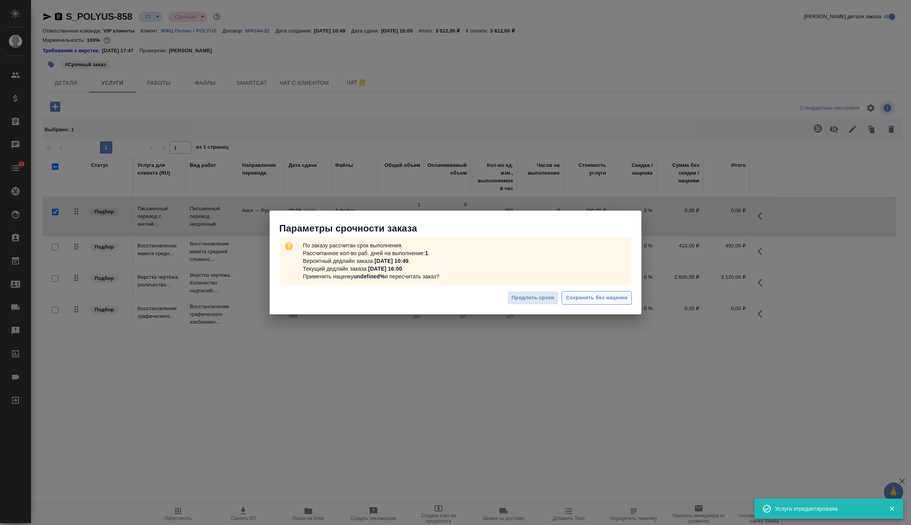
click at [573, 298] on span "Сохранить без наценки" at bounding box center [597, 297] width 62 height 9
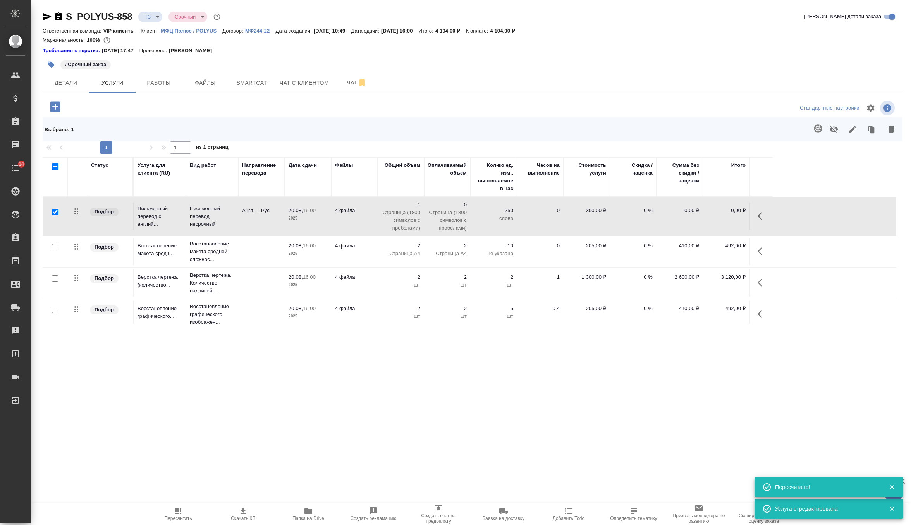
click at [309, 316] on p "2025" at bounding box center [307, 316] width 39 height 8
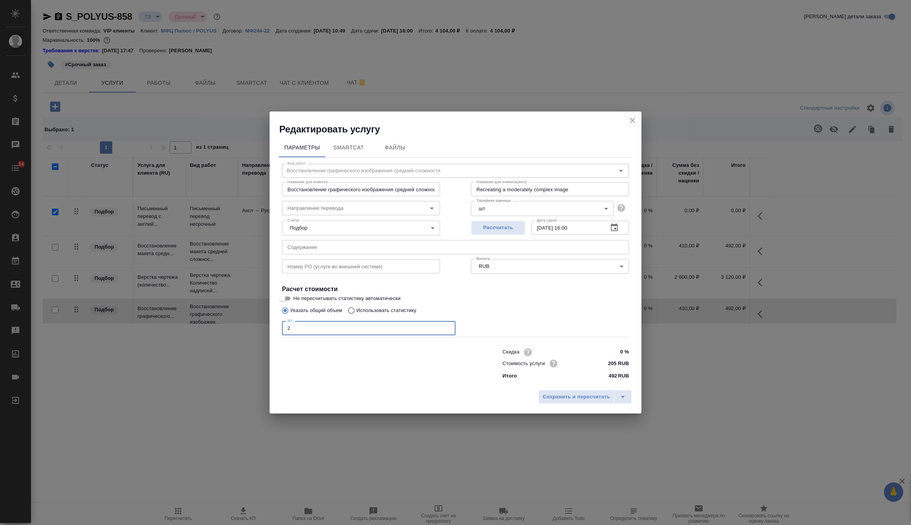
click at [348, 331] on input "2" at bounding box center [368, 328] width 173 height 14
type input "1"
click at [579, 396] on span "Сохранить и пересчитать" at bounding box center [575, 397] width 67 height 9
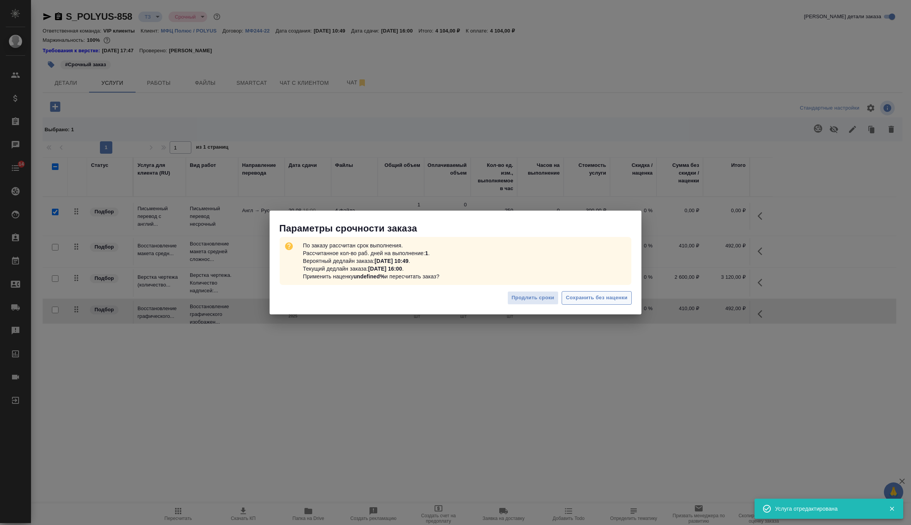
click at [603, 302] on span "Сохранить без наценки" at bounding box center [597, 297] width 62 height 9
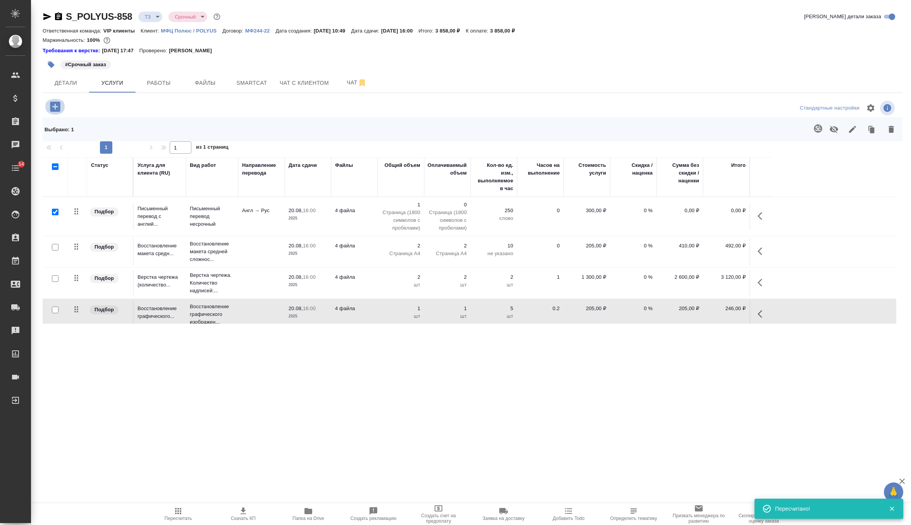
click at [59, 104] on icon "button" at bounding box center [55, 106] width 10 height 10
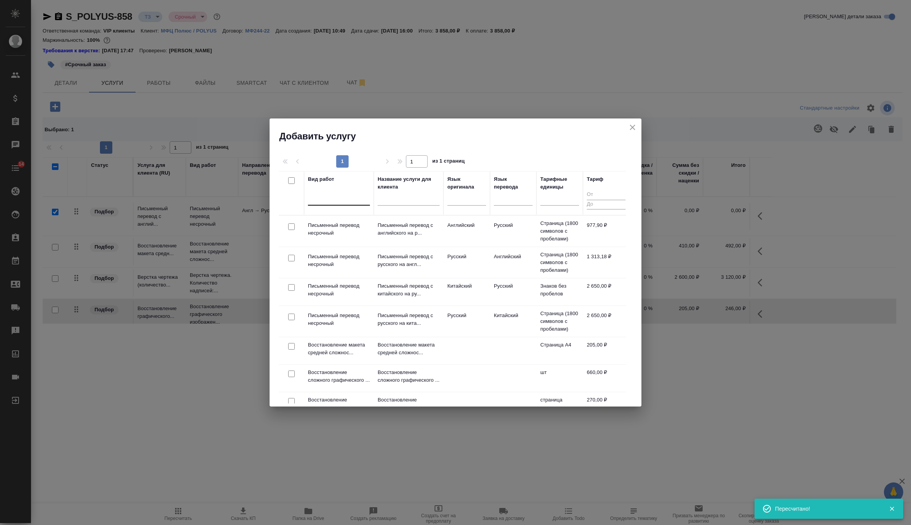
click at [345, 202] on div at bounding box center [339, 197] width 62 height 11
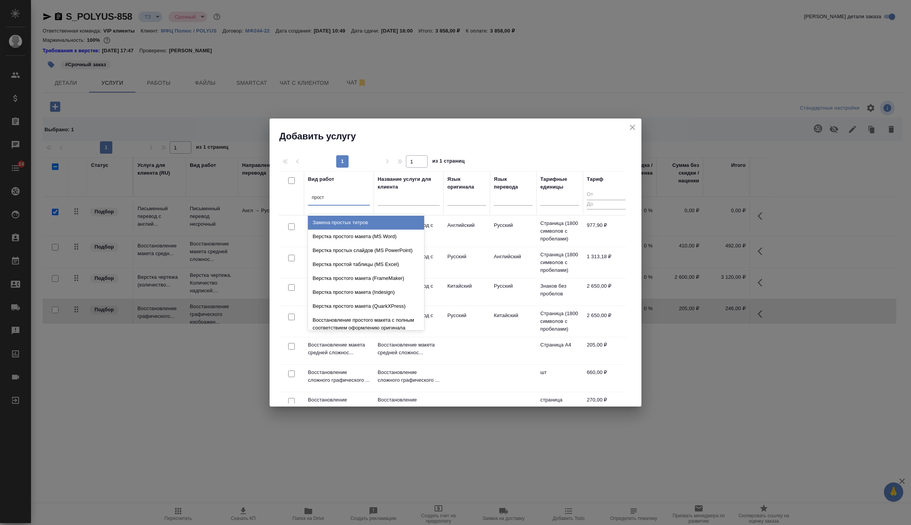
type input "просто"
click at [393, 223] on div "Верстка простого макета (MS Word)" at bounding box center [366, 223] width 116 height 14
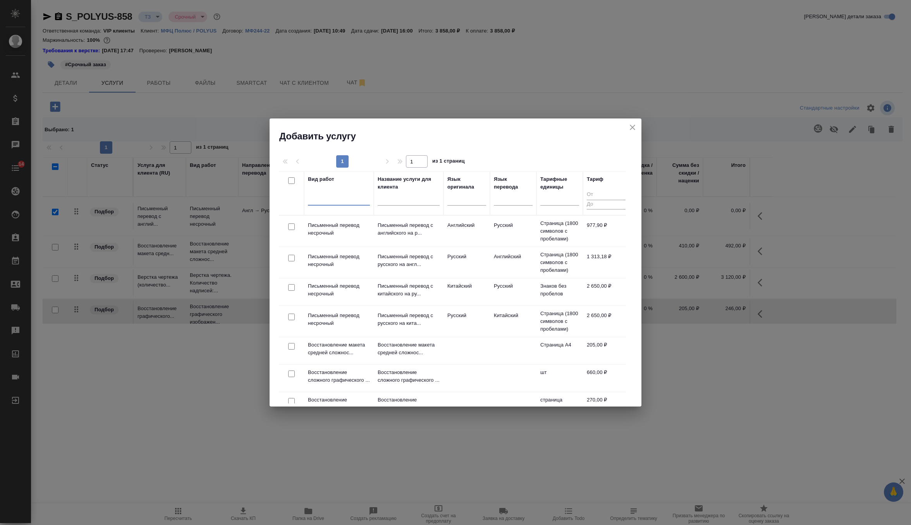
click at [338, 199] on div at bounding box center [339, 197] width 62 height 11
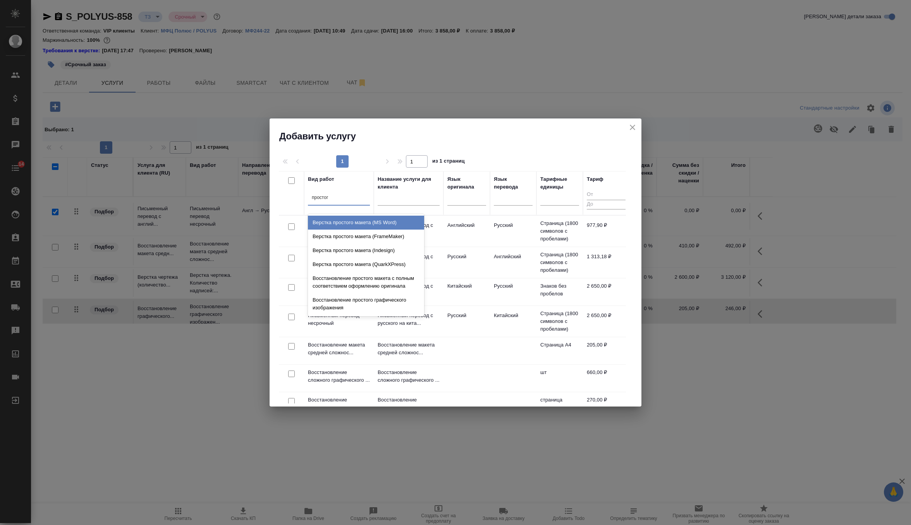
type input "простого"
click at [365, 285] on div "Восстановление простого макета с полным соответствием оформлению оригинала" at bounding box center [366, 282] width 116 height 22
click at [343, 200] on div at bounding box center [339, 197] width 62 height 11
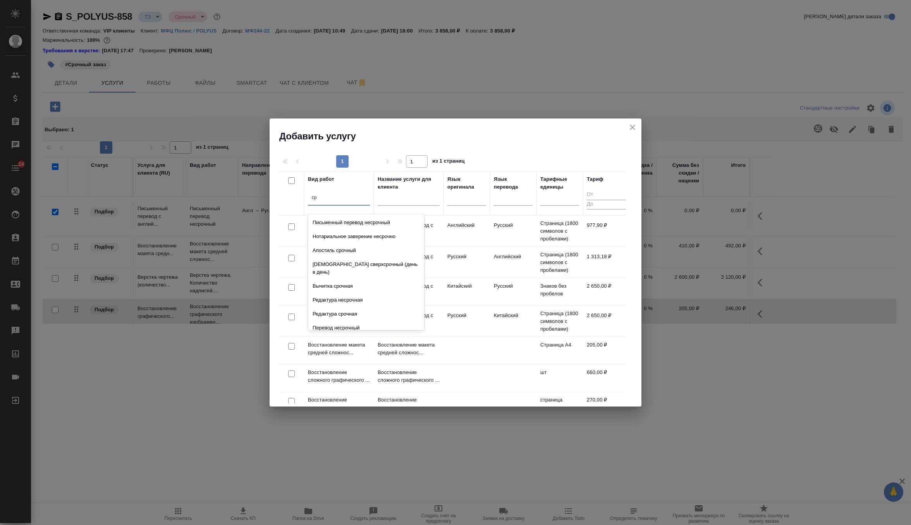
type input "с"
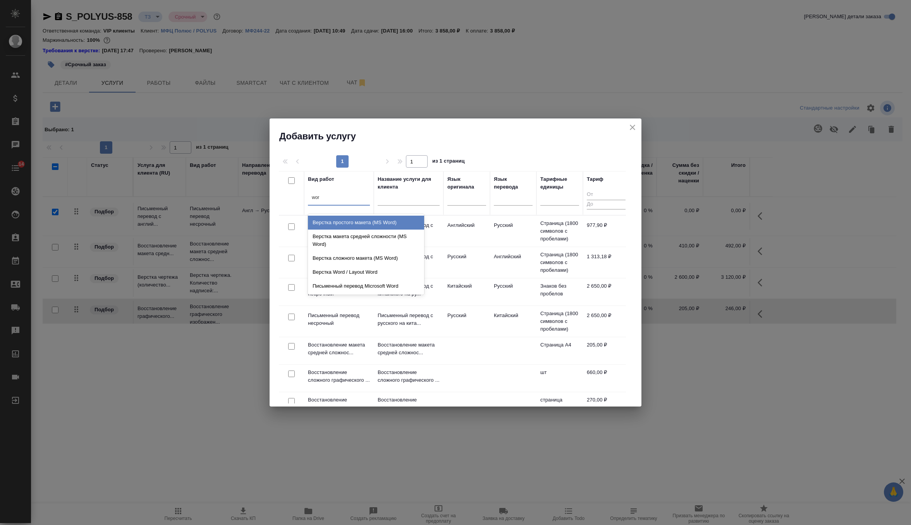
type input "word"
click at [367, 238] on div "Верстка макета средней сложности (MS Word)" at bounding box center [366, 241] width 116 height 22
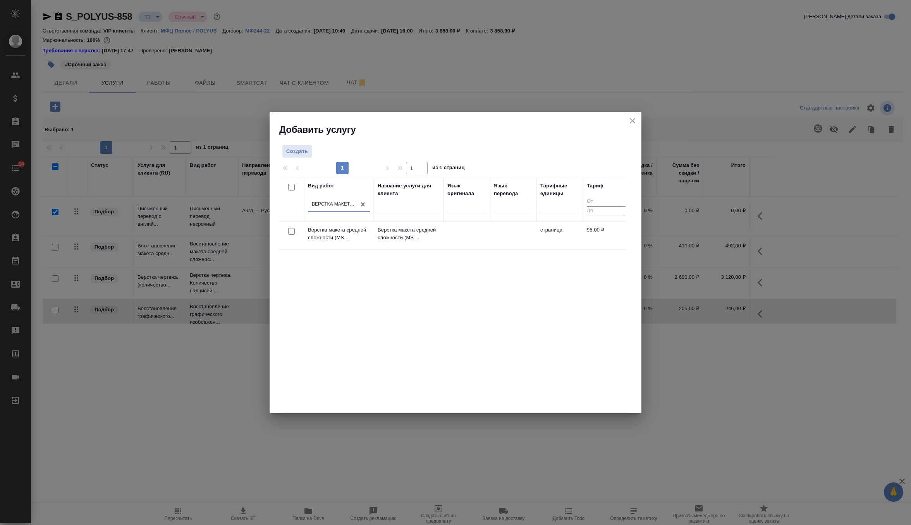
click at [292, 230] on input "checkbox" at bounding box center [291, 231] width 7 height 7
checkbox input "true"
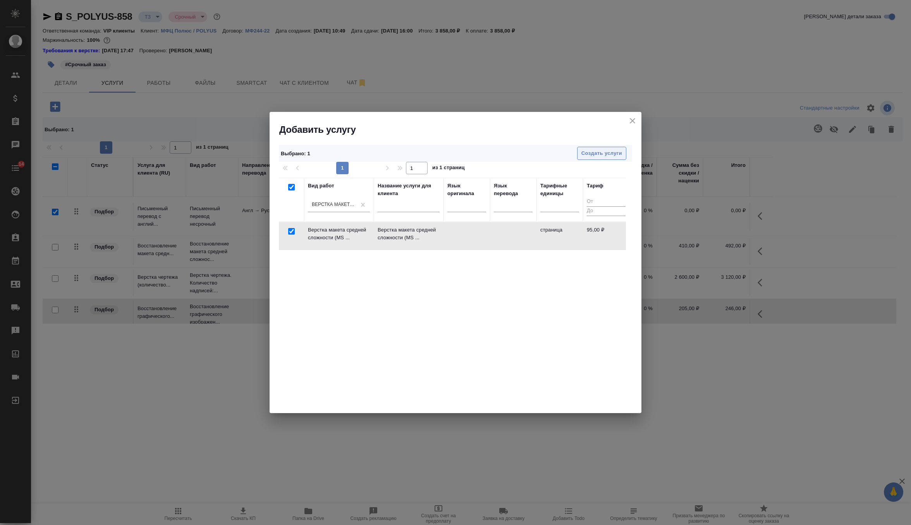
click at [598, 156] on span "Создать услуги" at bounding box center [601, 153] width 41 height 9
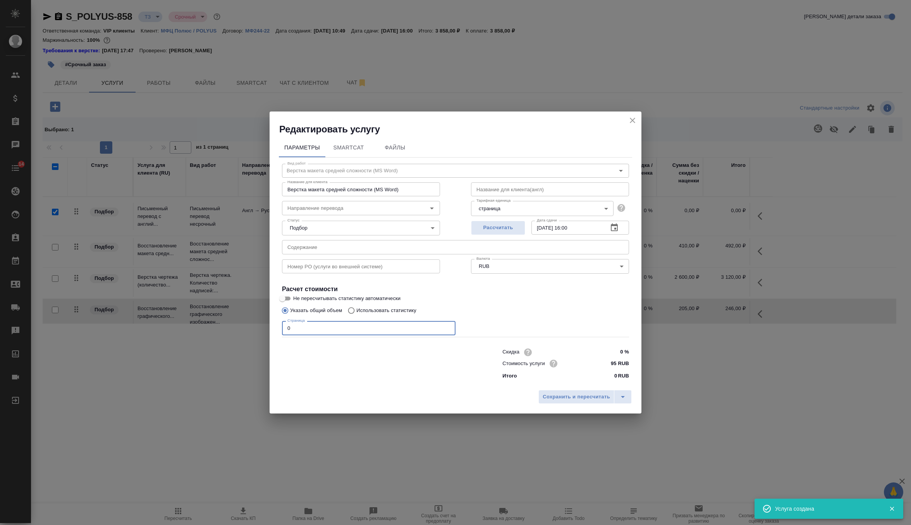
click at [342, 324] on input "0" at bounding box center [368, 328] width 173 height 14
type input "5"
click at [567, 397] on span "Сохранить и пересчитать" at bounding box center [575, 397] width 67 height 9
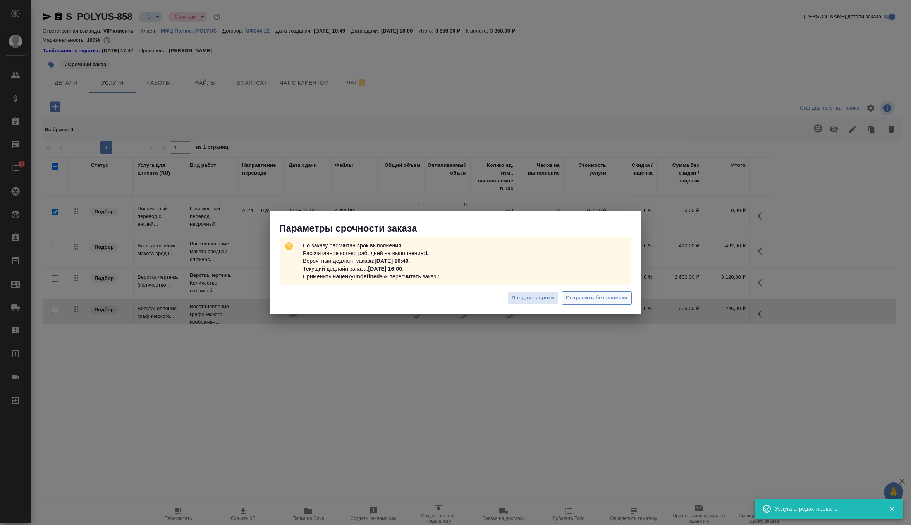
click at [628, 301] on button "Сохранить без наценки" at bounding box center [596, 298] width 70 height 14
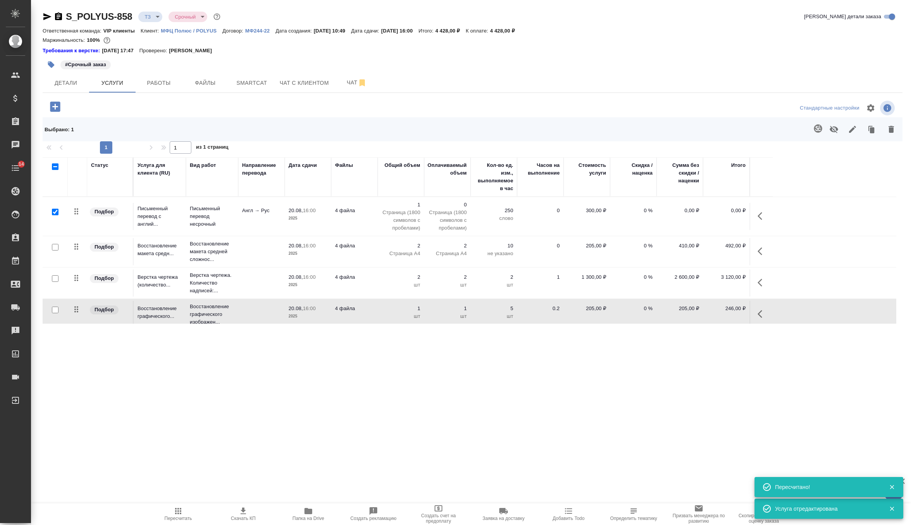
click at [274, 222] on td "Англ → Рус" at bounding box center [261, 216] width 46 height 27
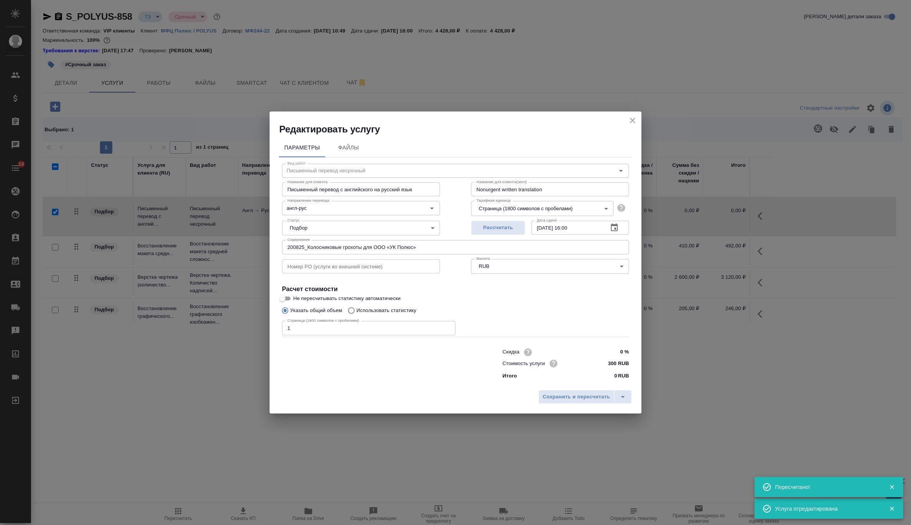
click at [340, 251] on input "200825_Колосниковые грохоты для ООО «УК Полюс»" at bounding box center [455, 247] width 347 height 14
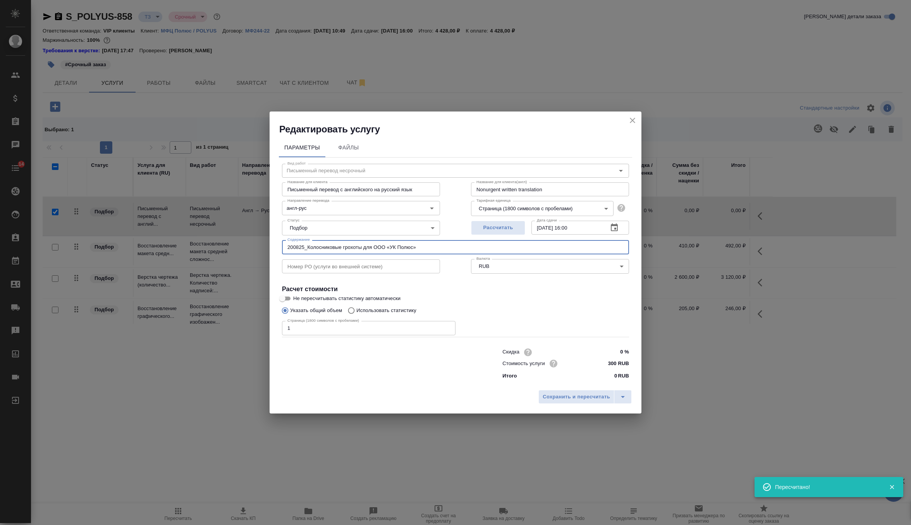
click at [340, 251] on input "200825_Колосниковые грохоты для ООО «УК Полюс»" at bounding box center [455, 247] width 347 height 14
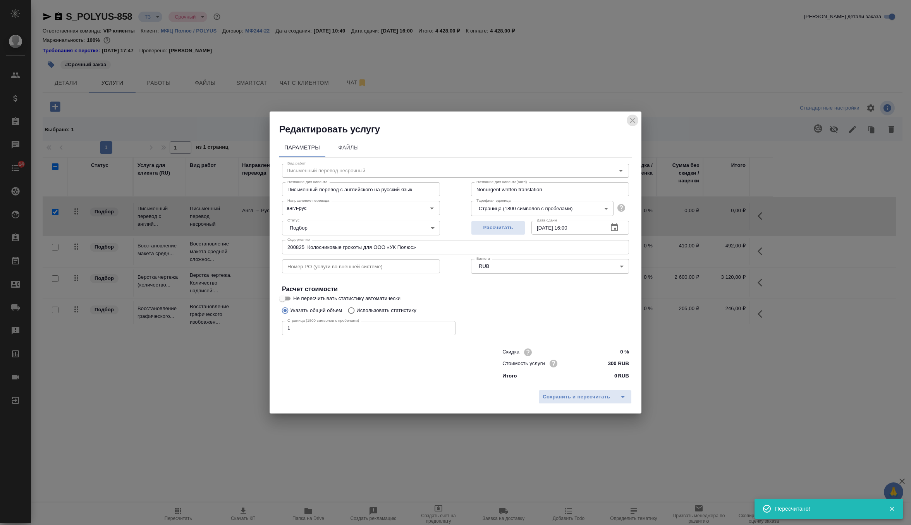
click at [634, 121] on icon "close" at bounding box center [632, 120] width 9 height 9
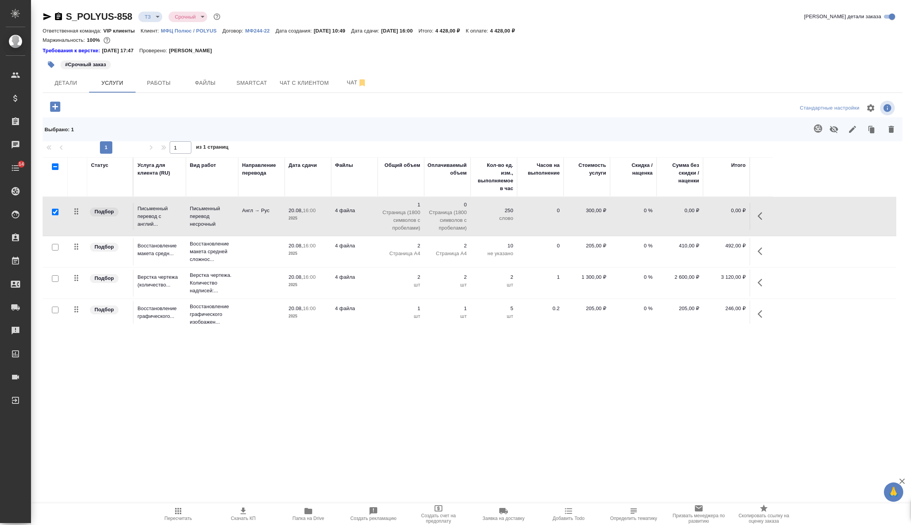
click at [260, 230] on td at bounding box center [261, 216] width 46 height 27
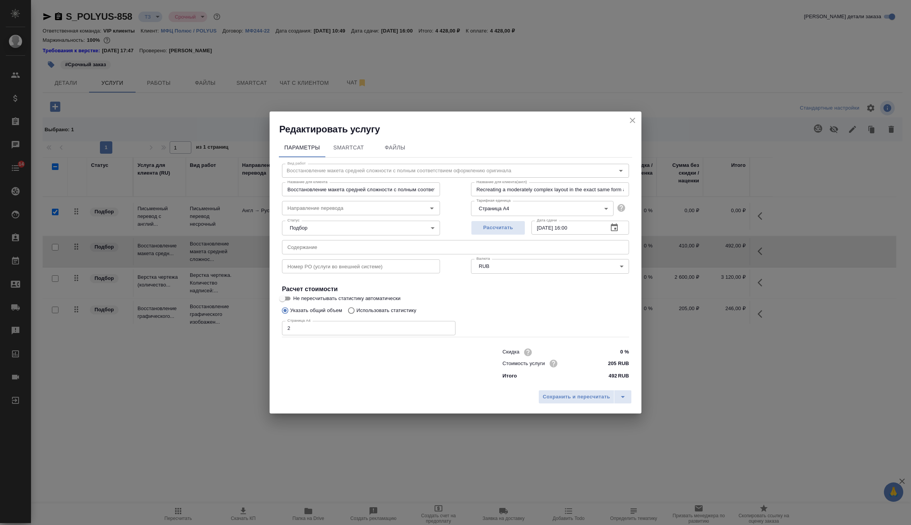
click at [330, 253] on input "text" at bounding box center [455, 247] width 347 height 14
paste input "200825_Колосниковые грохоты для ООО «УК Полюс»"
type input "200825_Колосниковые грохоты для ООО «УК Полюс»"
click at [569, 399] on span "Сохранить и пересчитать" at bounding box center [575, 397] width 67 height 9
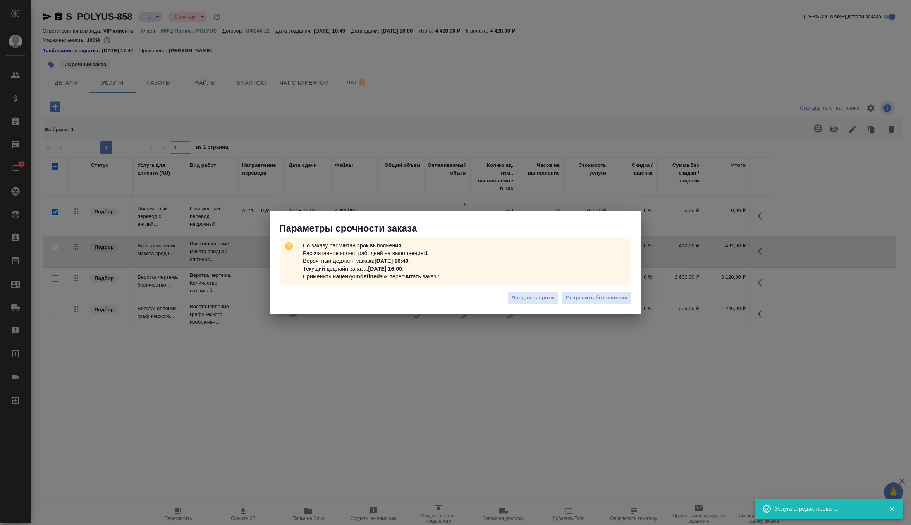
click at [597, 305] on div "Продлить сроки Сохранить без наценки" at bounding box center [455, 300] width 372 height 27
click at [610, 298] on span "Сохранить без наценки" at bounding box center [597, 297] width 62 height 9
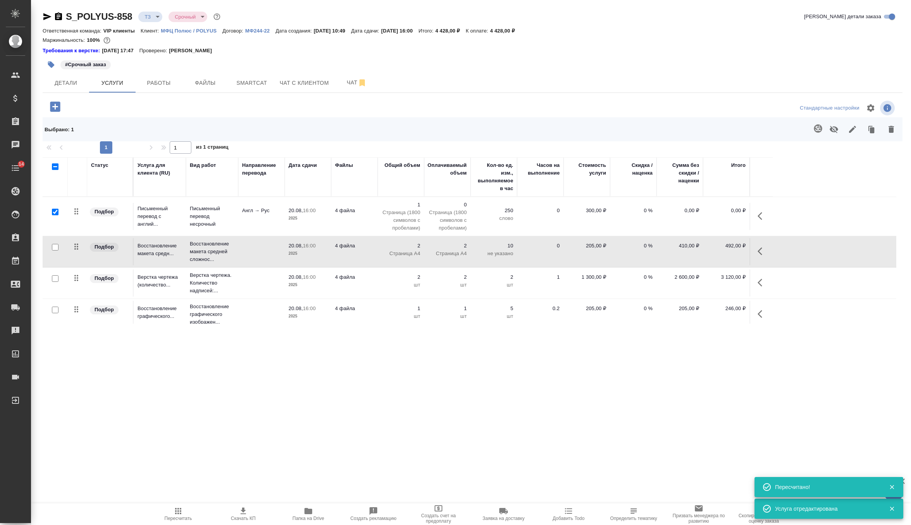
click at [270, 230] on td at bounding box center [261, 216] width 46 height 27
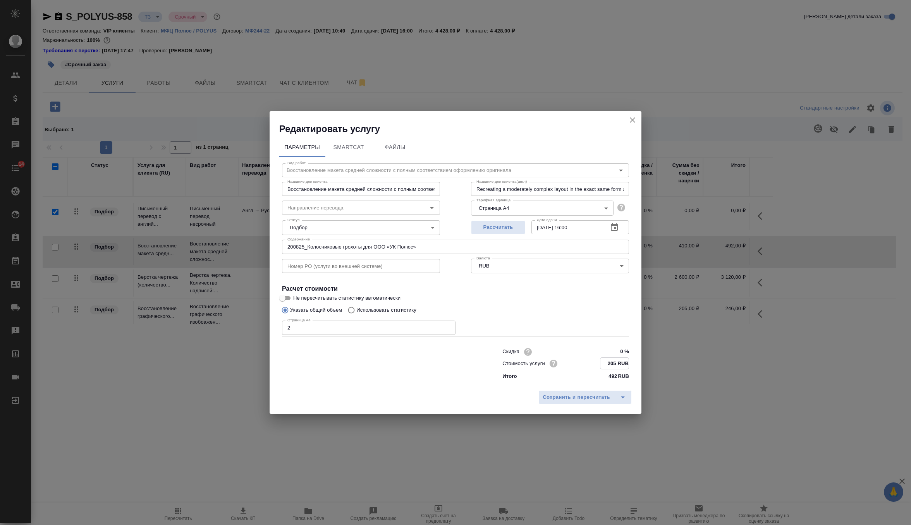
click at [613, 364] on input "205 RUB" at bounding box center [614, 363] width 28 height 11
type input "70 RUB"
click at [602, 395] on span "Сохранить и пересчитать" at bounding box center [575, 397] width 67 height 9
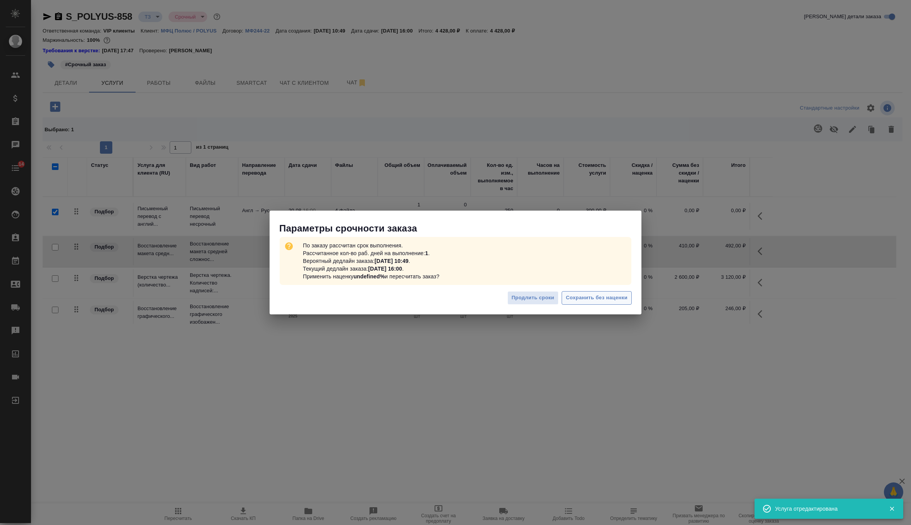
click at [611, 295] on span "Сохранить без наценки" at bounding box center [597, 297] width 62 height 9
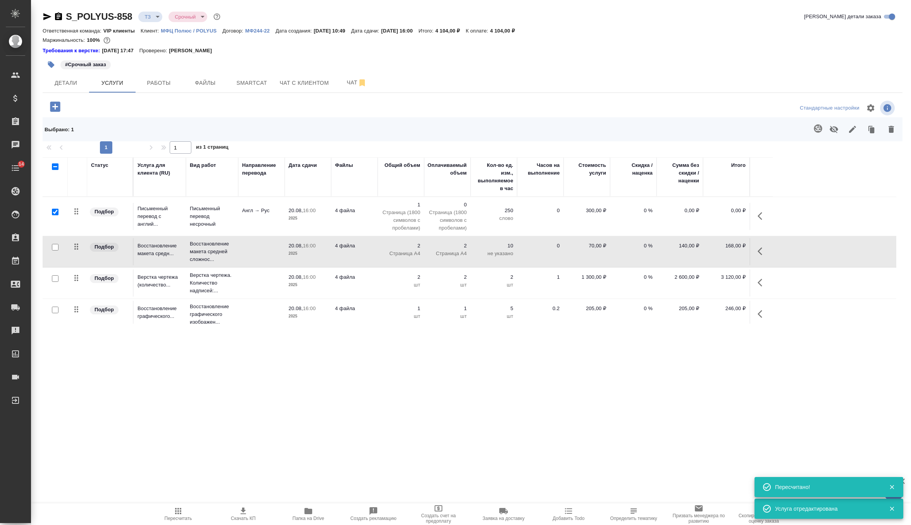
scroll to position [37, 0]
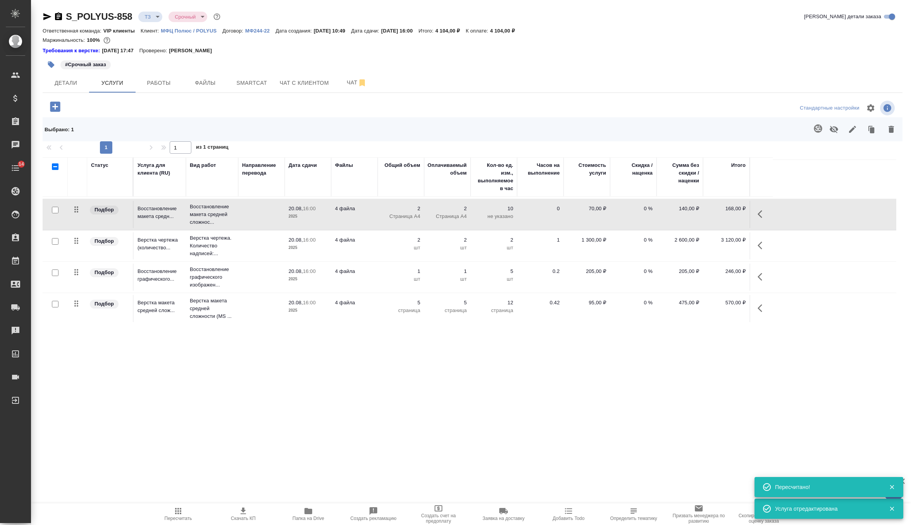
click at [385, 281] on p "шт" at bounding box center [400, 279] width 39 height 8
click at [385, 199] on td "1 шт" at bounding box center [400, 179] width 46 height 39
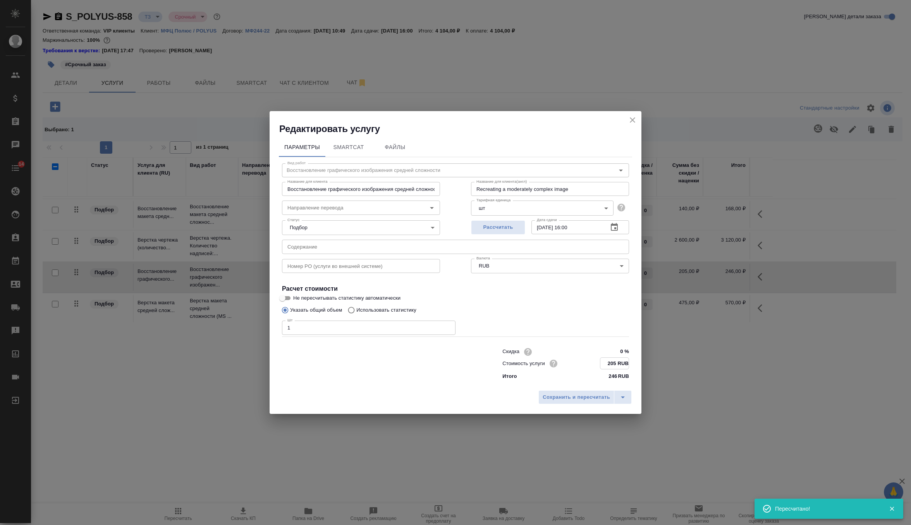
click at [609, 365] on input "205 RUB" at bounding box center [614, 363] width 28 height 11
type input "70 RUB"
click at [571, 392] on button "Сохранить и пересчитать" at bounding box center [576, 397] width 76 height 14
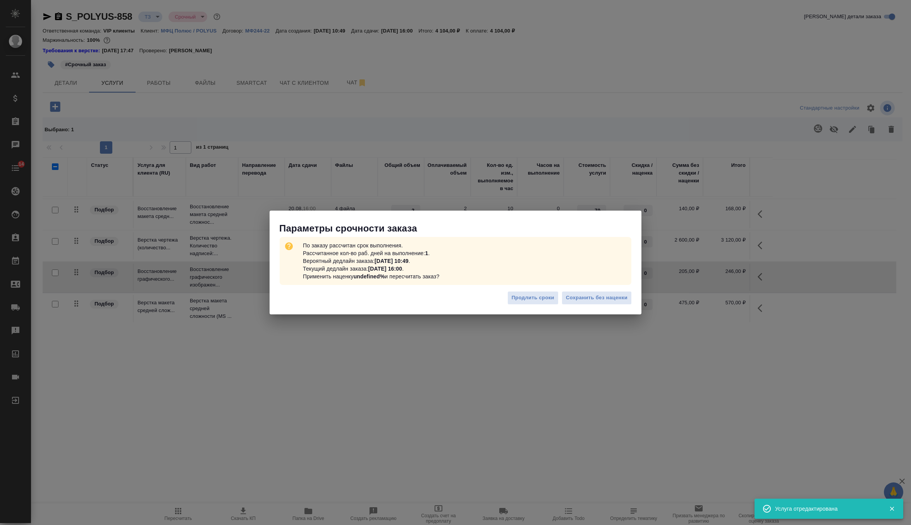
type input "70"
click at [596, 302] on button "Сохранить без наценки" at bounding box center [596, 298] width 70 height 14
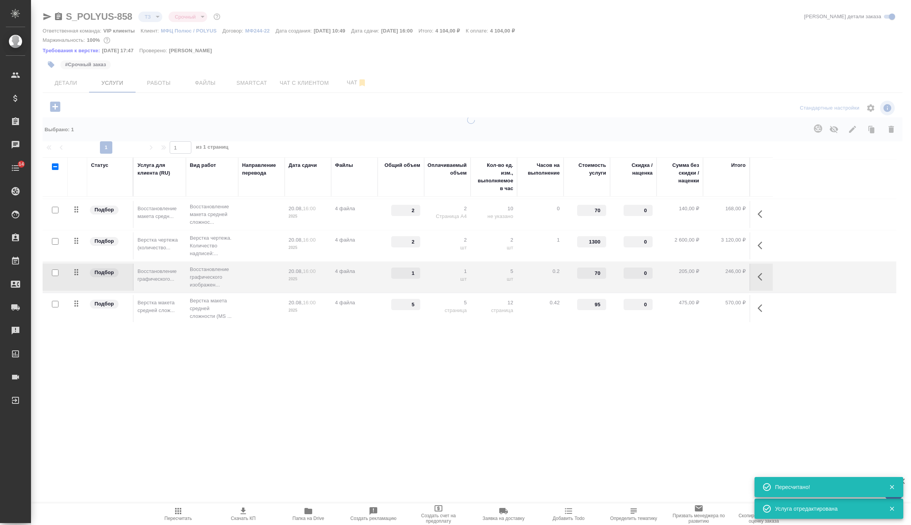
type input "new"
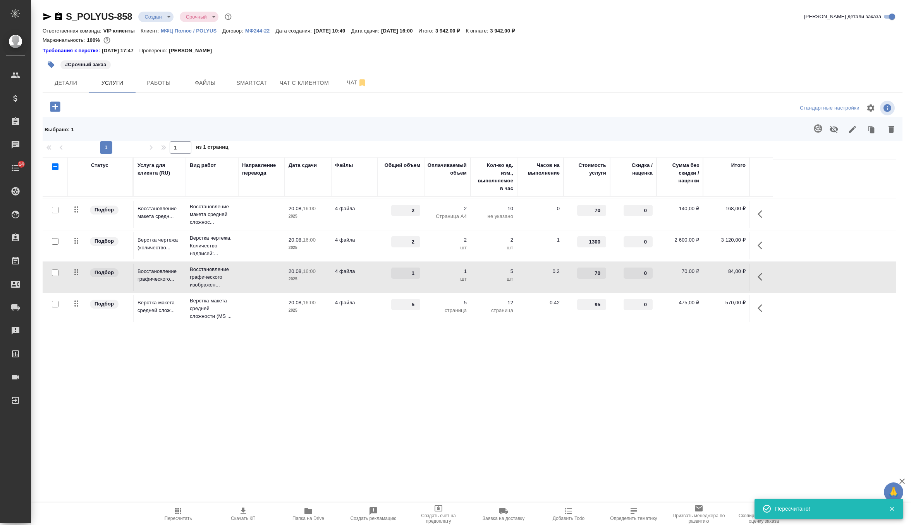
click at [266, 193] on td at bounding box center [261, 179] width 46 height 27
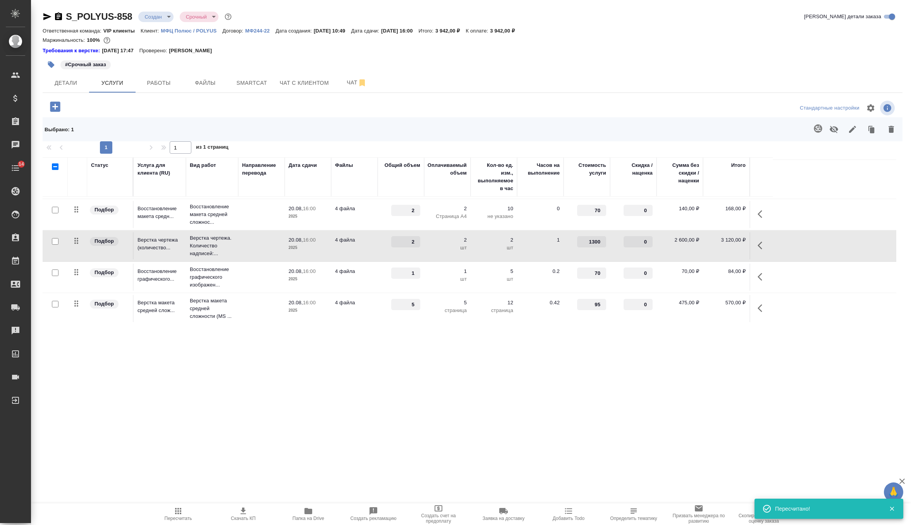
click at [266, 193] on td at bounding box center [261, 179] width 46 height 27
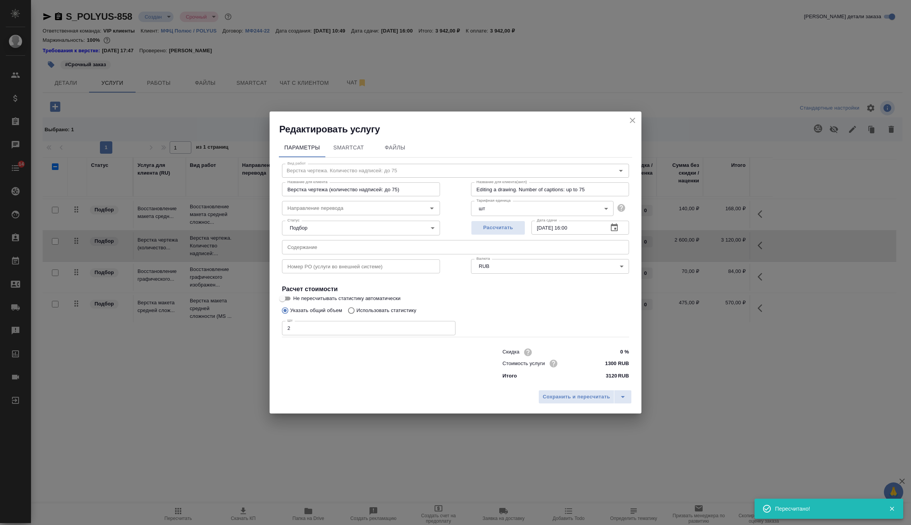
click at [612, 366] on input "1300 RUB" at bounding box center [614, 363] width 29 height 11
click at [612, 366] on input "1300 RUB" at bounding box center [614, 363] width 28 height 11
type input "500 RUB"
click at [596, 394] on span "Сохранить и пересчитать" at bounding box center [575, 397] width 67 height 9
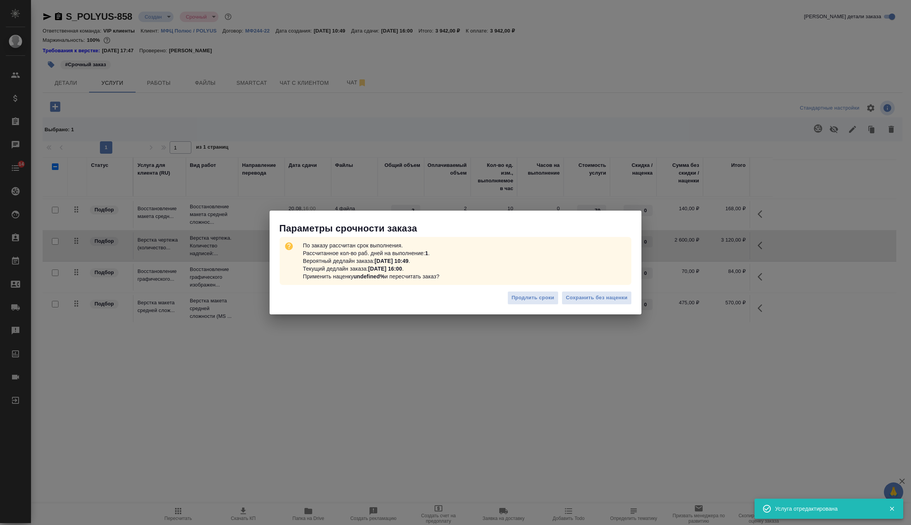
type input "500"
click at [590, 294] on span "Сохранить без наценки" at bounding box center [597, 297] width 62 height 9
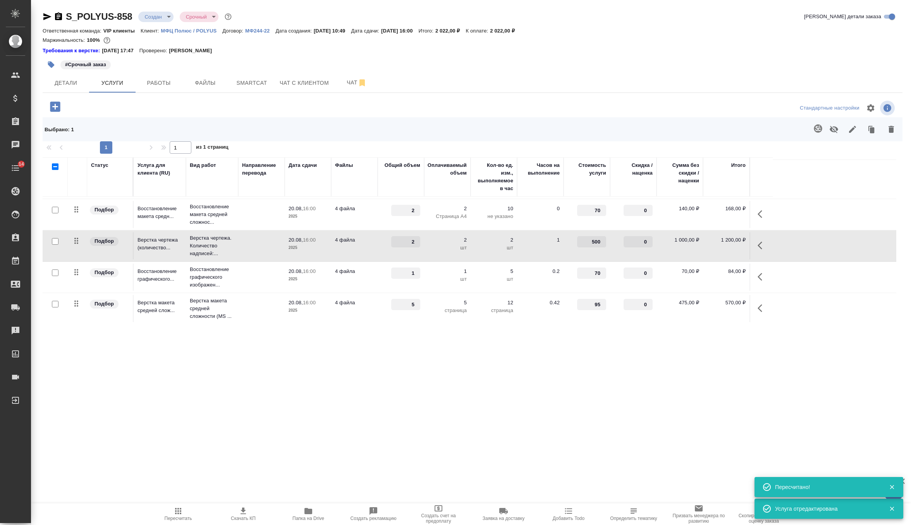
click at [281, 193] on td at bounding box center [261, 179] width 46 height 27
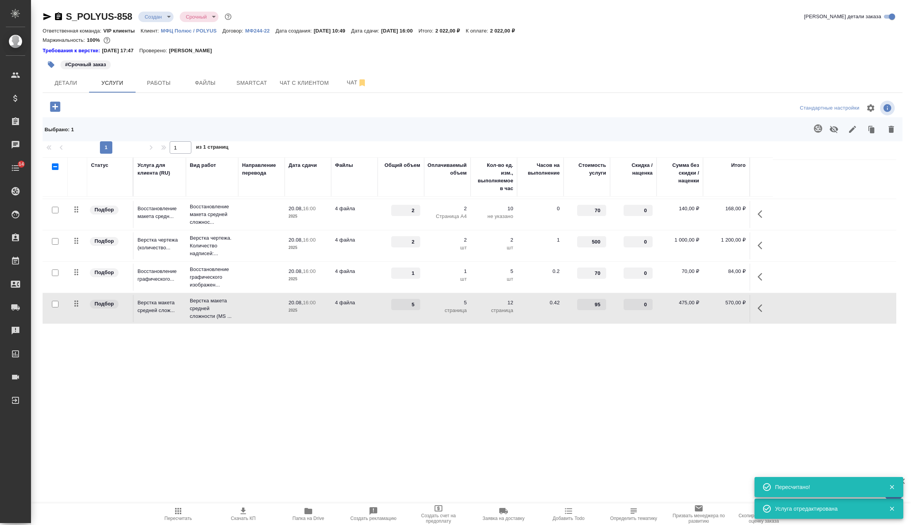
click at [281, 193] on td at bounding box center [261, 179] width 46 height 27
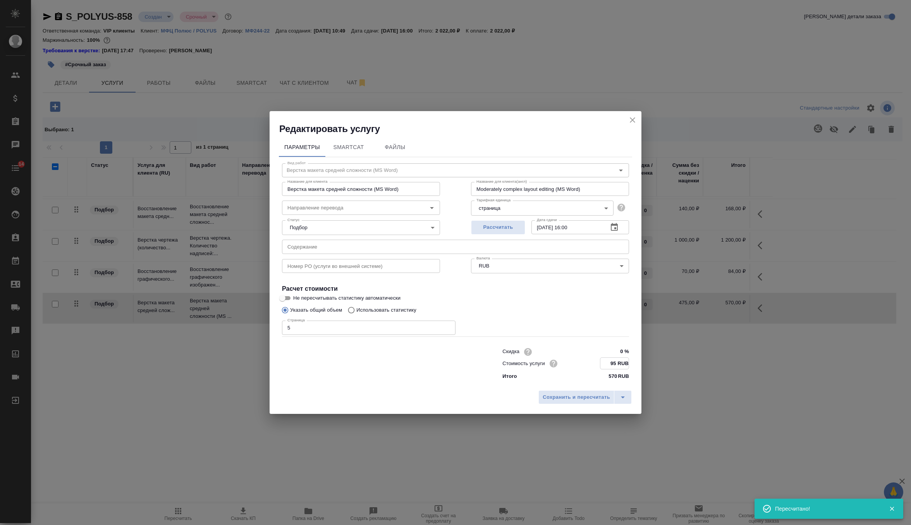
click at [614, 364] on input "95 RUB" at bounding box center [614, 363] width 28 height 11
type input "70 RUB"
click at [585, 393] on span "Сохранить и пересчитать" at bounding box center [575, 397] width 67 height 9
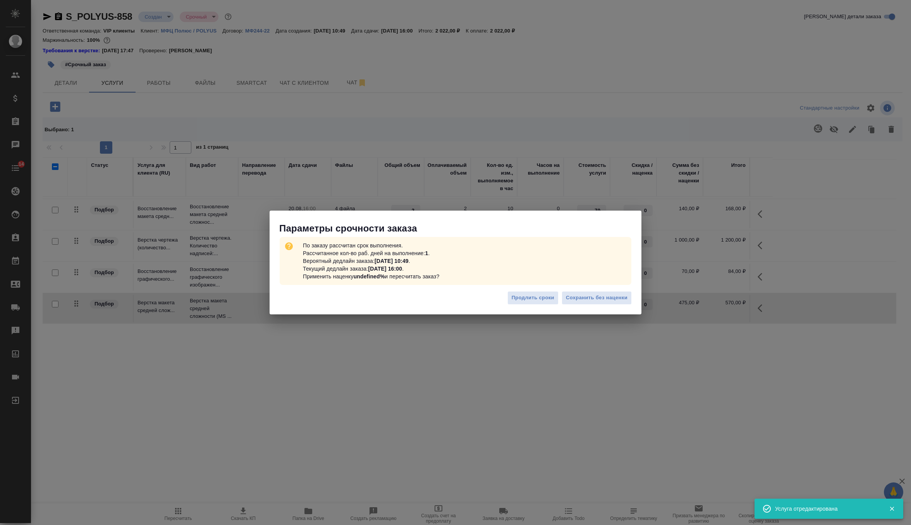
type input "70"
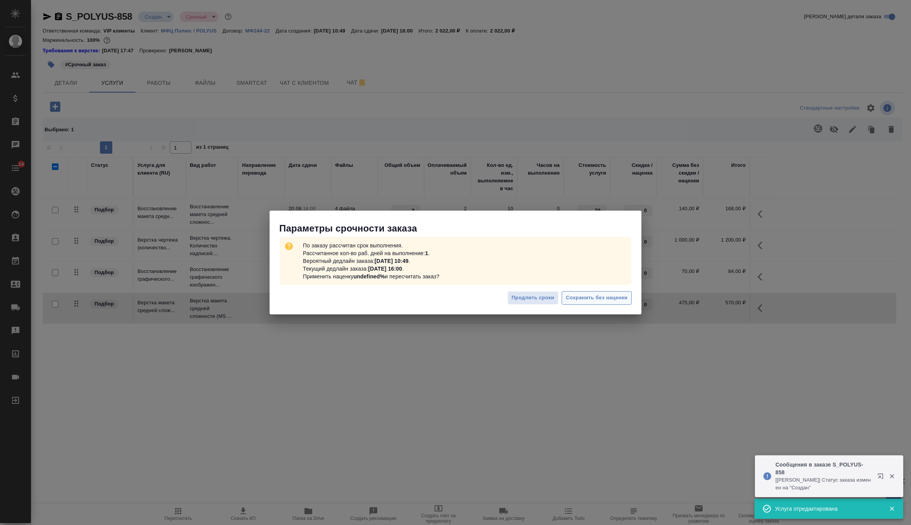
click at [598, 302] on button "Сохранить без наценки" at bounding box center [596, 298] width 70 height 14
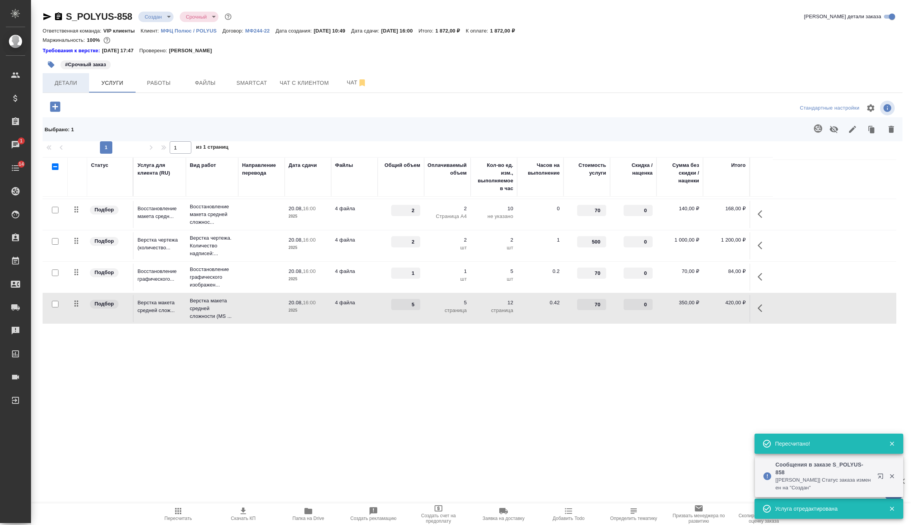
click at [68, 81] on span "Детали" at bounding box center [65, 83] width 37 height 10
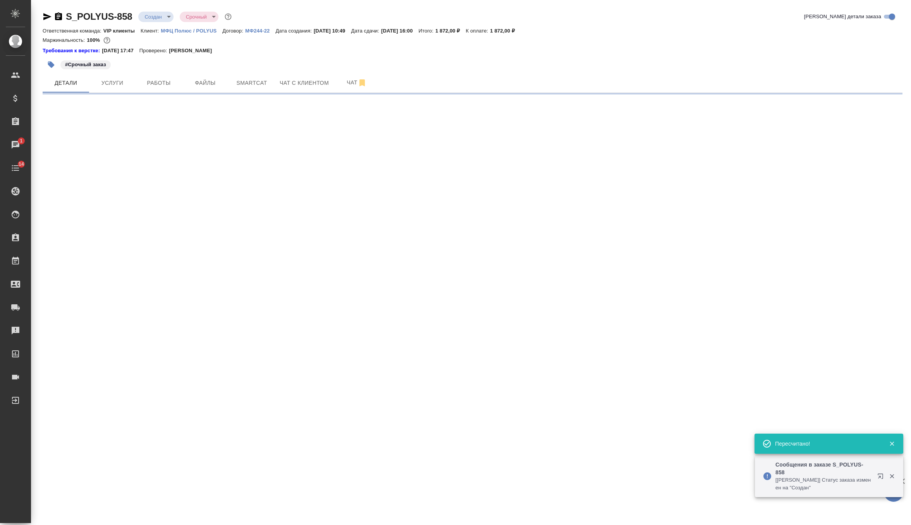
select select "RU"
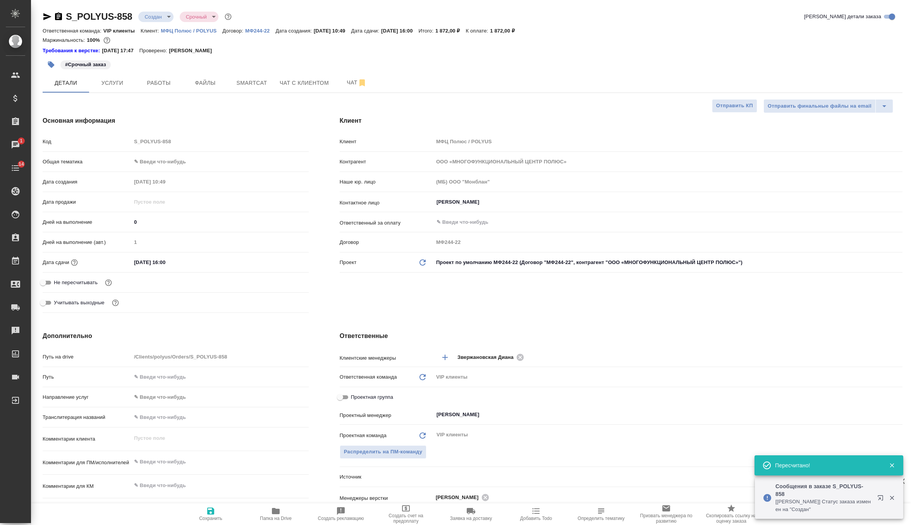
type textarea "x"
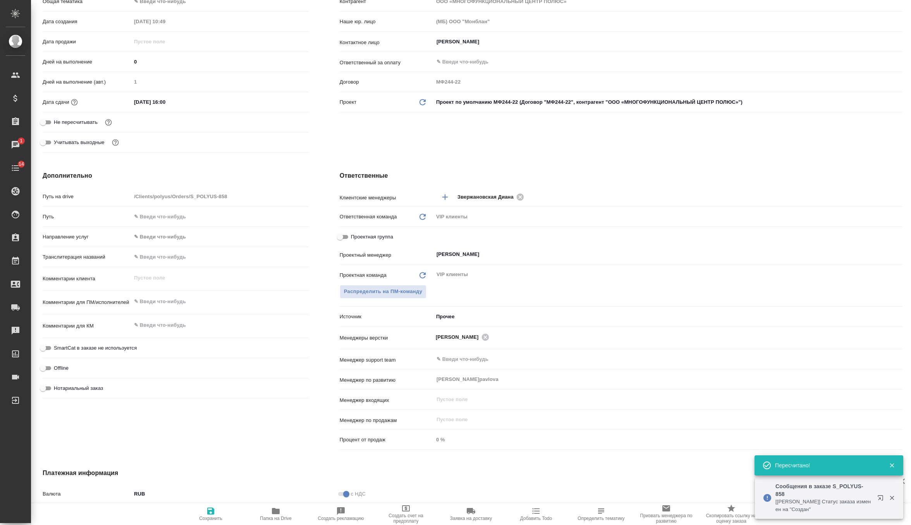
scroll to position [262, 0]
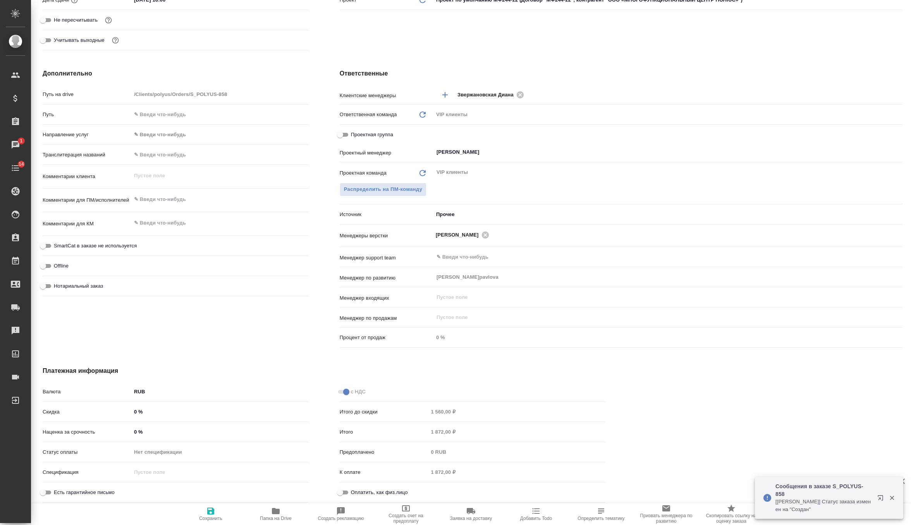
click at [150, 435] on input "0 %" at bounding box center [219, 431] width 177 height 11
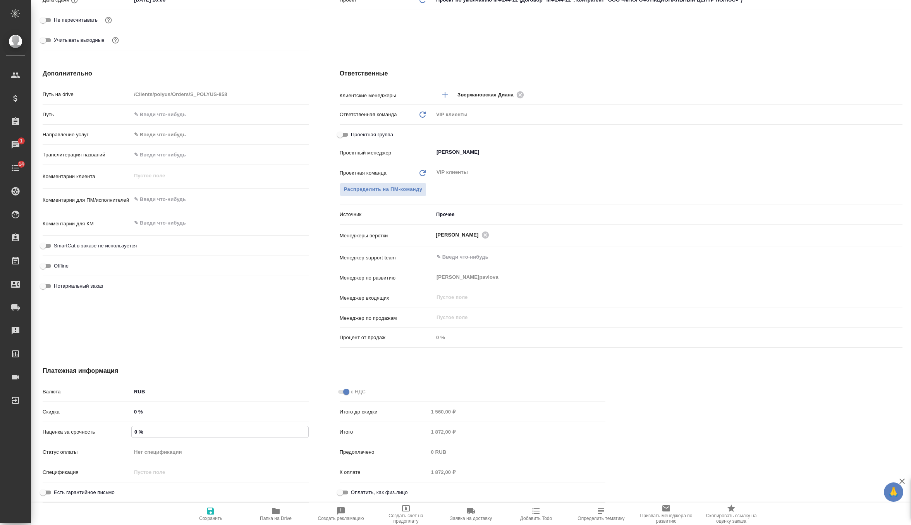
type textarea "x"
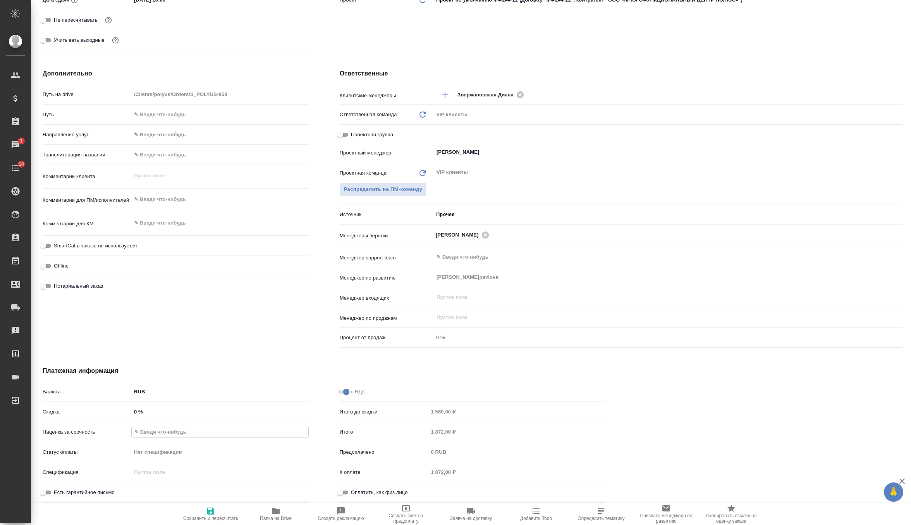
type textarea "x"
type input "10 %"
type textarea "x"
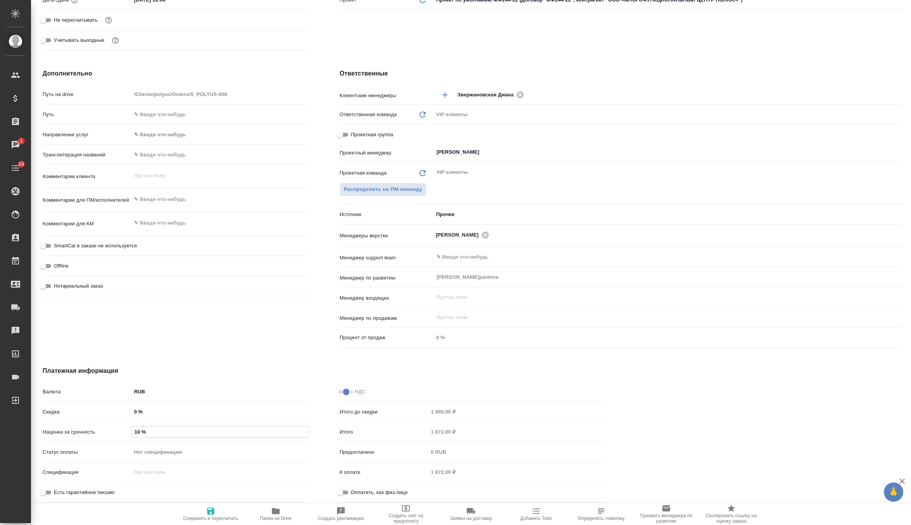
type input "100 %"
type textarea "x"
type input "100 %"
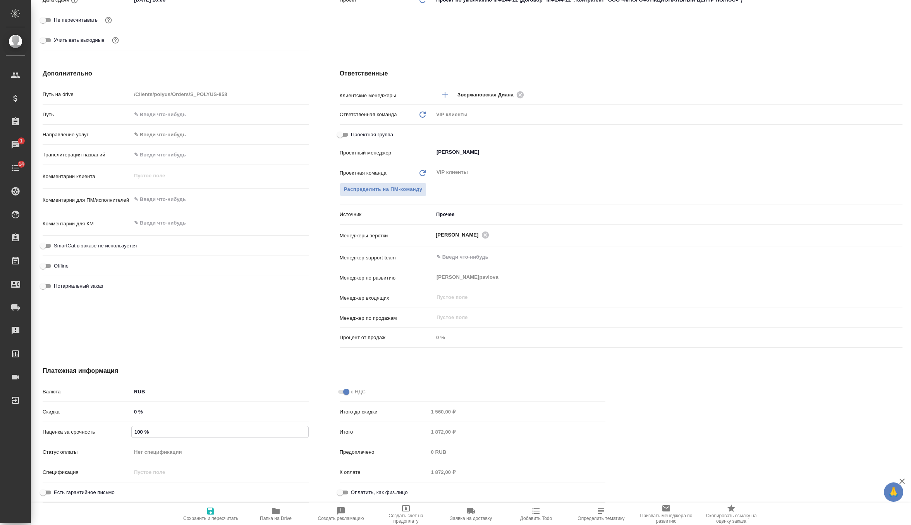
click at [202, 516] on span "Сохранить и пересчитать" at bounding box center [210, 518] width 55 height 5
type textarea "x"
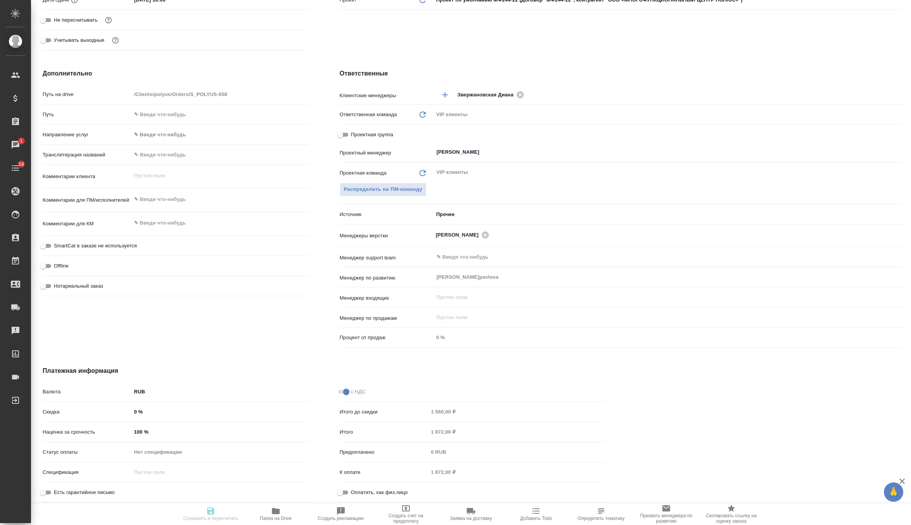
type textarea "x"
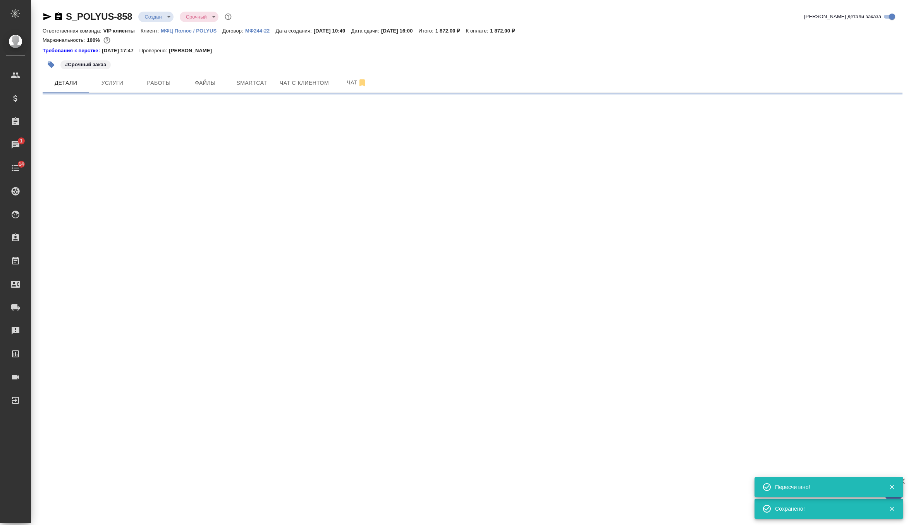
scroll to position [0, 0]
select select "RU"
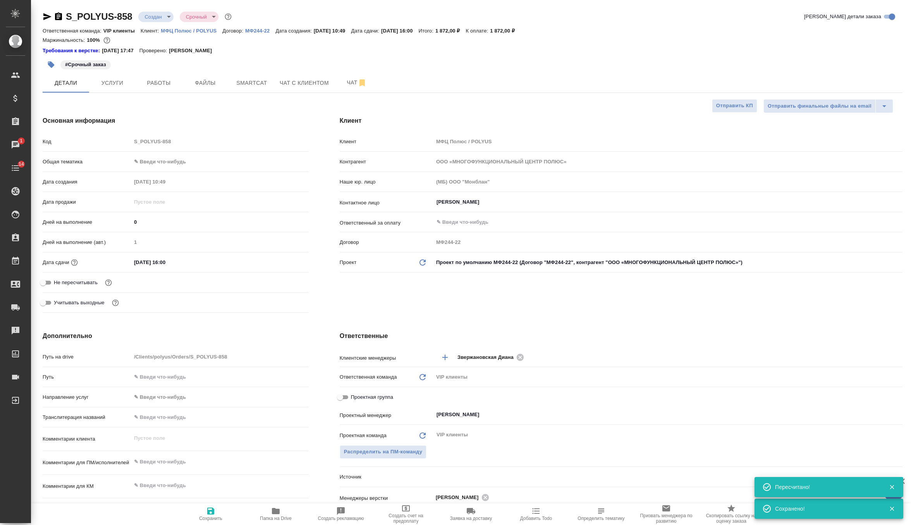
type textarea "x"
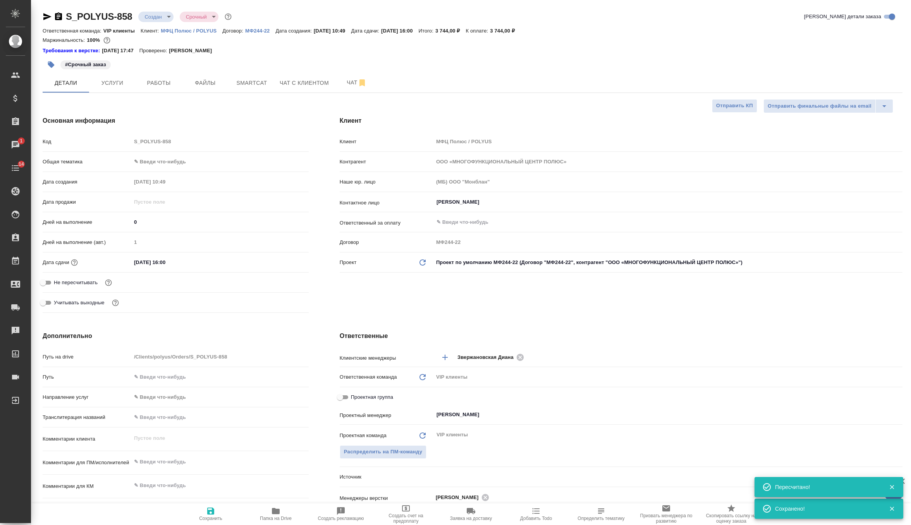
type textarea "x"
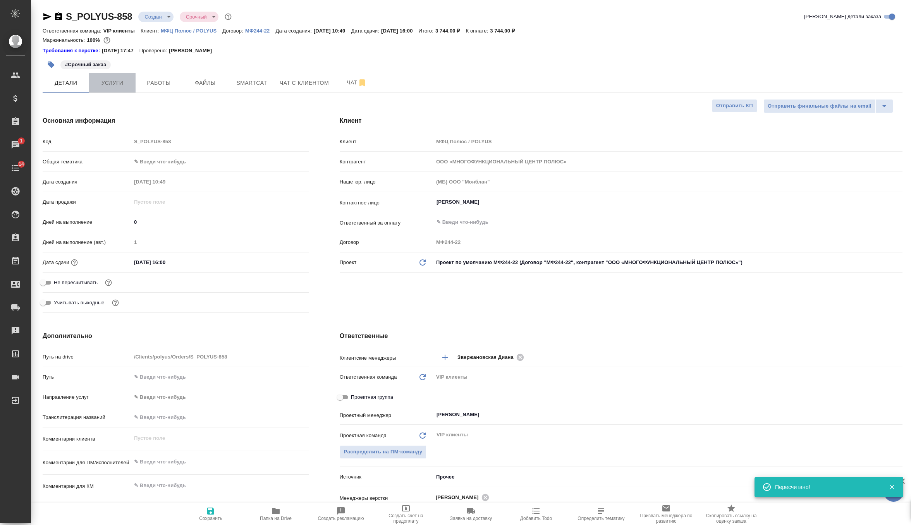
click at [120, 81] on span "Услуги" at bounding box center [112, 83] width 37 height 10
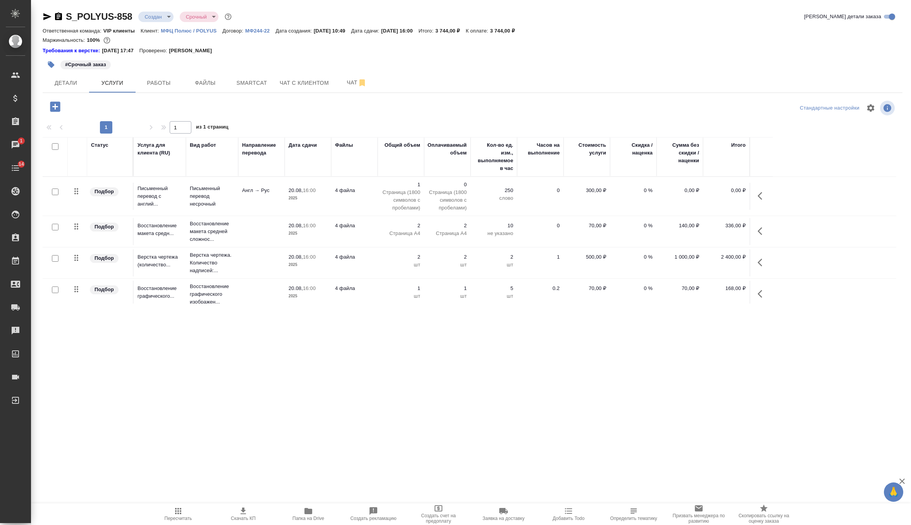
click at [245, 511] on icon "button" at bounding box center [242, 510] width 9 height 9
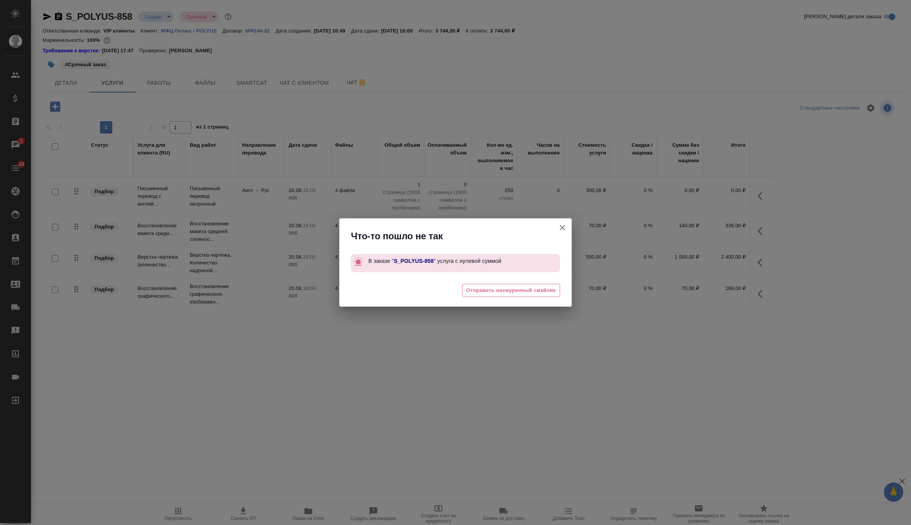
click at [562, 230] on icon "button" at bounding box center [561, 227] width 9 height 9
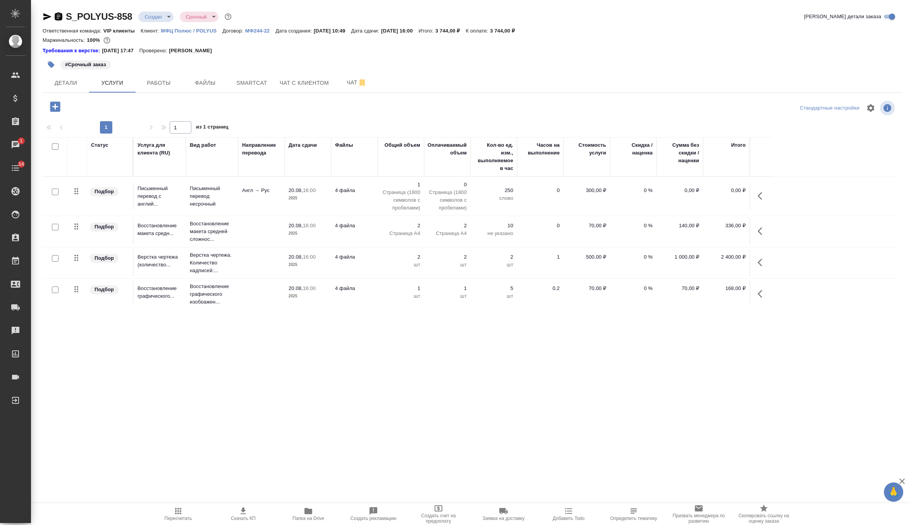
click at [57, 14] on icon "button" at bounding box center [58, 16] width 7 height 8
click at [442, 197] on p "Страница (1800 символов с пробелами)" at bounding box center [447, 200] width 39 height 23
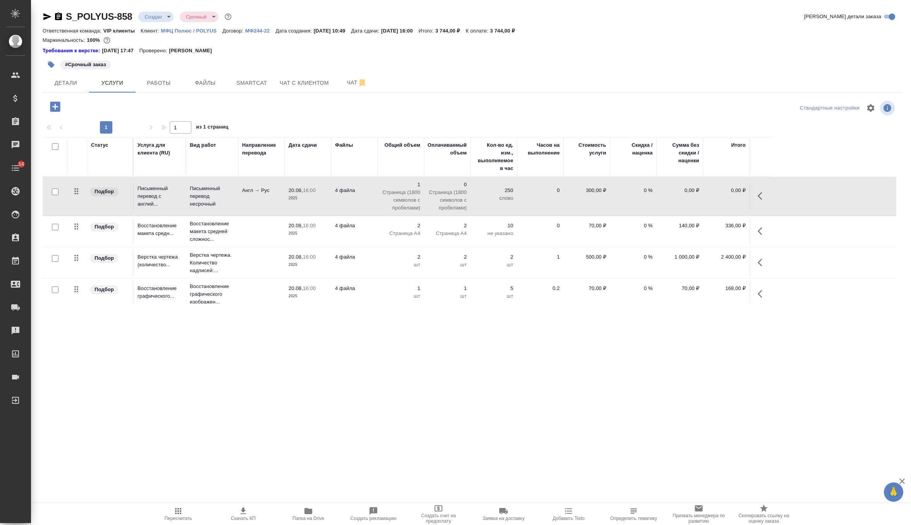
click at [442, 197] on p "Страница (1800 символов с пробелами)" at bounding box center [447, 200] width 39 height 23
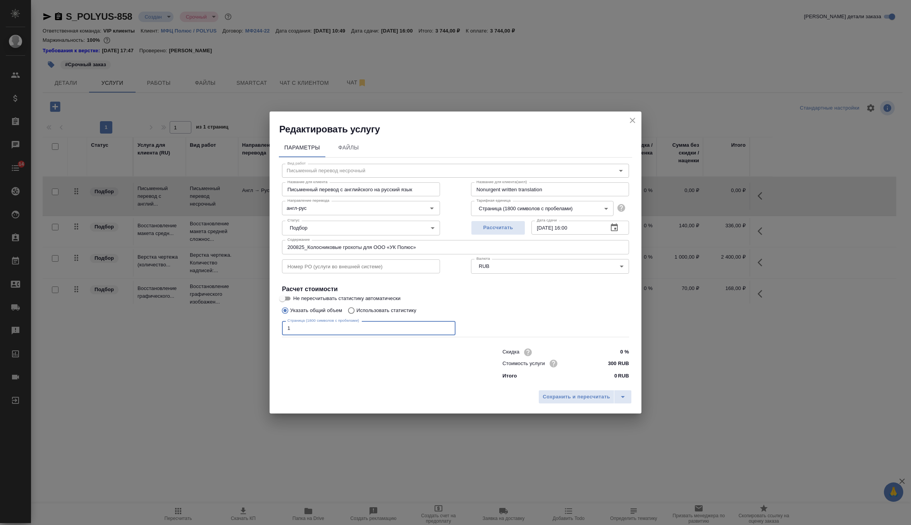
click at [305, 331] on input "1" at bounding box center [368, 328] width 173 height 14
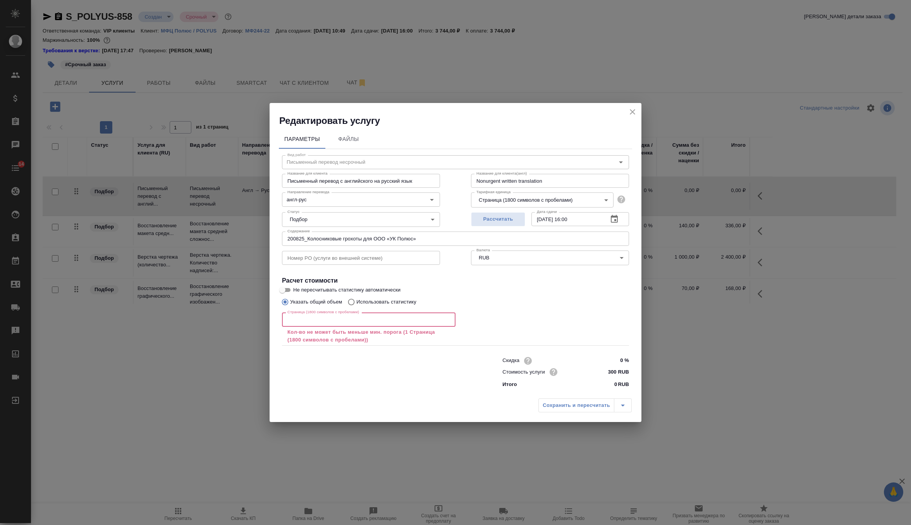
paste input "6163"
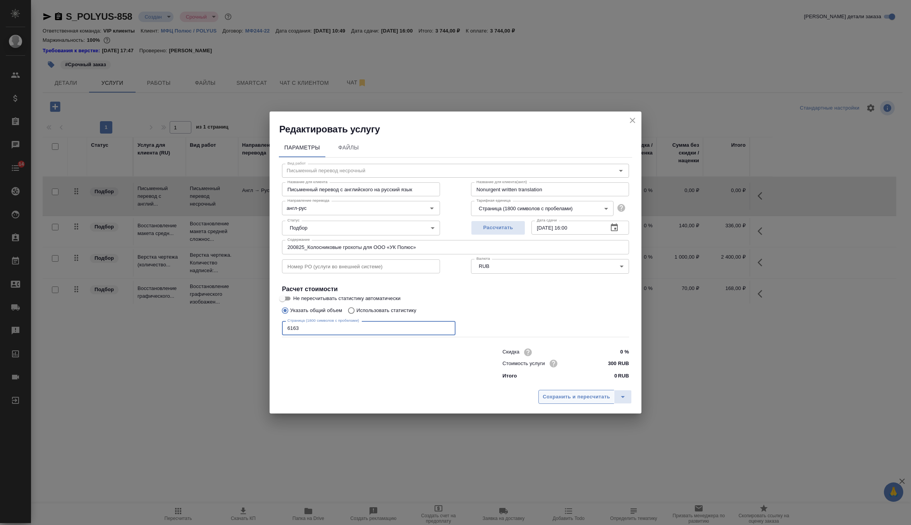
type input "6163"
click at [585, 395] on span "Сохранить и пересчитать" at bounding box center [575, 397] width 67 height 9
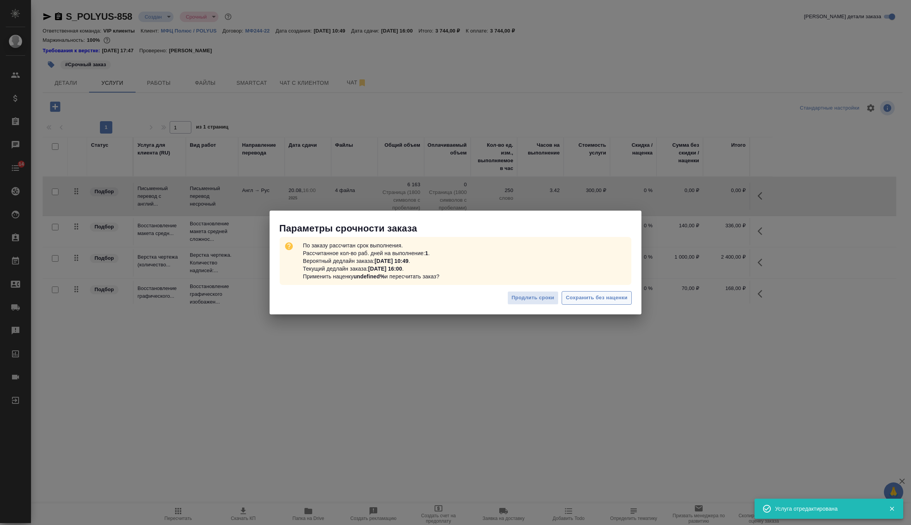
click at [583, 301] on span "Сохранить без наценки" at bounding box center [597, 297] width 62 height 9
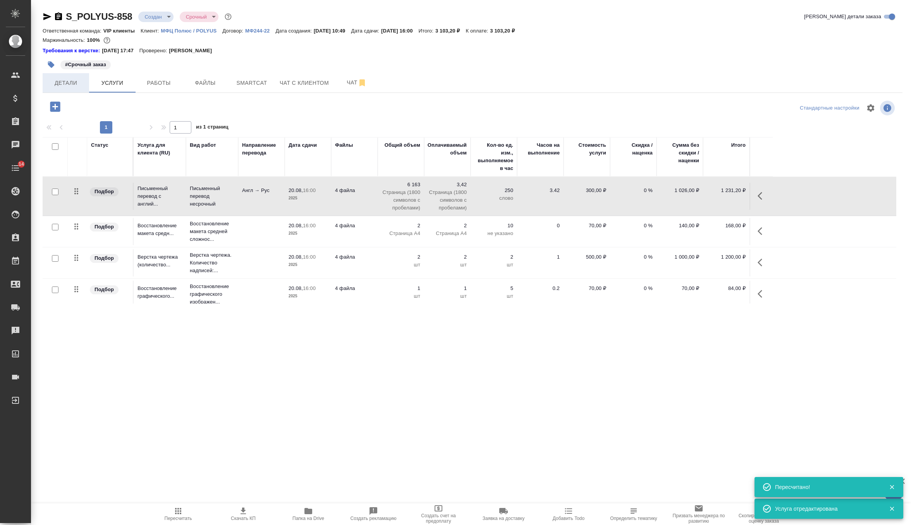
click at [72, 85] on span "Детали" at bounding box center [65, 83] width 37 height 10
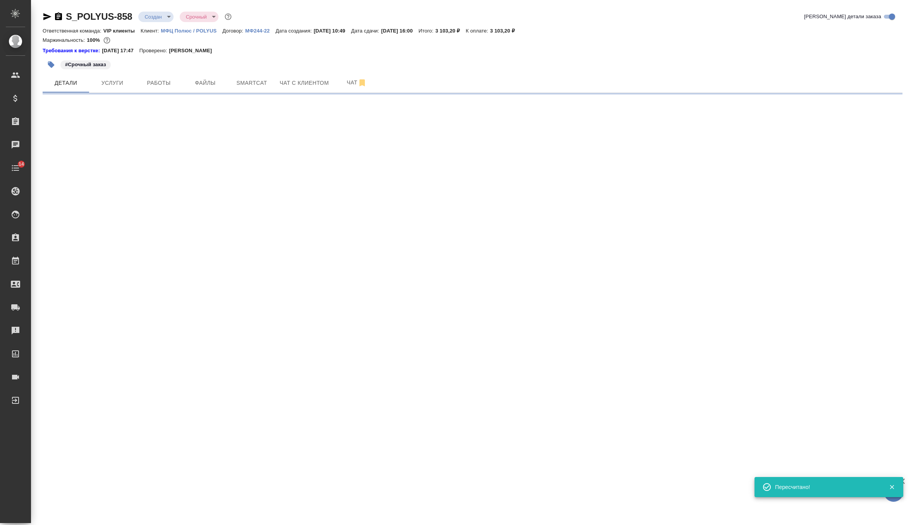
select select "RU"
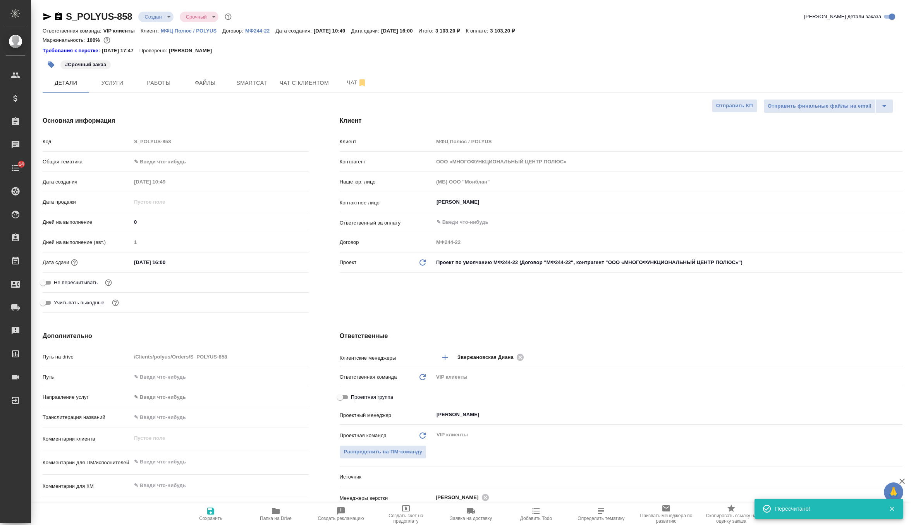
type textarea "x"
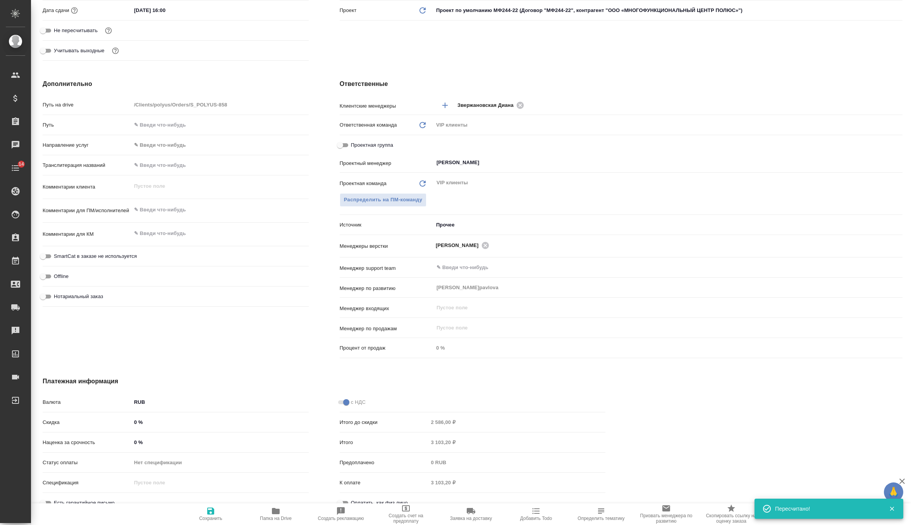
scroll to position [262, 0]
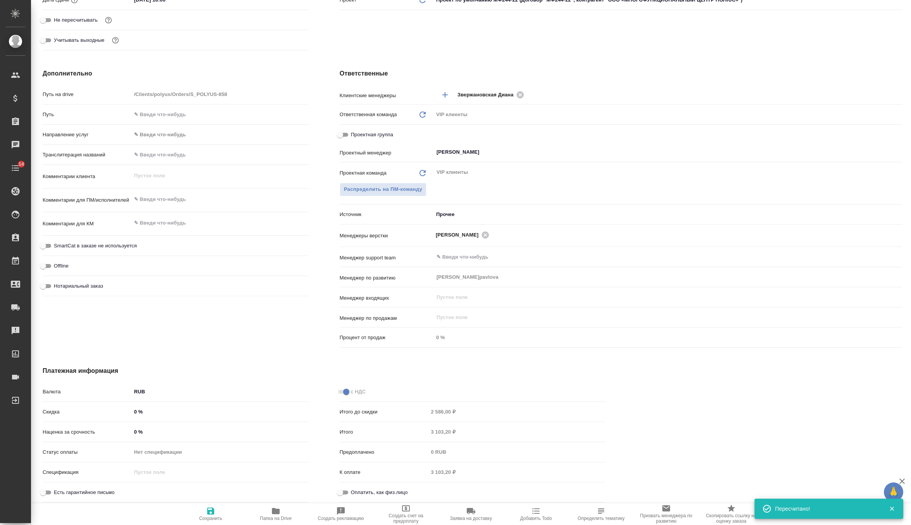
click at [163, 439] on div "Наценка за срочность 0 %" at bounding box center [176, 435] width 266 height 20
click at [162, 431] on input "0 %" at bounding box center [219, 431] width 177 height 11
type textarea "x"
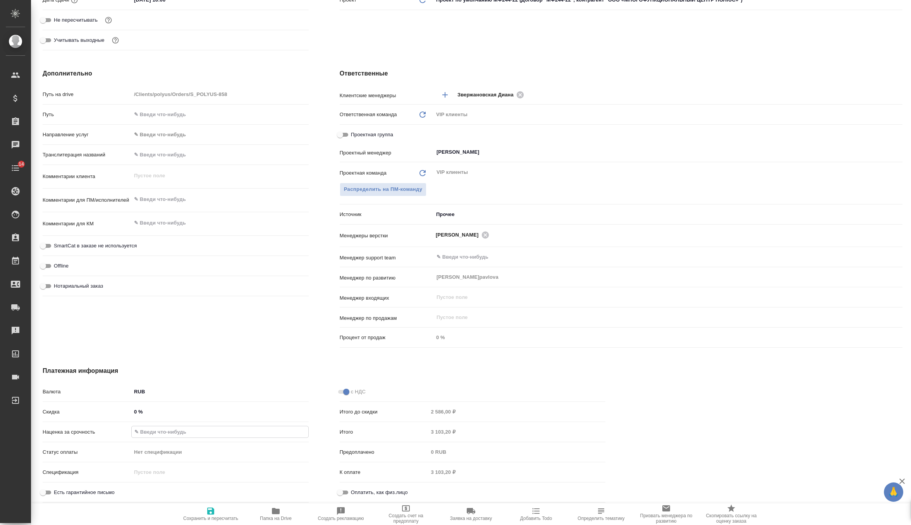
type textarea "x"
type input "1 %"
type textarea "x"
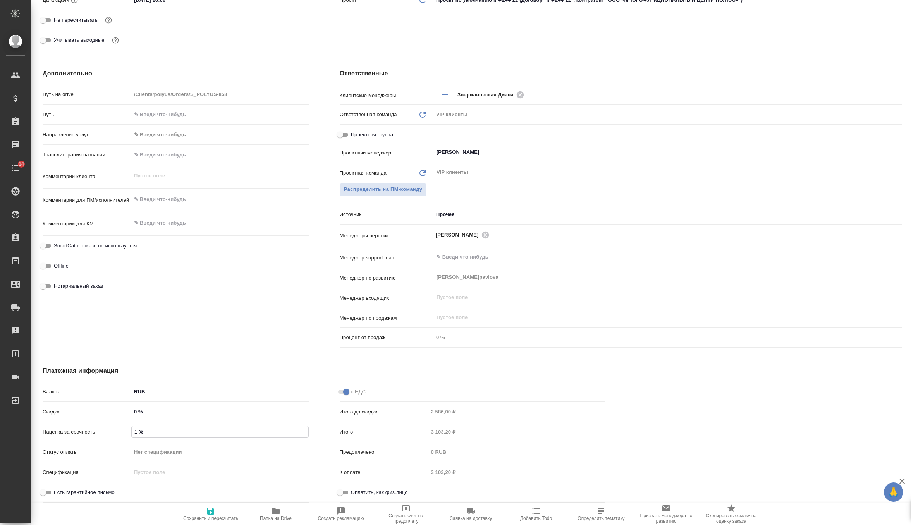
type textarea "x"
type input "10 %"
type textarea "x"
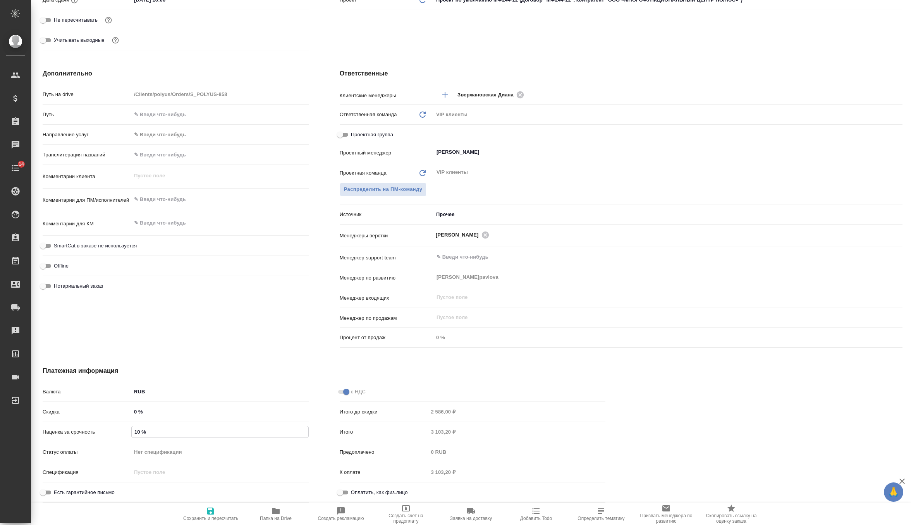
type textarea "x"
type input "100 %"
click at [212, 509] on icon "button" at bounding box center [210, 511] width 7 height 7
type textarea "x"
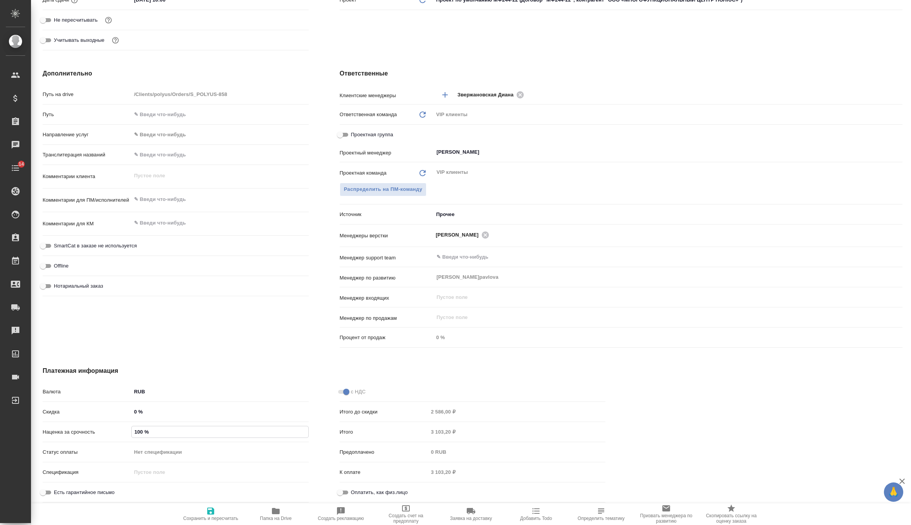
type textarea "x"
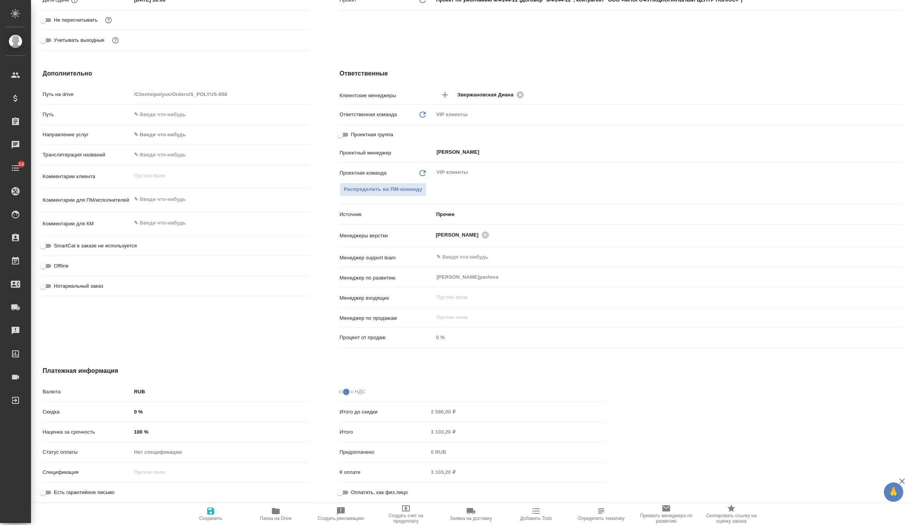
type textarea "x"
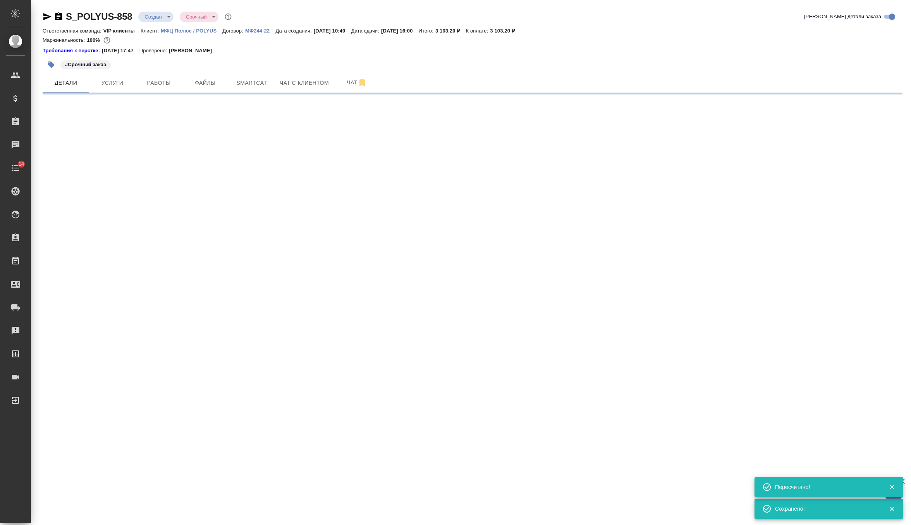
scroll to position [0, 0]
select select "RU"
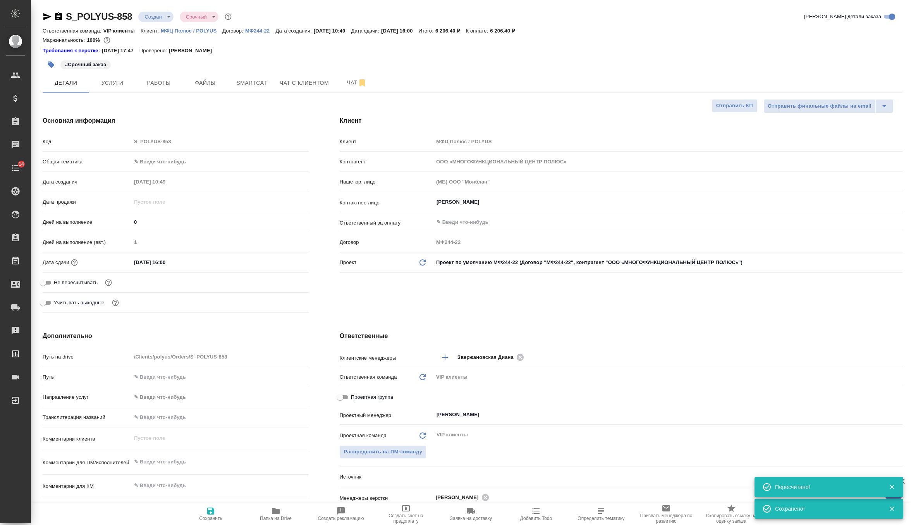
type textarea "x"
click at [115, 87] on span "Услуги" at bounding box center [112, 83] width 37 height 10
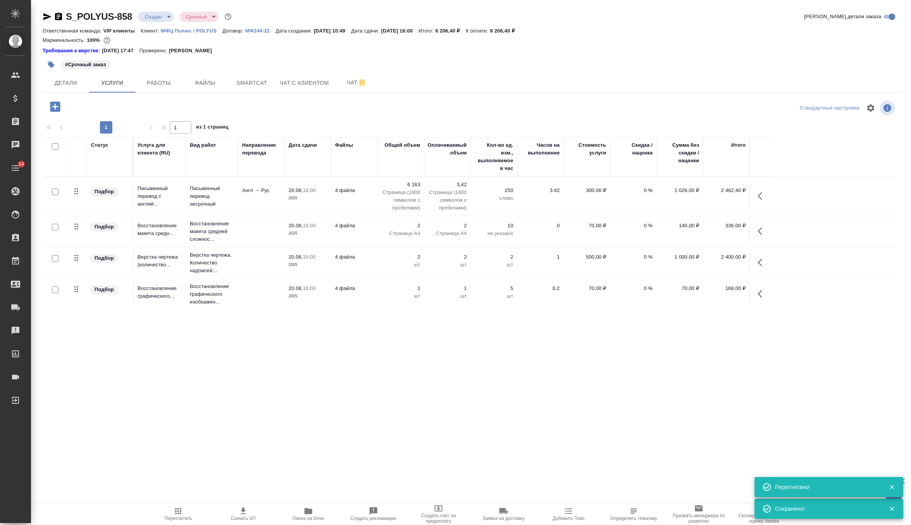
click at [242, 511] on icon "button" at bounding box center [242, 510] width 9 height 9
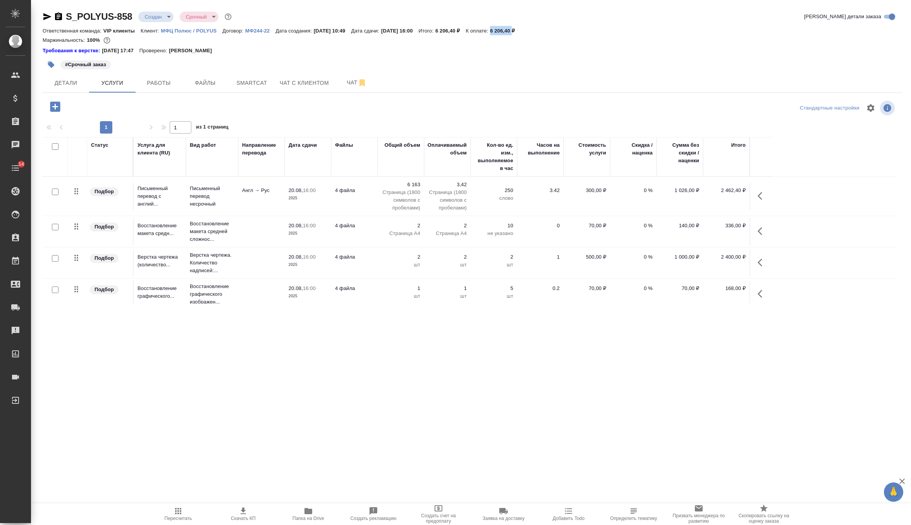
drag, startPoint x: 515, startPoint y: 27, endPoint x: 538, endPoint y: 33, distance: 23.5
click at [538, 33] on div "Ответственная команда: VIP клиенты Клиент: МФЦ Полюс / POLYUS Договор: МФ244-22…" at bounding box center [472, 30] width 859 height 9
copy p "6 206,40"
click at [468, 185] on td "3,42 Страница (1800 символов с пробелами)" at bounding box center [447, 196] width 46 height 39
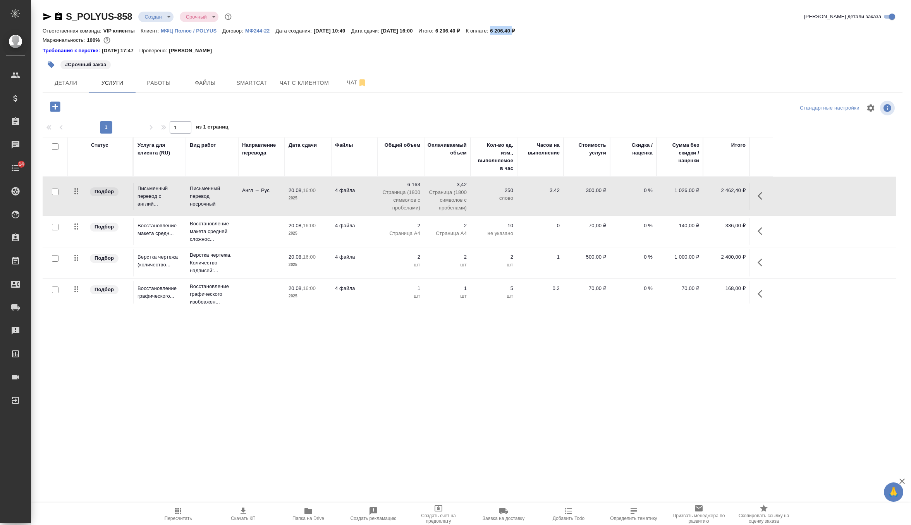
click at [468, 185] on td "3,42 Страница (1800 символов с пробелами)" at bounding box center [447, 196] width 46 height 39
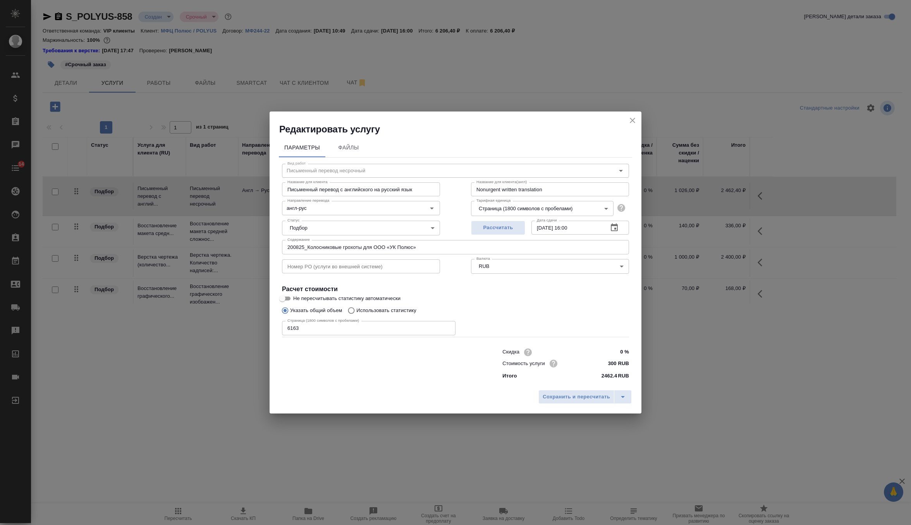
click at [291, 331] on input "6163" at bounding box center [368, 328] width 173 height 14
click at [342, 248] on input "200825_Колосниковые грохоты для ООО «УК Полюс»" at bounding box center [455, 247] width 347 height 14
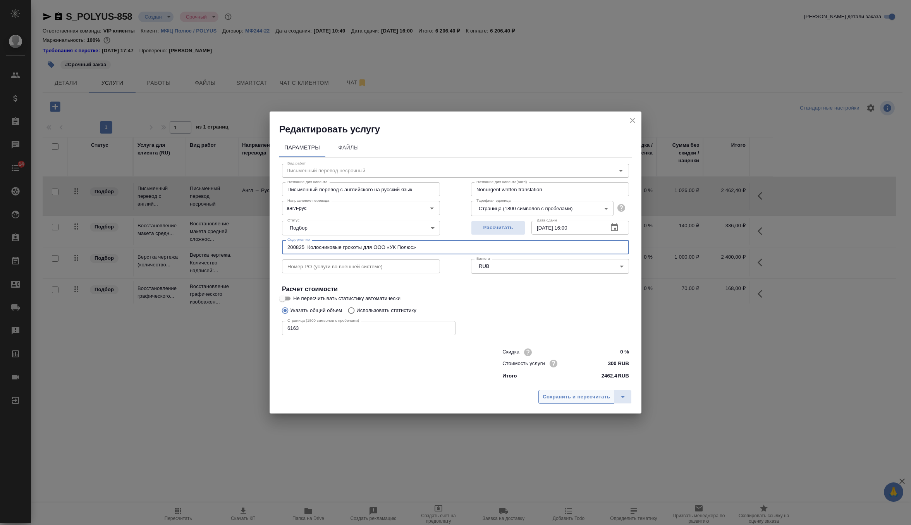
click at [556, 400] on span "Сохранить и пересчитать" at bounding box center [575, 397] width 67 height 9
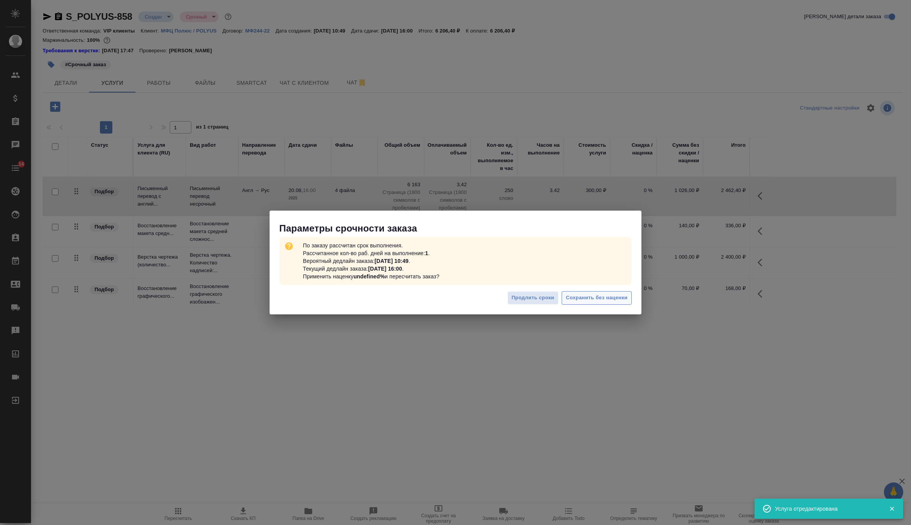
click at [600, 304] on button "Сохранить без наценки" at bounding box center [596, 298] width 70 height 14
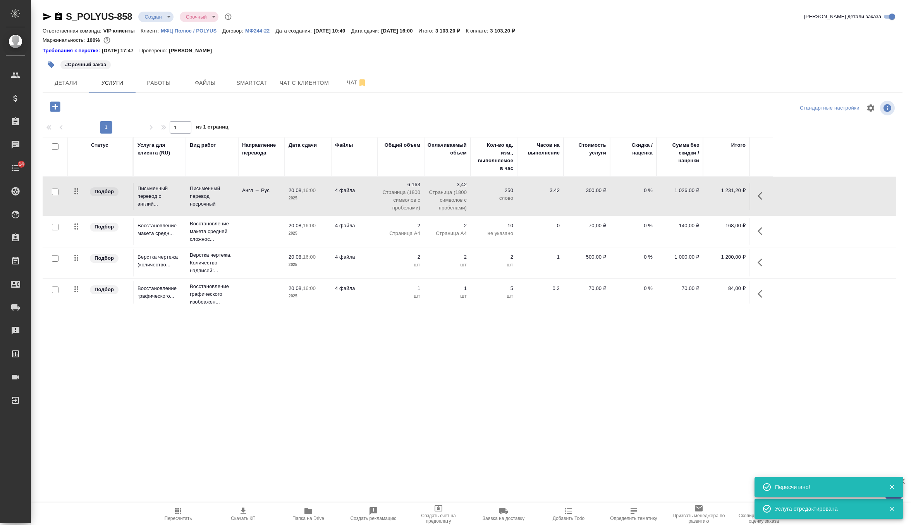
click at [312, 232] on p "2025" at bounding box center [307, 234] width 39 height 8
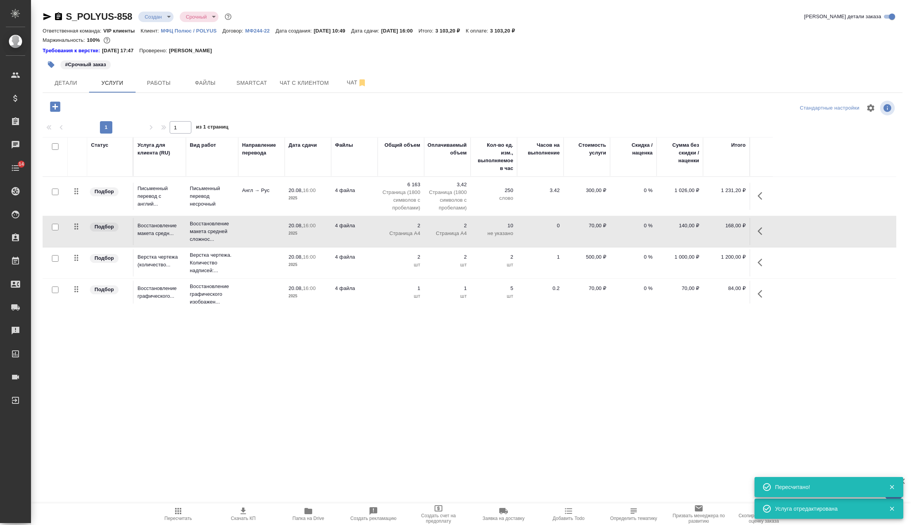
click at [312, 232] on p "2025" at bounding box center [307, 234] width 39 height 8
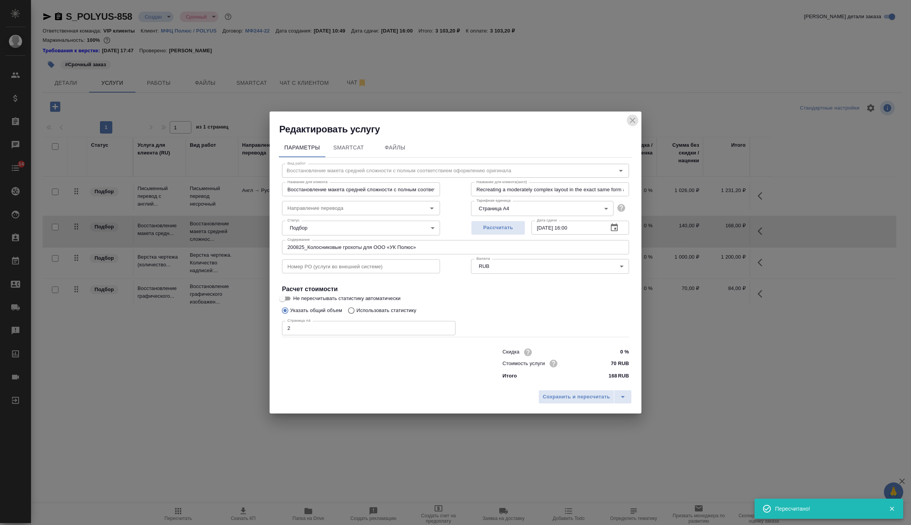
click at [636, 117] on icon "close" at bounding box center [632, 120] width 9 height 9
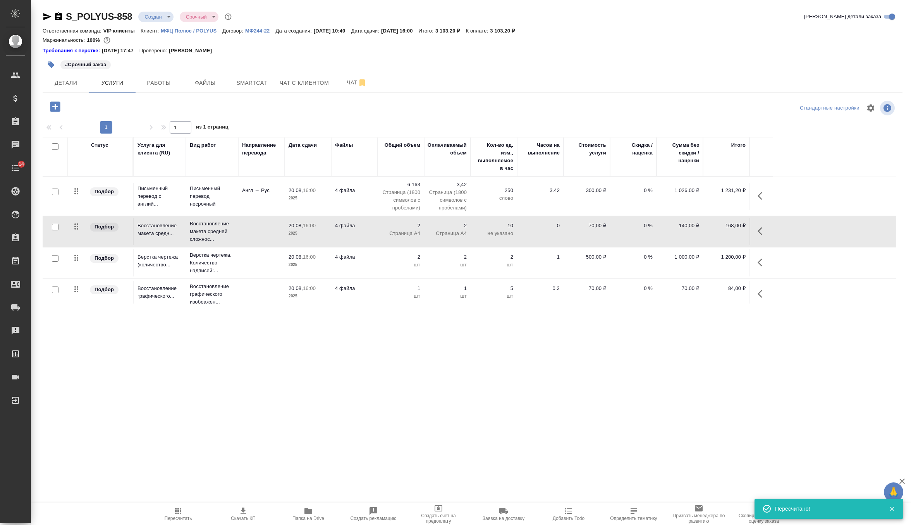
click at [426, 216] on td "2 шт" at bounding box center [447, 196] width 46 height 39
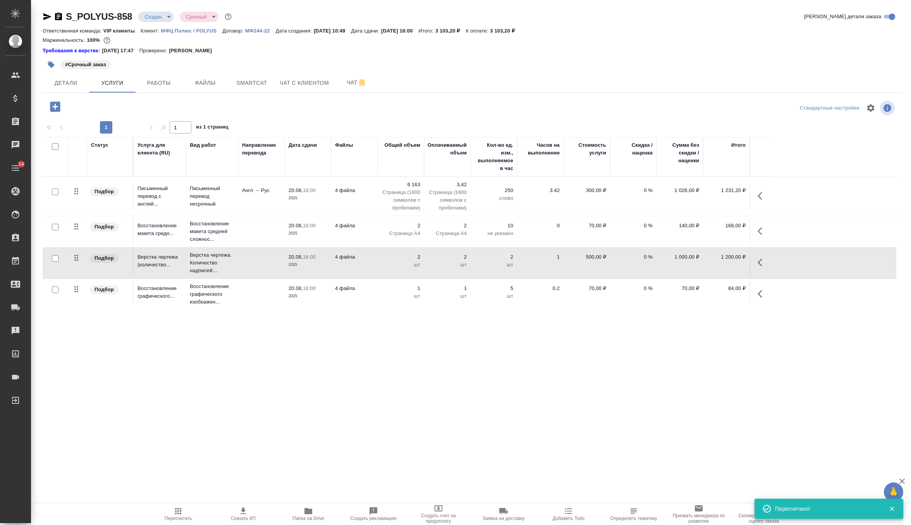
click at [426, 216] on td "2 шт" at bounding box center [447, 196] width 46 height 39
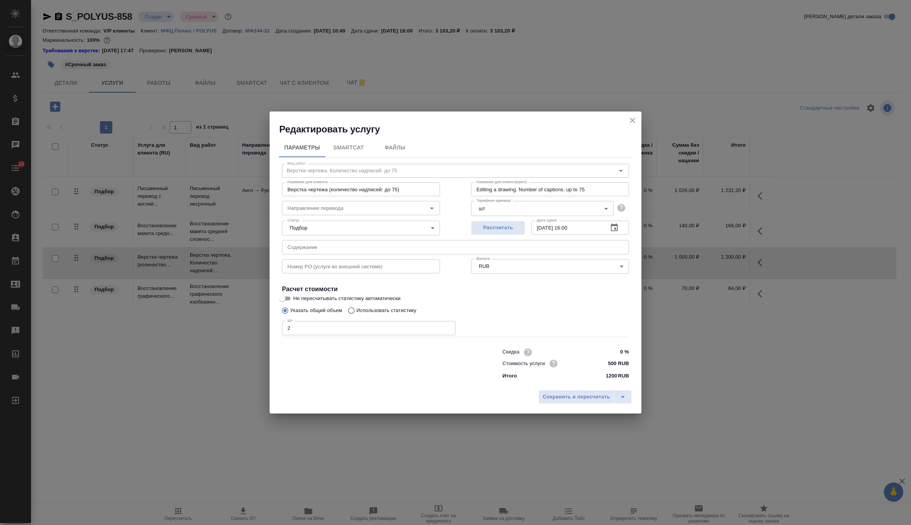
click at [426, 249] on input "text" at bounding box center [455, 247] width 347 height 14
paste input "200825_Колосниковые грохоты для ООО «УК Полюс»"
type input "200825_Колосниковые грохоты для ООО «УК Полюс»"
click at [580, 394] on span "Сохранить и пересчитать" at bounding box center [575, 397] width 67 height 9
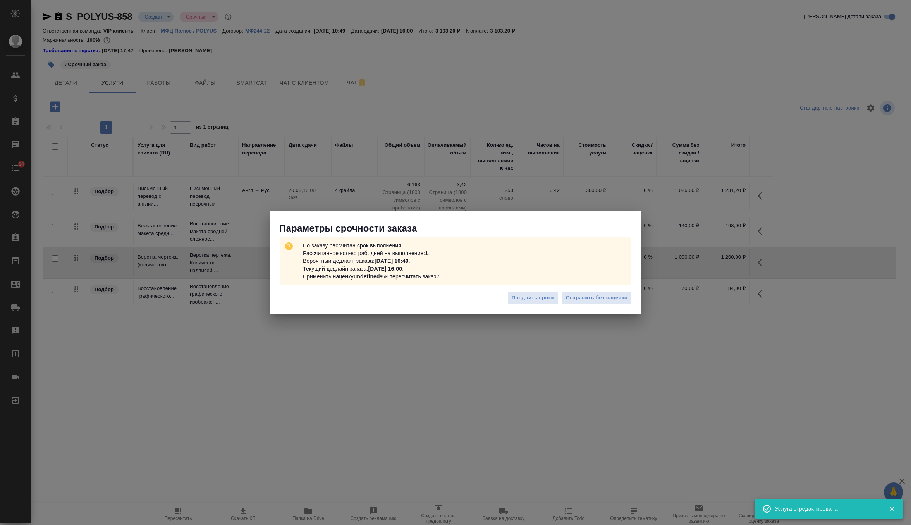
click at [587, 309] on div "Продлить сроки Сохранить без наценки" at bounding box center [455, 300] width 372 height 27
click at [595, 305] on div "Продлить сроки Сохранить без наценки" at bounding box center [455, 300] width 372 height 27
click at [589, 300] on span "Сохранить без наценки" at bounding box center [597, 297] width 62 height 9
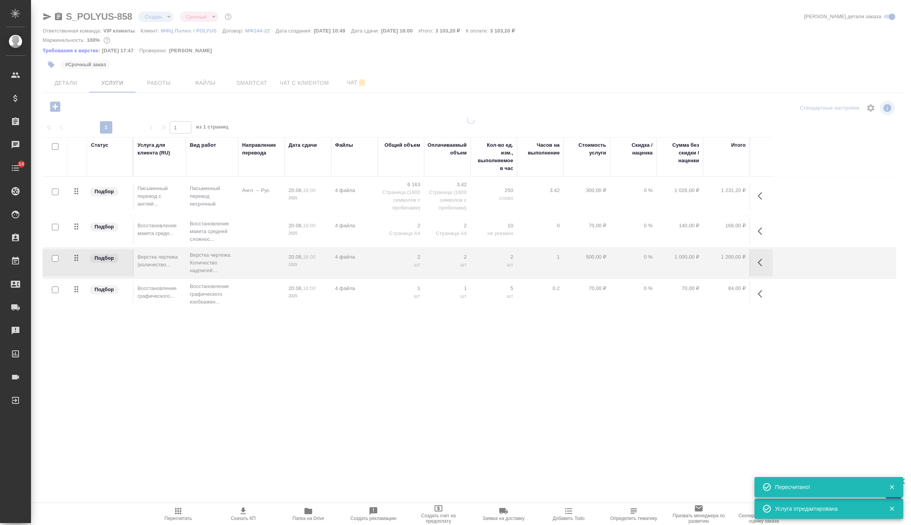
scroll to position [37, 0]
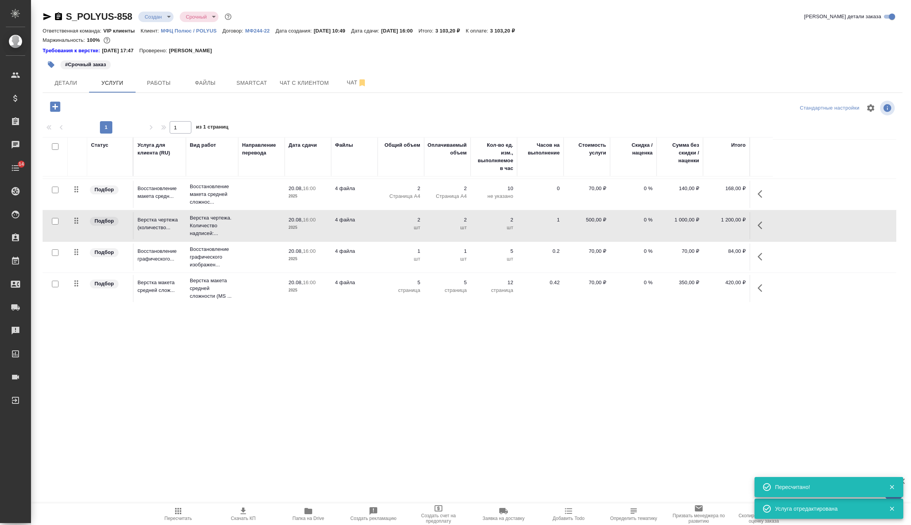
click at [354, 173] on td "4 файла" at bounding box center [354, 159] width 46 height 27
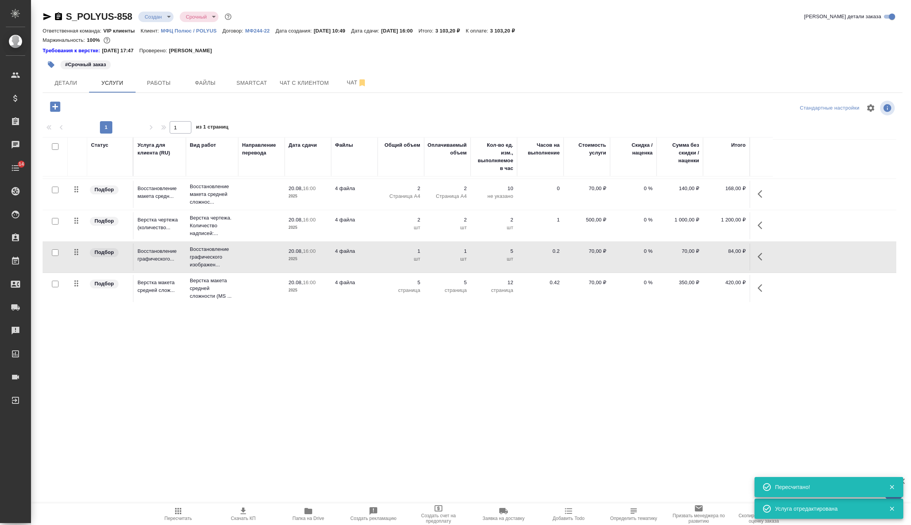
click at [354, 173] on td "4 файла" at bounding box center [354, 159] width 46 height 27
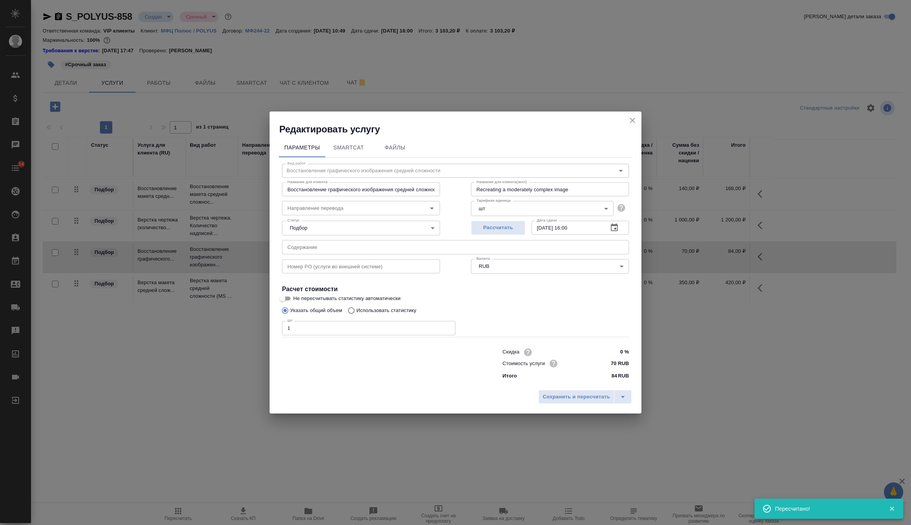
click at [376, 249] on input "text" at bounding box center [455, 247] width 347 height 14
paste input "200825_Колосниковые грохоты для ООО «УК Полюс»"
type input "200825_Колосниковые грохоты для ООО «УК Полюс»"
click at [567, 395] on span "Сохранить и пересчитать" at bounding box center [575, 397] width 67 height 9
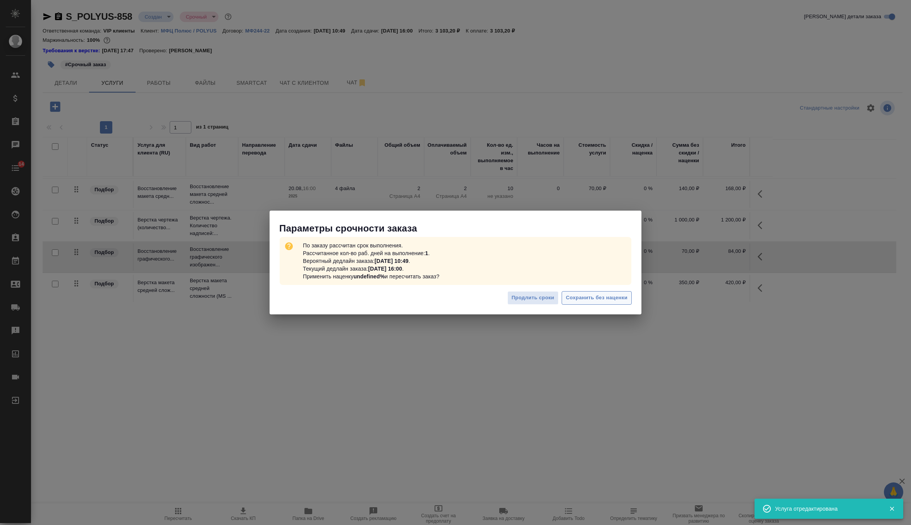
click at [598, 296] on span "Сохранить без наценки" at bounding box center [597, 297] width 62 height 9
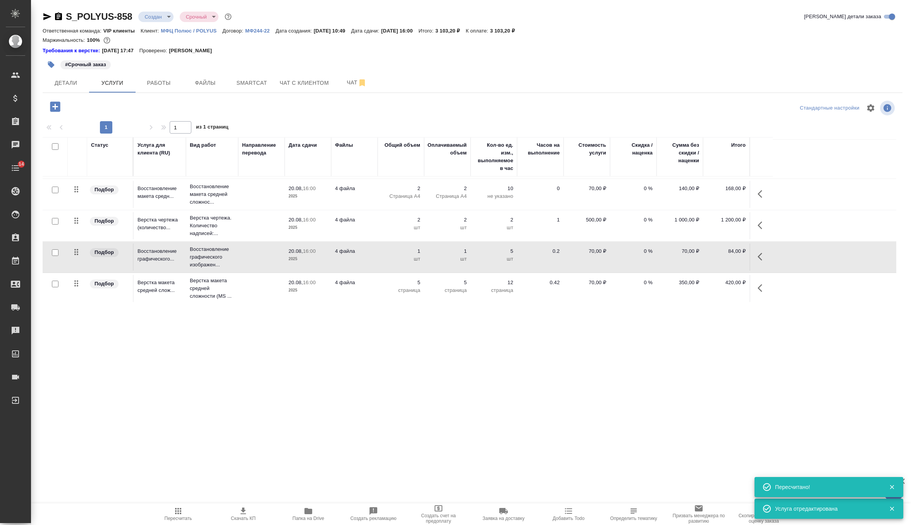
click at [310, 288] on p "2025" at bounding box center [307, 290] width 39 height 8
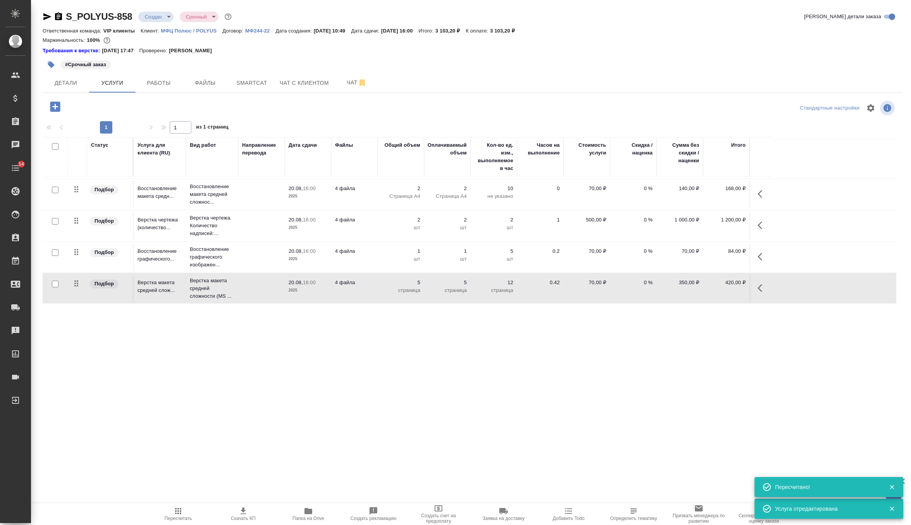
click at [310, 288] on p "2025" at bounding box center [307, 290] width 39 height 8
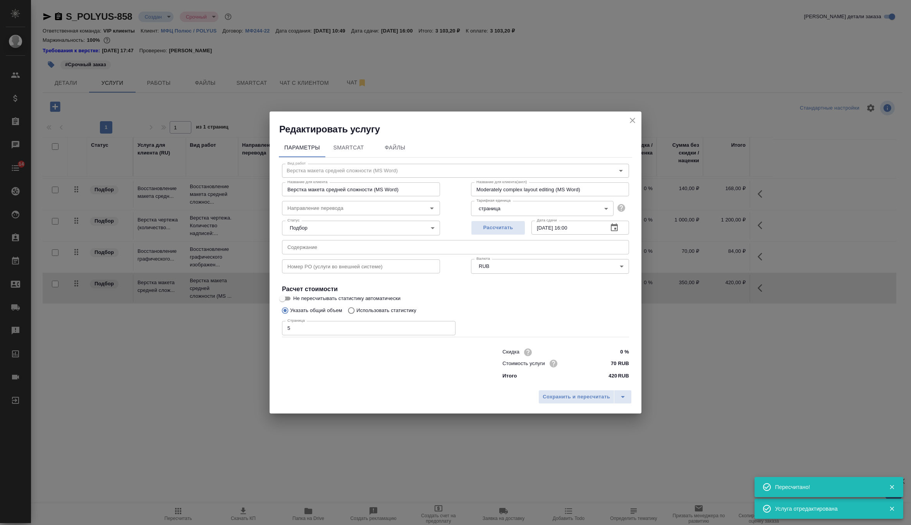
click at [337, 248] on input "text" at bounding box center [455, 247] width 347 height 14
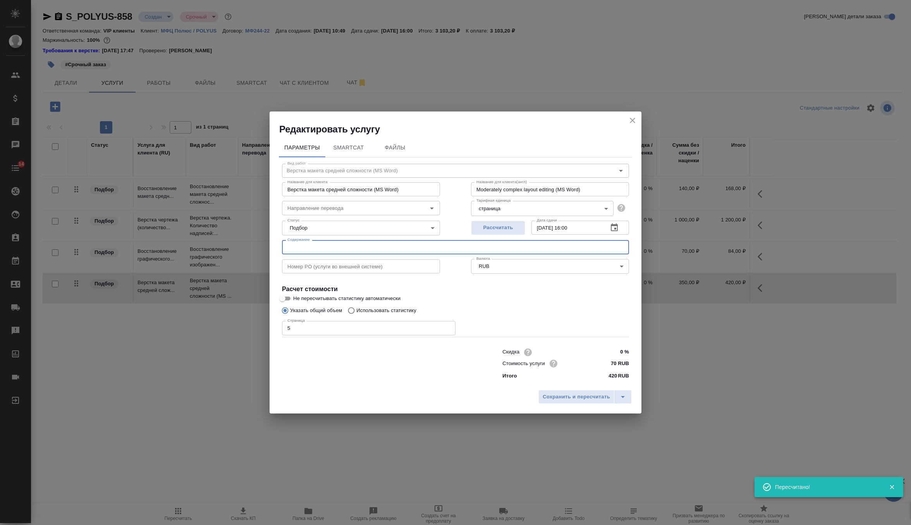
paste input "200825_Колосниковые грохоты для ООО «УК Полюс»"
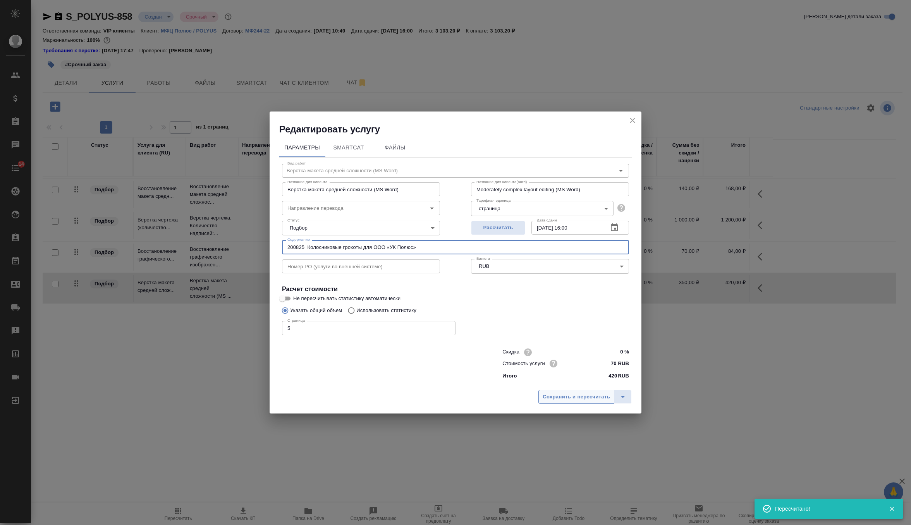
type input "200825_Колосниковые грохоты для ООО «УК Полюс»"
click at [583, 398] on span "Сохранить и пересчитать" at bounding box center [575, 397] width 67 height 9
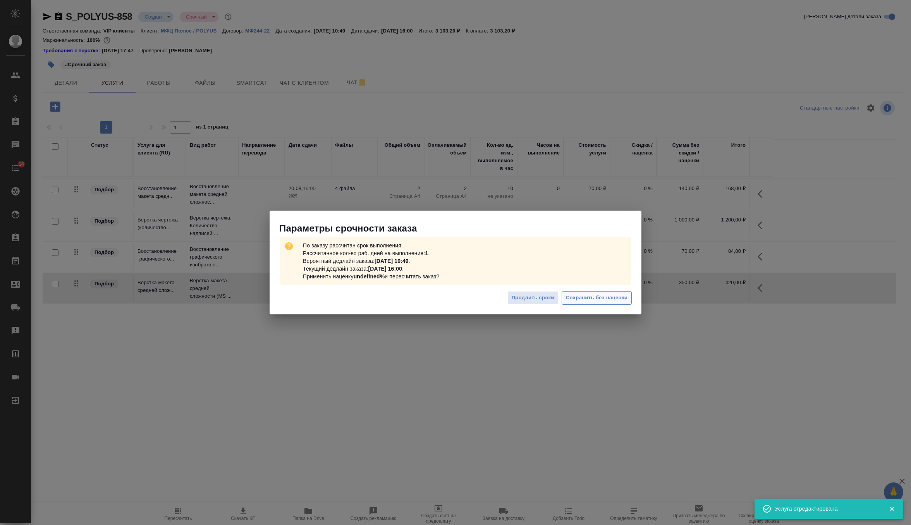
click at [612, 296] on span "Сохранить без наценки" at bounding box center [597, 297] width 62 height 9
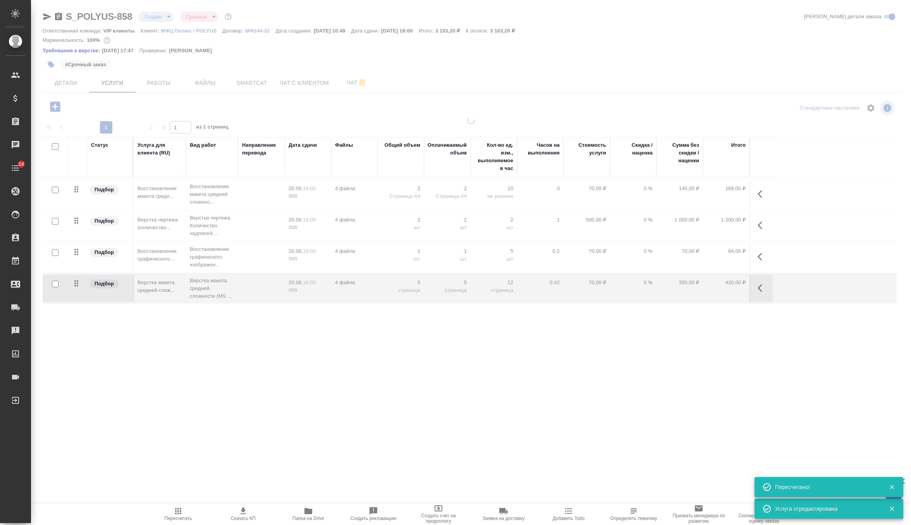
click at [63, 86] on div at bounding box center [471, 161] width 880 height 323
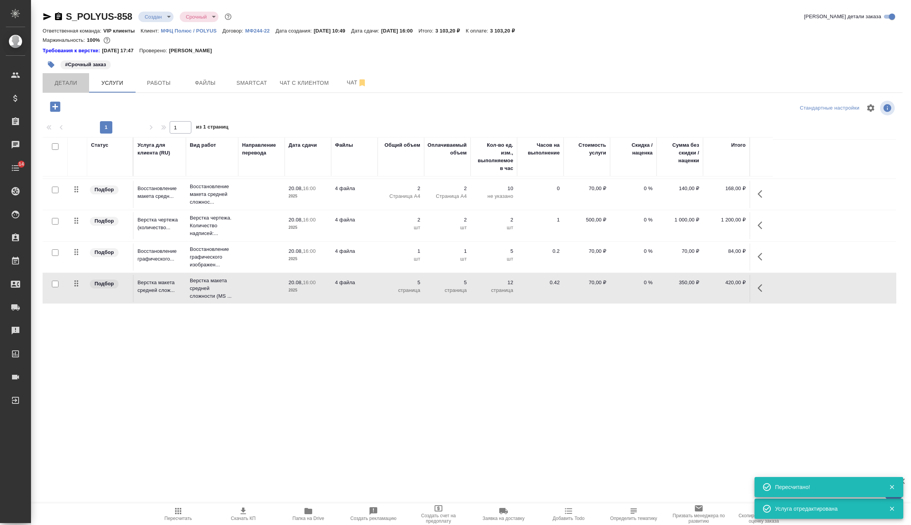
click at [63, 86] on span "Детали" at bounding box center [65, 83] width 37 height 10
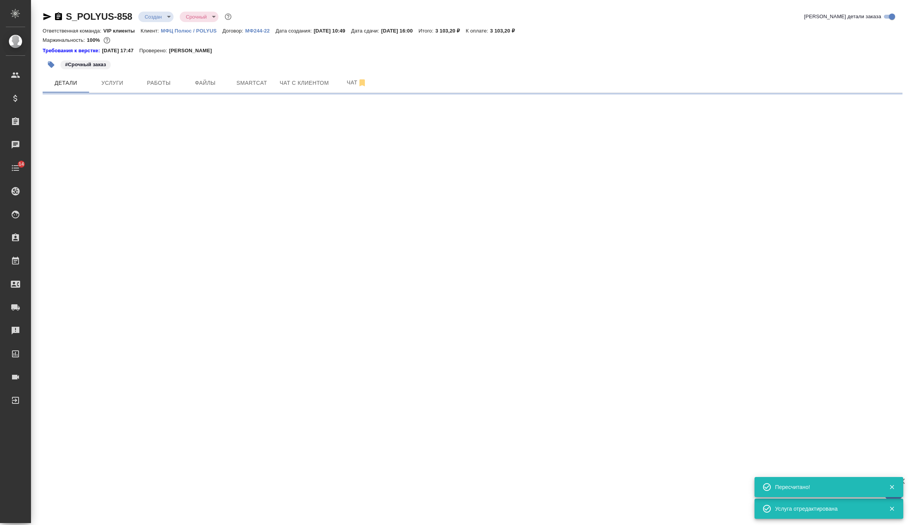
select select "RU"
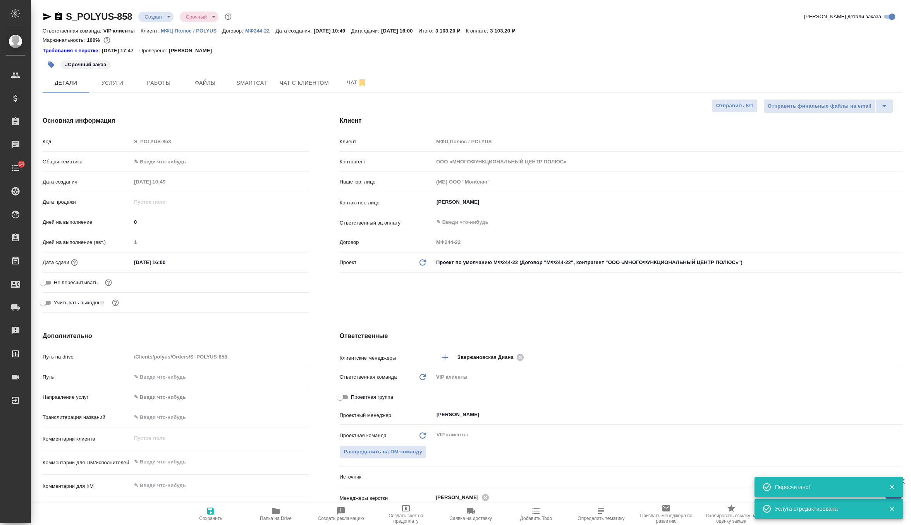
type textarea "x"
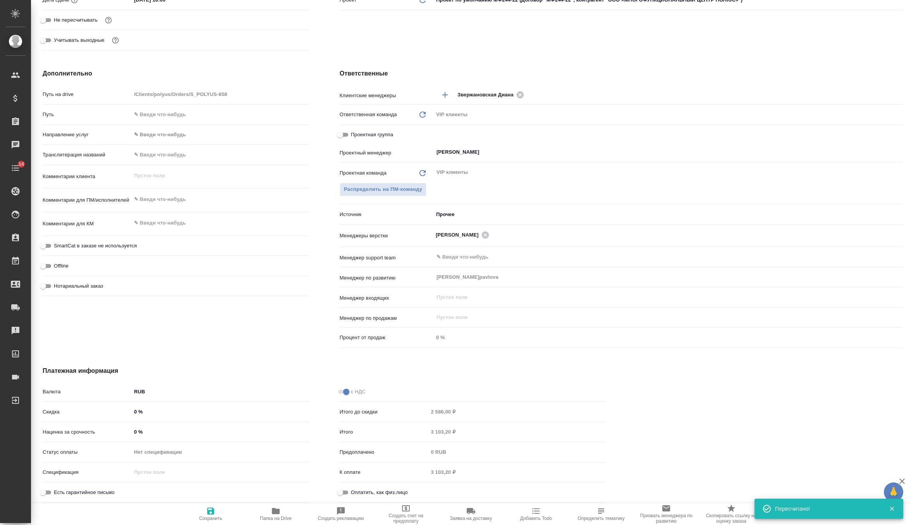
click at [164, 431] on input "0 %" at bounding box center [219, 431] width 177 height 11
type textarea "x"
type input "1 %"
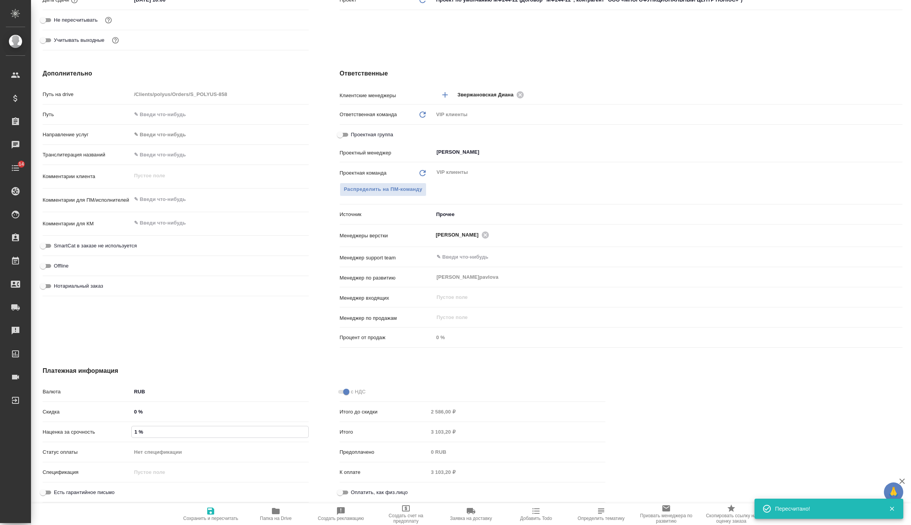
type textarea "x"
type input "10 %"
type textarea "x"
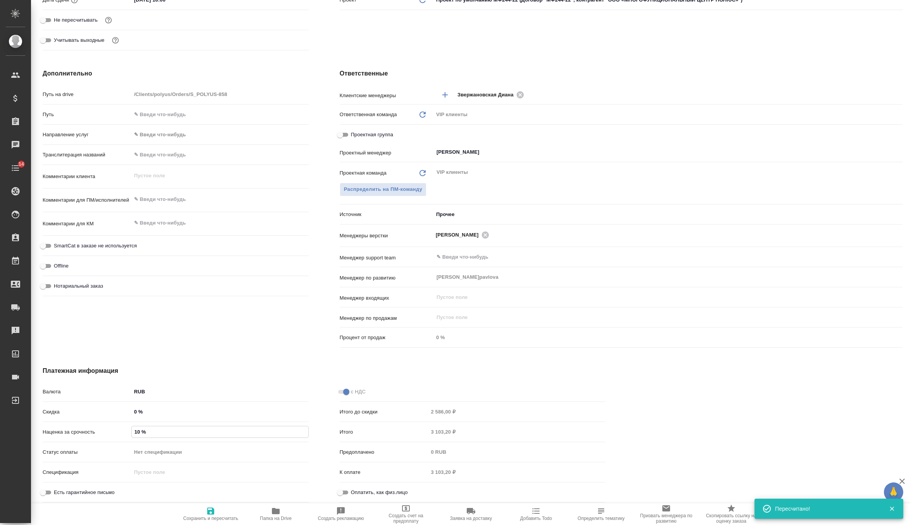
type textarea "x"
click at [210, 509] on icon "button" at bounding box center [210, 511] width 7 height 7
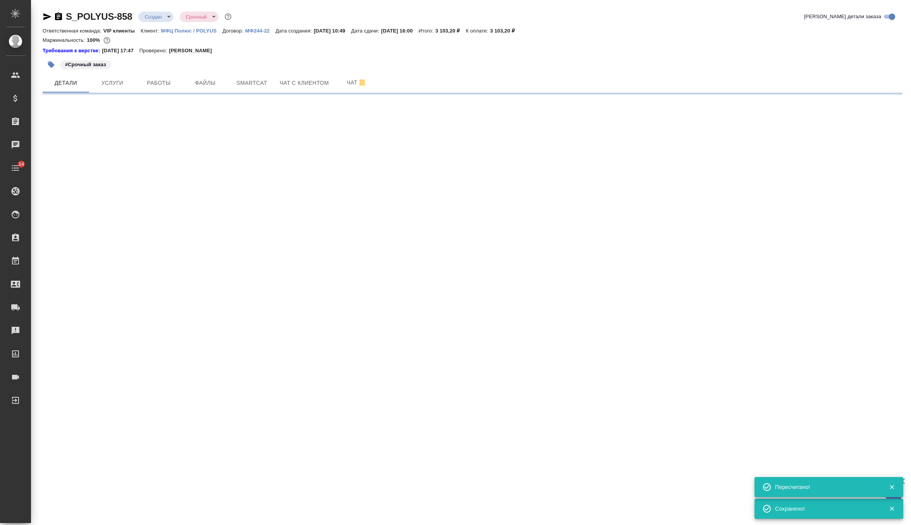
scroll to position [0, 0]
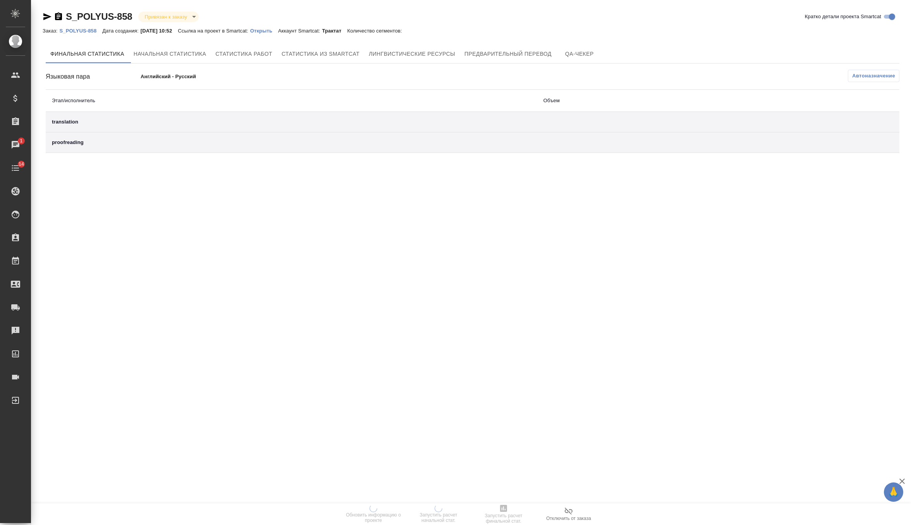
click at [278, 31] on p "Открыть" at bounding box center [264, 31] width 28 height 6
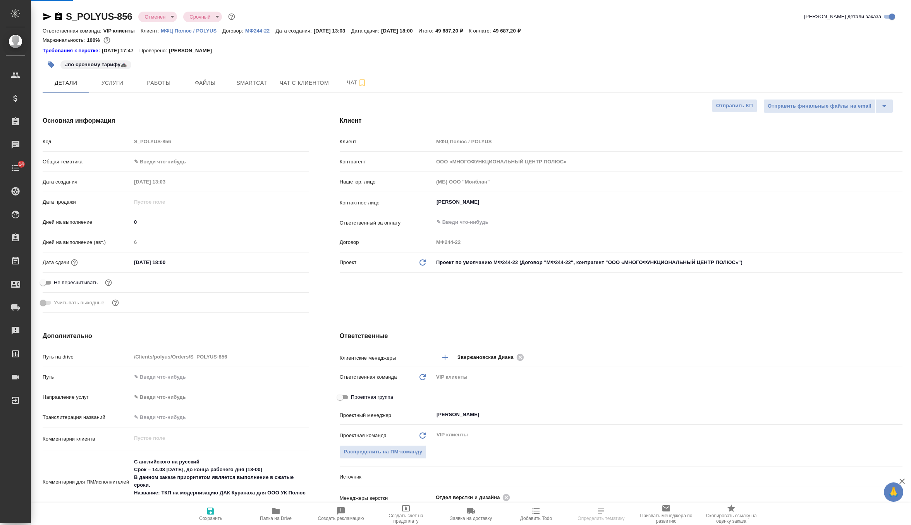
select select "RU"
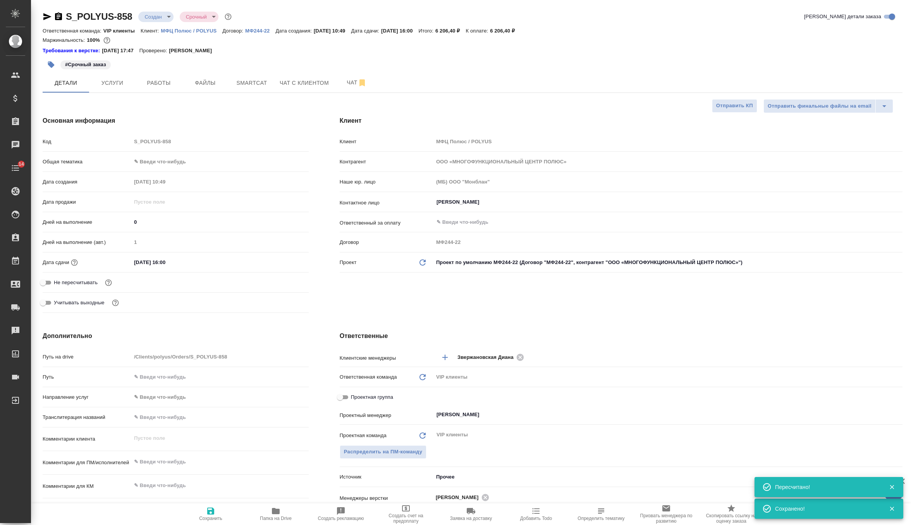
select select "RU"
click at [105, 81] on span "Услуги" at bounding box center [112, 83] width 37 height 10
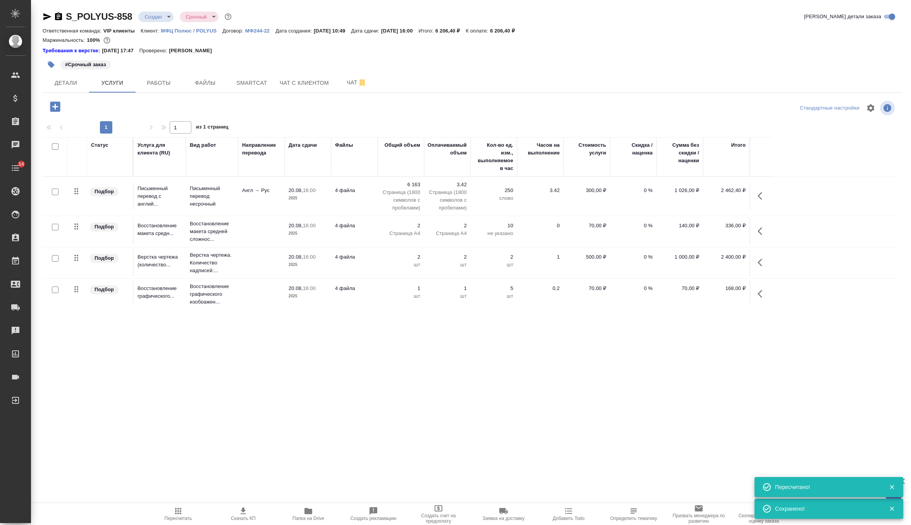
click at [157, 14] on body "🙏 .cls-1 fill:#fff; AWATERA Zverzhanovskaya [PERSON_NAME] Спецификации Заказы 0…" at bounding box center [455, 262] width 911 height 525
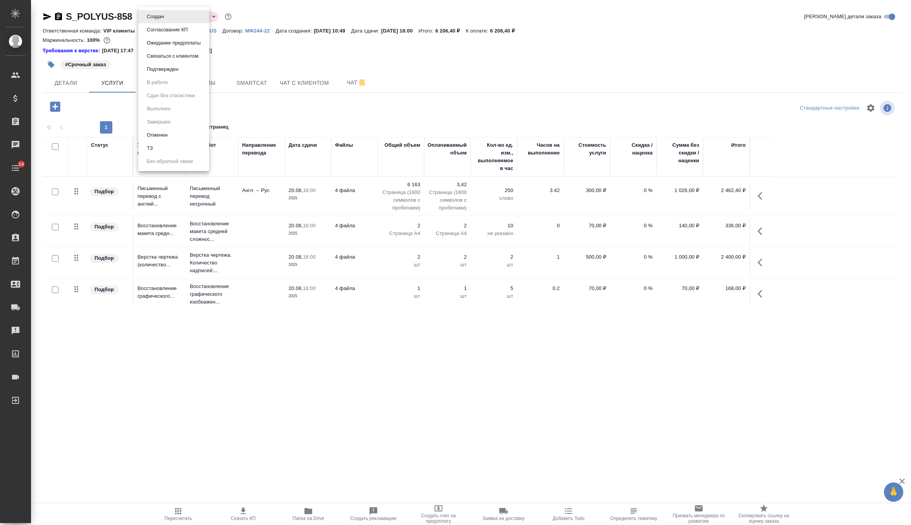
click at [166, 21] on button "Согласование КП" at bounding box center [155, 16] width 22 height 9
click at [154, 79] on span "Работы" at bounding box center [158, 83] width 37 height 10
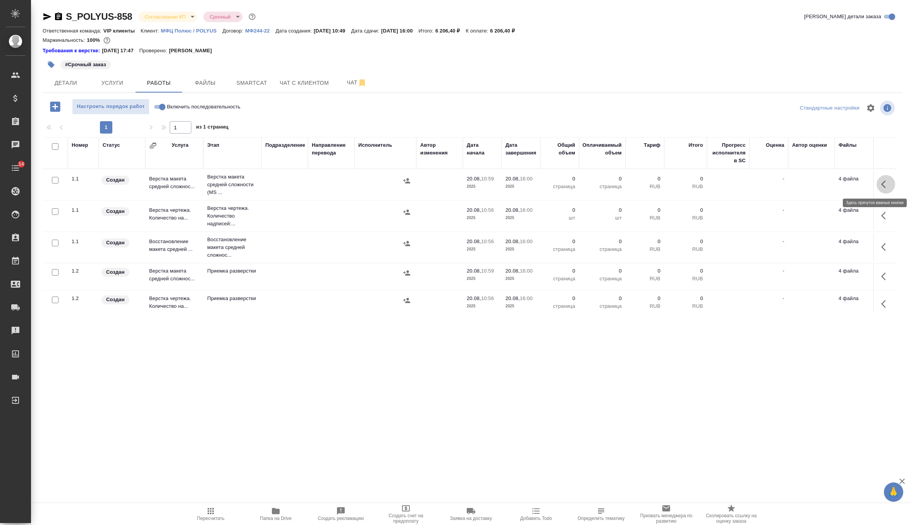
click at [879, 184] on button "button" at bounding box center [885, 184] width 19 height 19
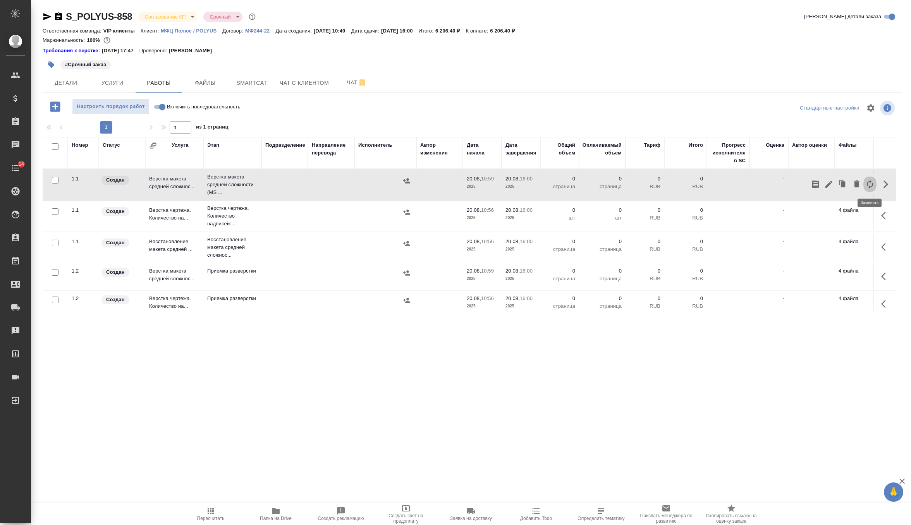
click at [869, 188] on icon "button" at bounding box center [869, 184] width 9 height 9
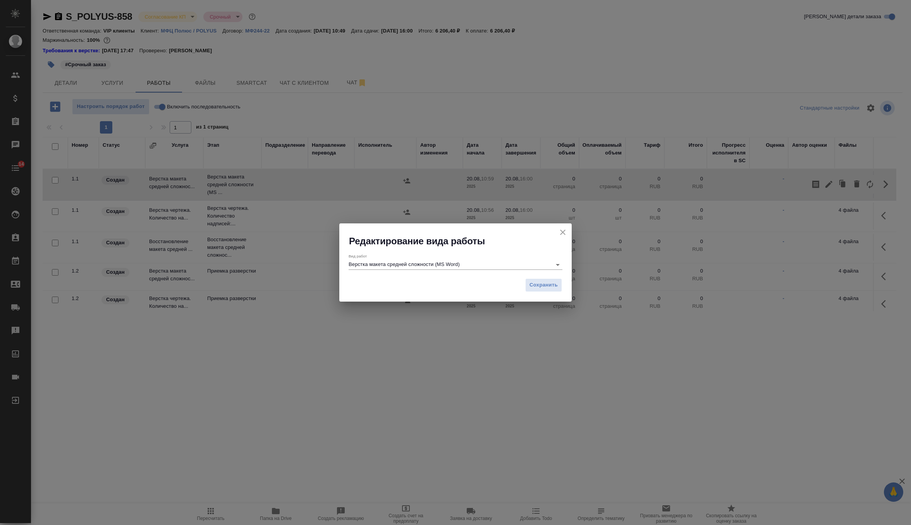
click at [423, 265] on input "Верстка макета средней сложности (MS Word)" at bounding box center [447, 264] width 199 height 9
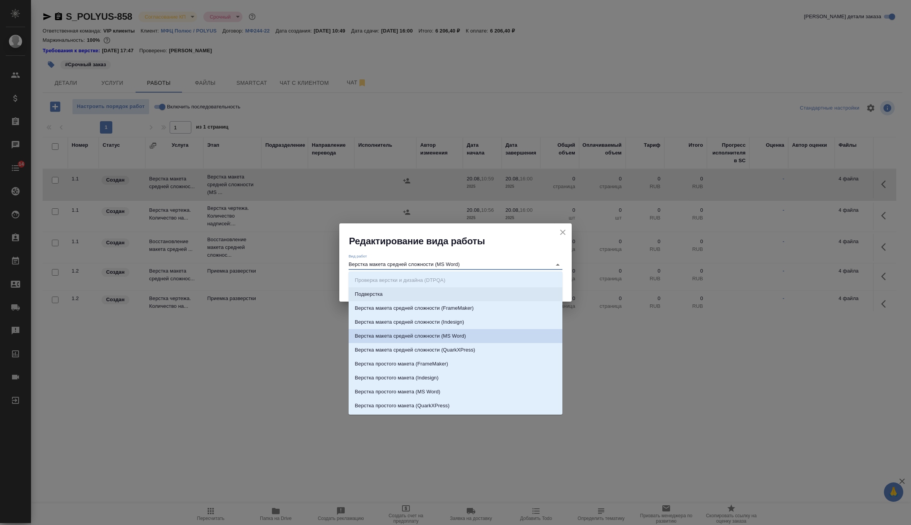
click at [398, 266] on input "Верстка макета средней сложности (MS Word)" at bounding box center [447, 264] width 199 height 9
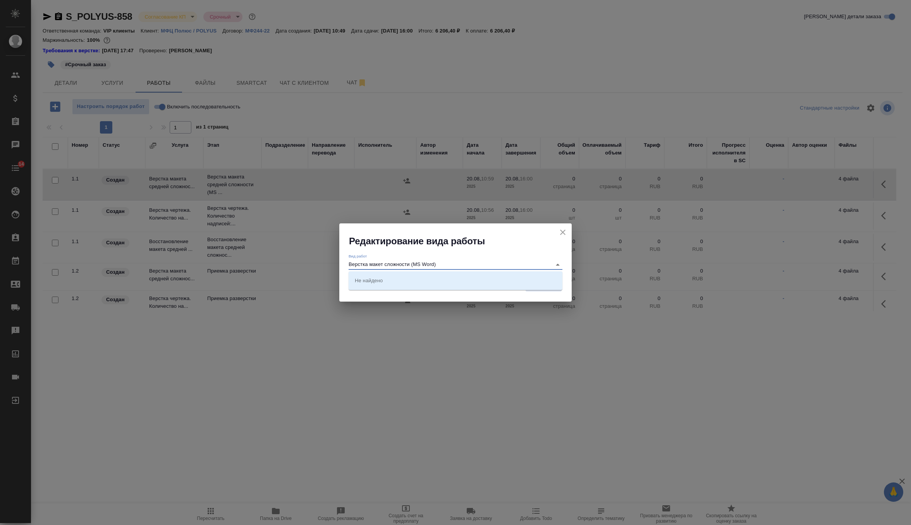
drag, startPoint x: 412, startPoint y: 265, endPoint x: 368, endPoint y: 262, distance: 44.2
click at [368, 262] on input "Верстка макет сложности (MS Word)" at bounding box center [447, 264] width 199 height 9
drag, startPoint x: 409, startPoint y: 265, endPoint x: 372, endPoint y: 264, distance: 37.2
click at [372, 264] on input "Верстка (MS Word)" at bounding box center [447, 264] width 199 height 9
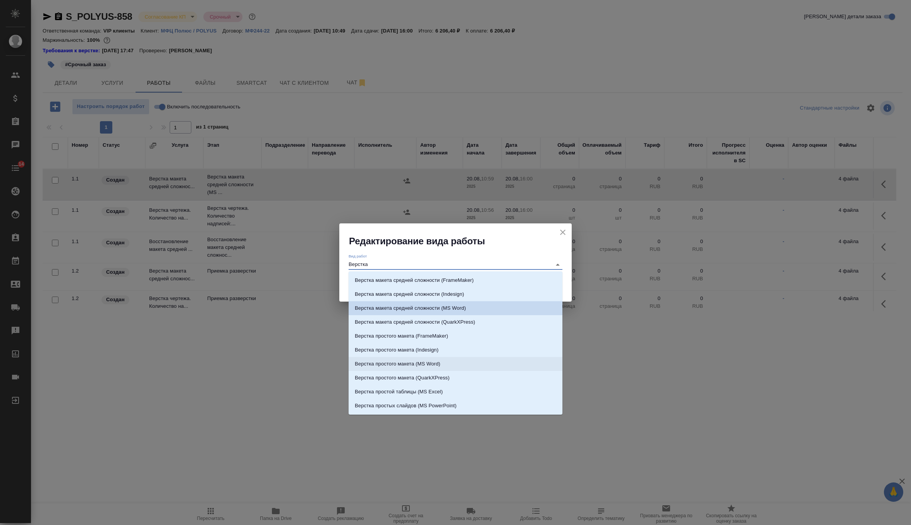
click at [406, 363] on p "Верстка простого макета (MS Word)" at bounding box center [398, 364] width 86 height 8
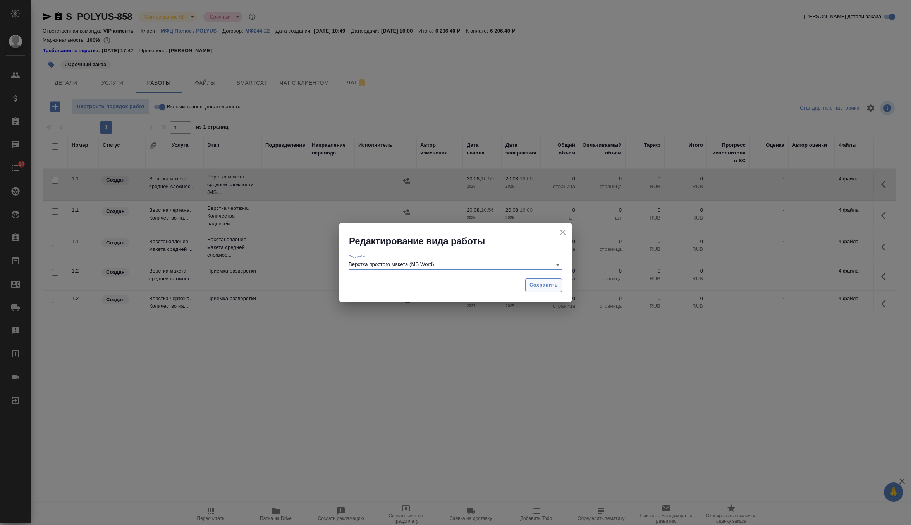
type input "Верстка простого макета (MS Word)"
click at [531, 288] on span "Сохранить" at bounding box center [543, 285] width 28 height 9
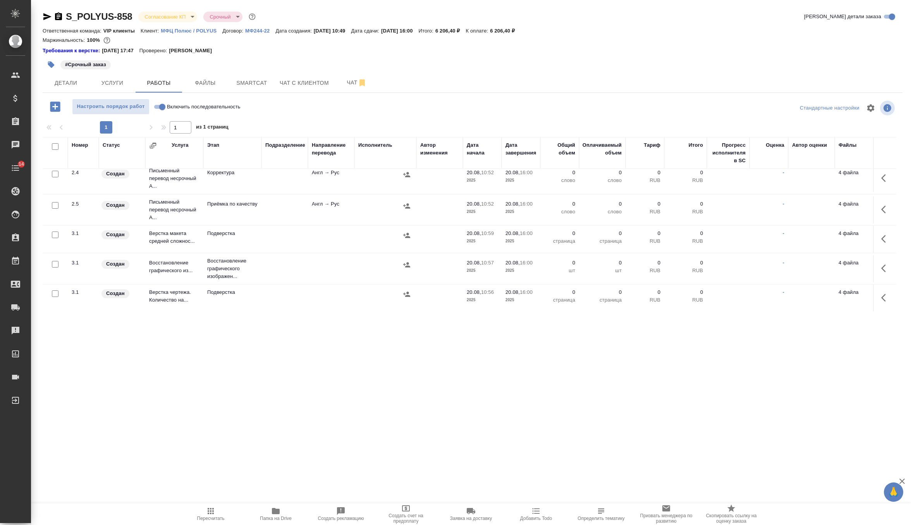
scroll to position [288, 0]
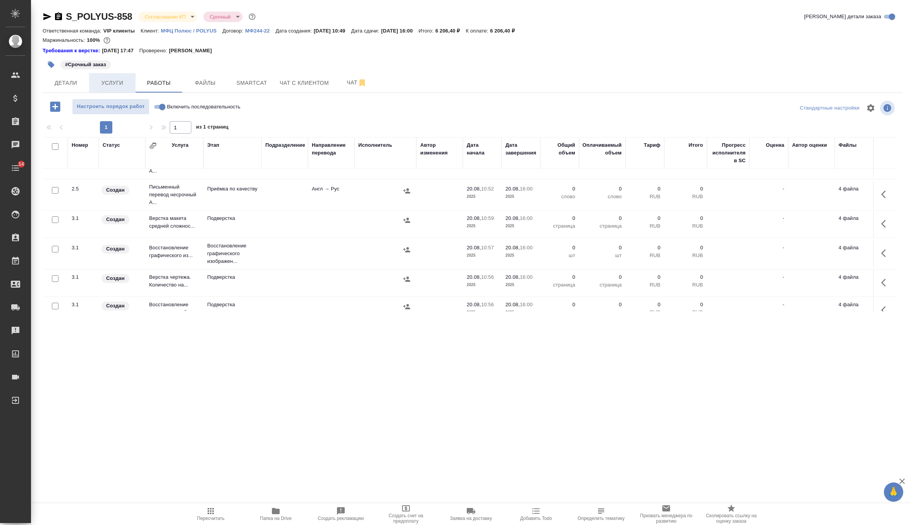
click at [115, 80] on span "Услуги" at bounding box center [112, 83] width 37 height 10
